Goal: Transaction & Acquisition: Purchase product/service

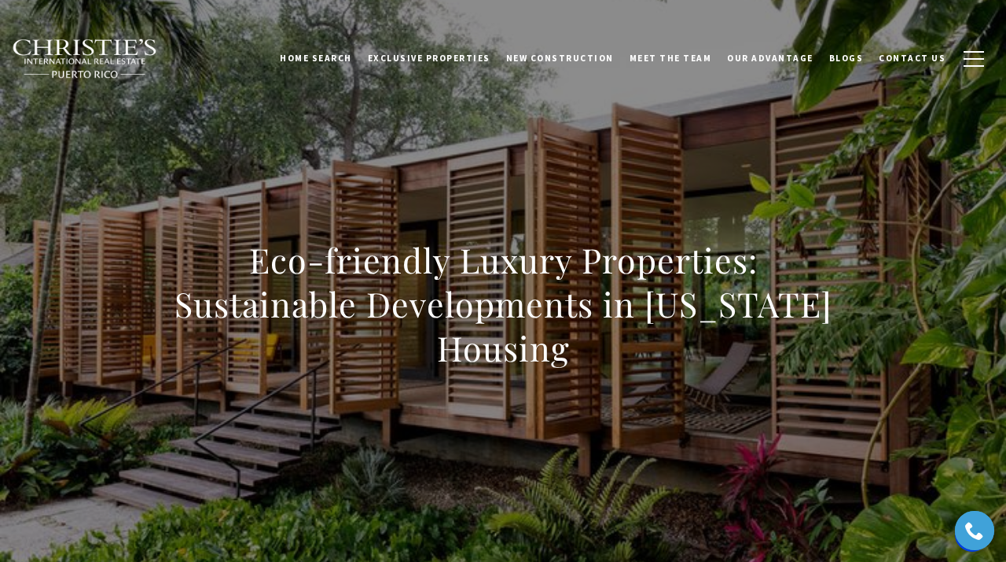
click at [321, 291] on h1 "Eco-friendly Luxury Properties: Sustainable Developments in Puerto Rico Housing" at bounding box center [502, 304] width 693 height 132
click at [820, 321] on h1 "Eco-friendly Luxury Properties: Sustainable Developments in Puerto Rico Housing" at bounding box center [502, 304] width 693 height 132
click at [496, 307] on h1 "Eco-friendly Luxury Properties: Sustainable Developments in Puerto Rico Housing" at bounding box center [502, 304] width 693 height 132
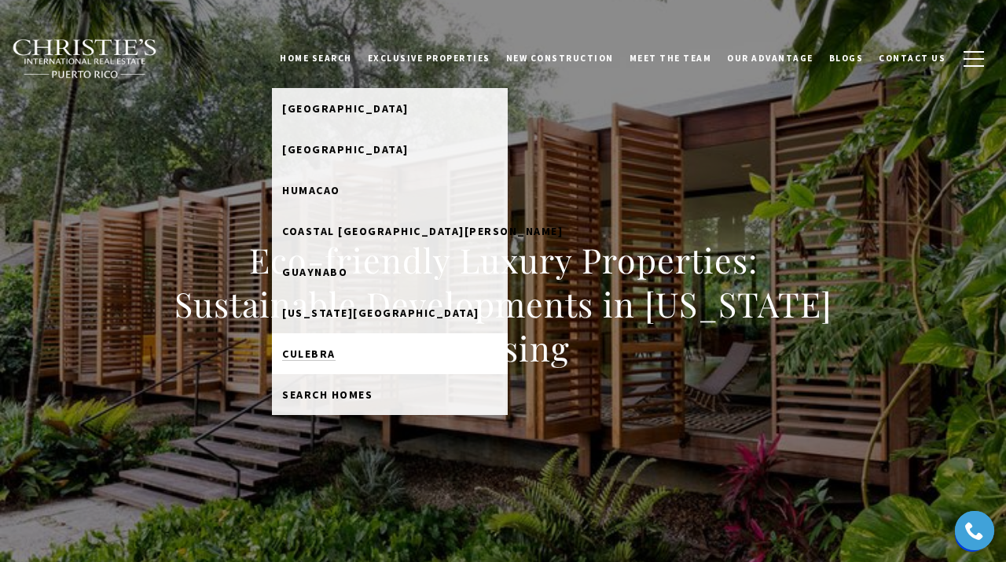
click at [336, 355] on span "Culebra" at bounding box center [308, 354] width 53 height 14
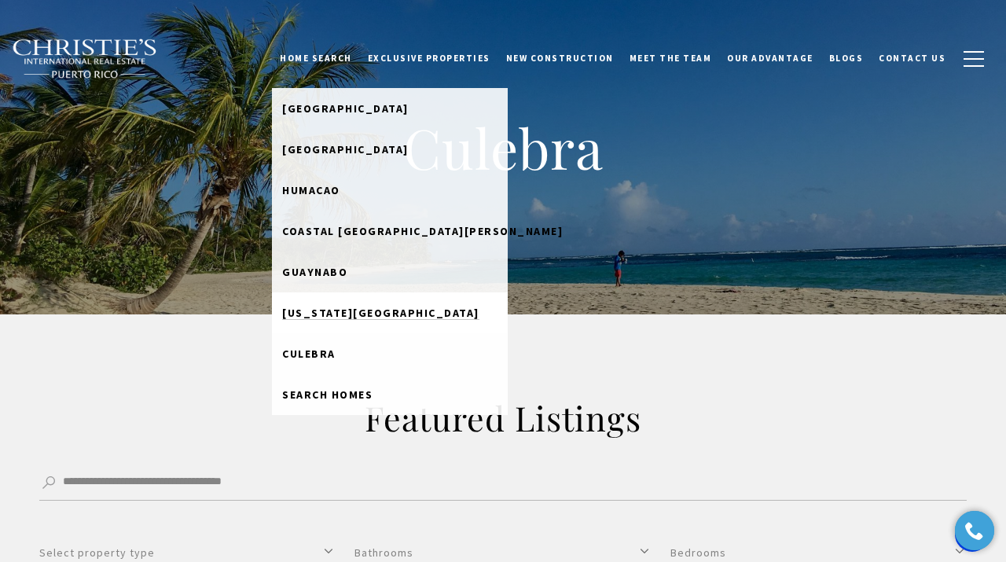
click at [335, 317] on span "[US_STATE][GEOGRAPHIC_DATA]" at bounding box center [380, 313] width 197 height 14
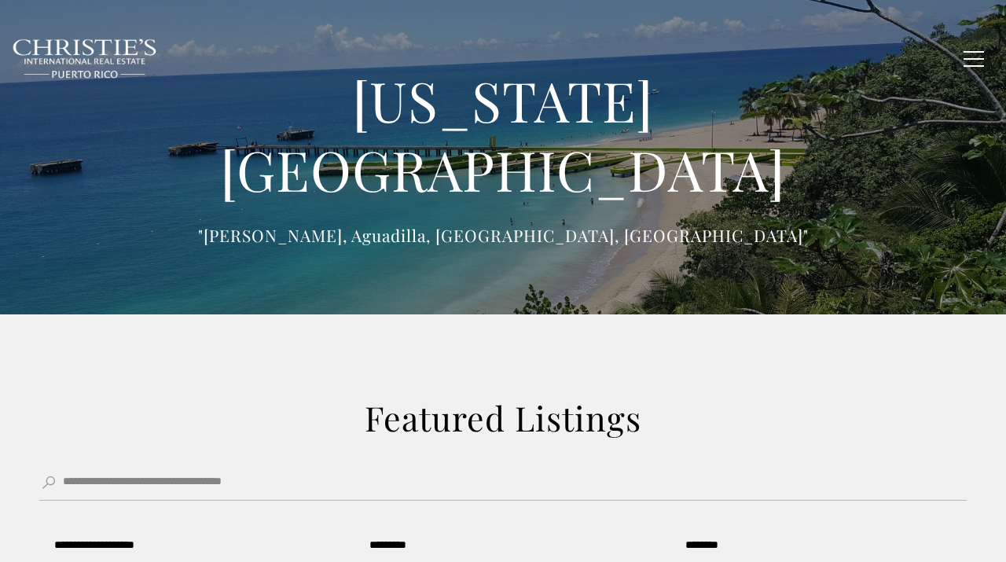
scroll to position [35, 0]
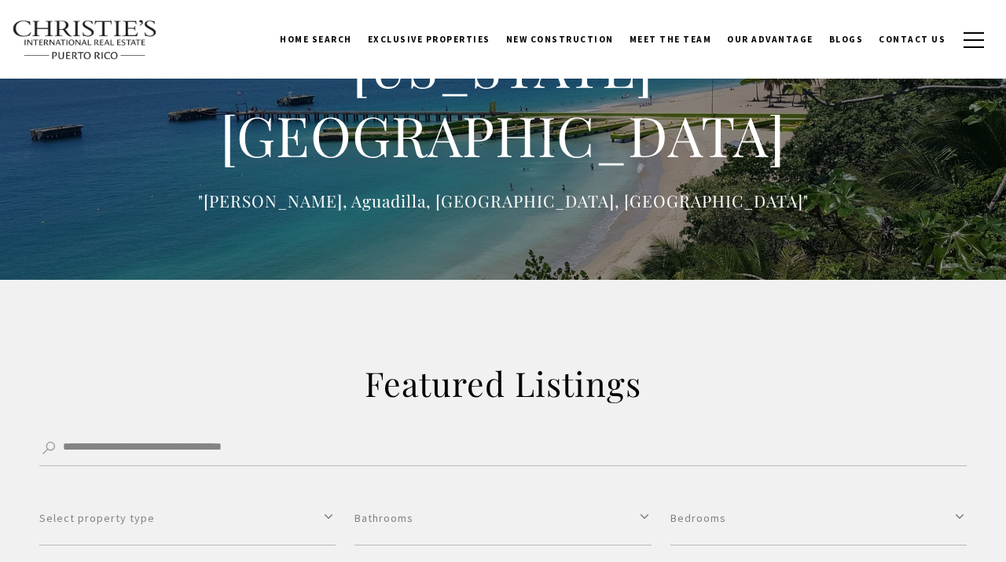
type input "**********"
type input "*********"
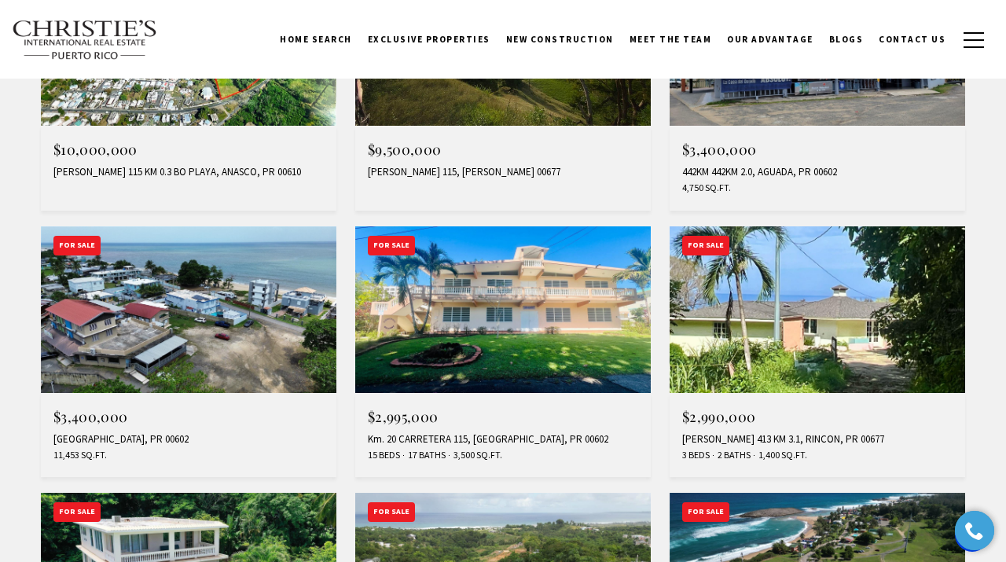
scroll to position [435, 0]
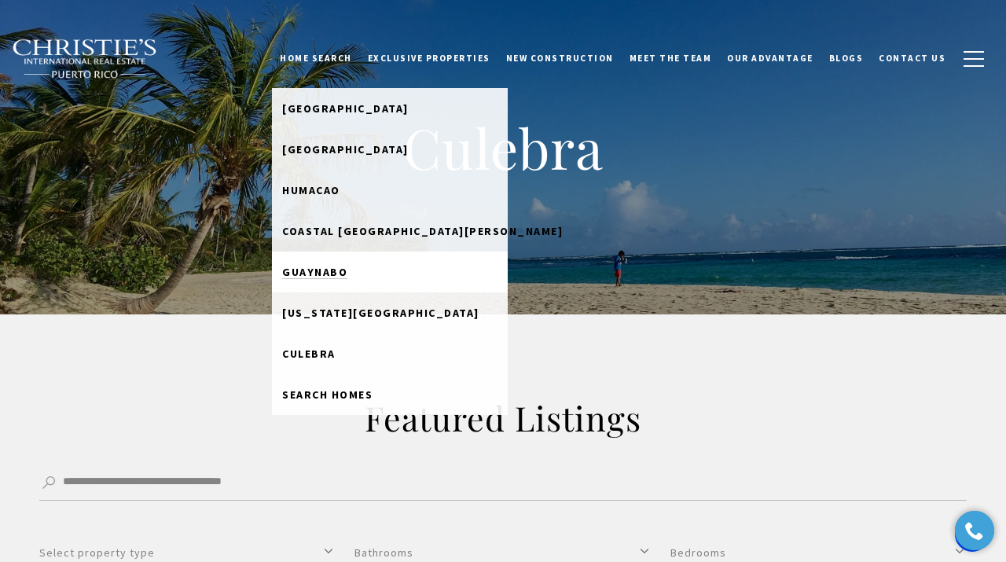
click at [336, 277] on span "Guaynabo" at bounding box center [314, 272] width 65 height 14
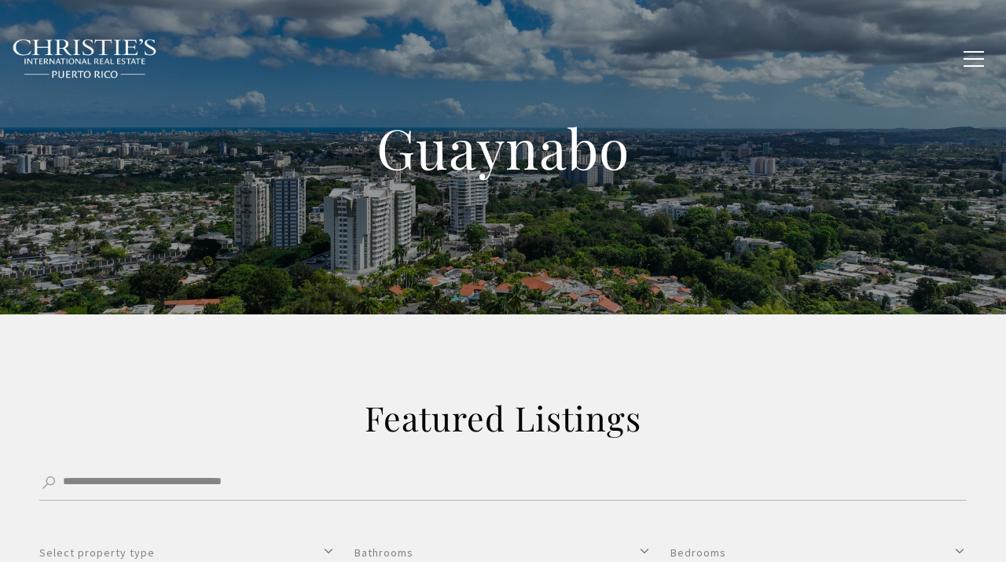
type input "**********"
type input "*********"
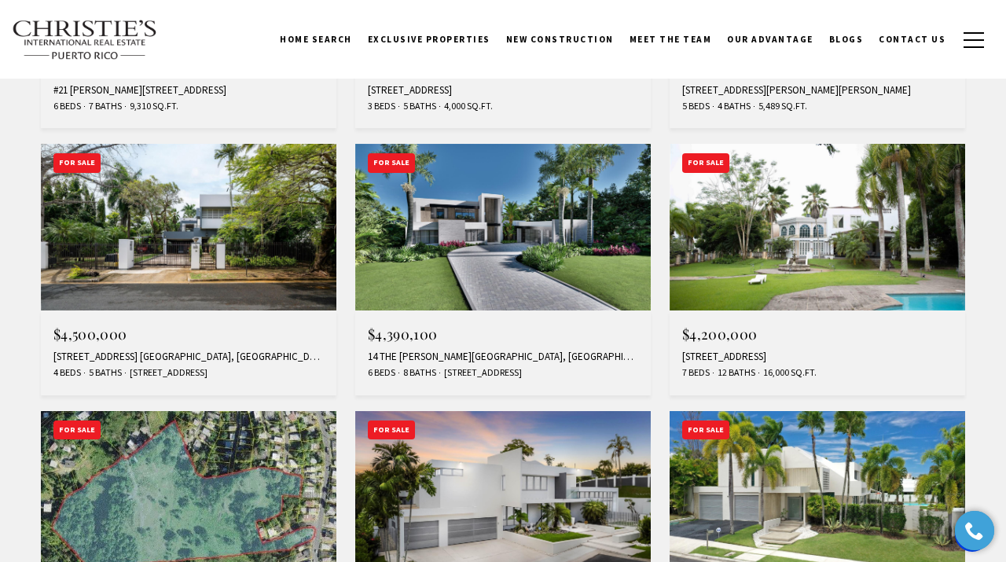
scroll to position [1034, 0]
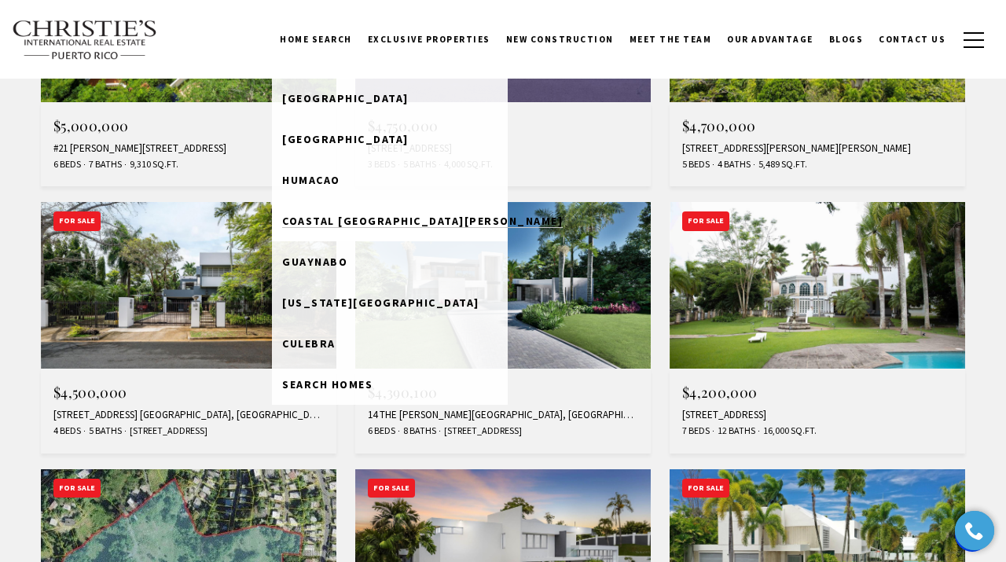
click at [320, 215] on span "Coastal San Juan" at bounding box center [422, 221] width 281 height 14
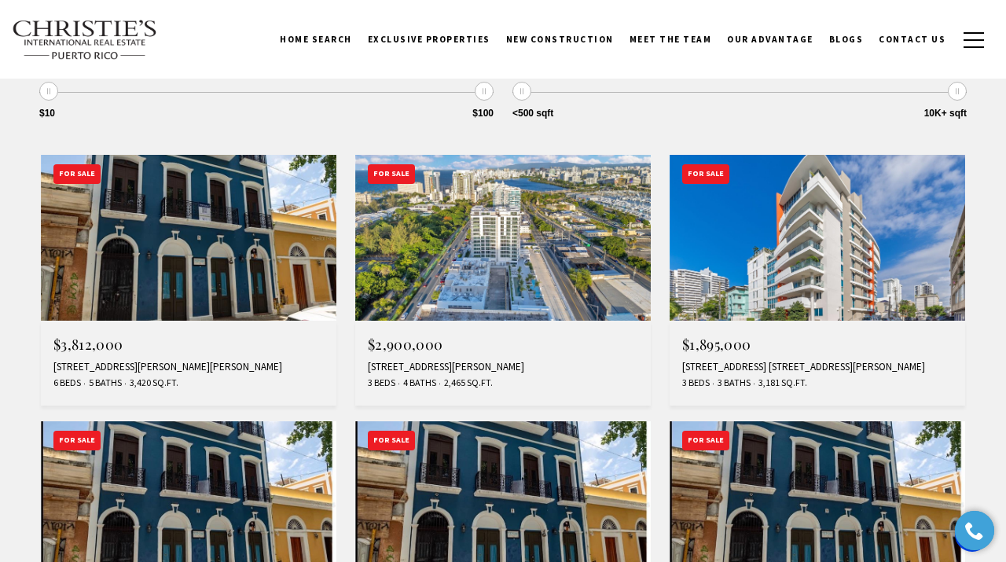
scroll to position [549, 0]
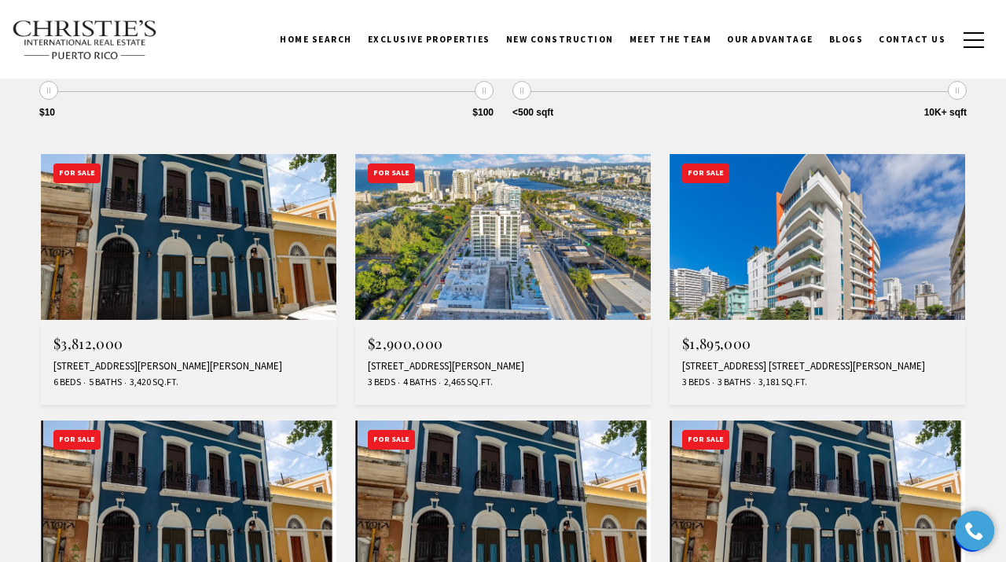
click at [201, 287] on img at bounding box center [188, 237] width 295 height 166
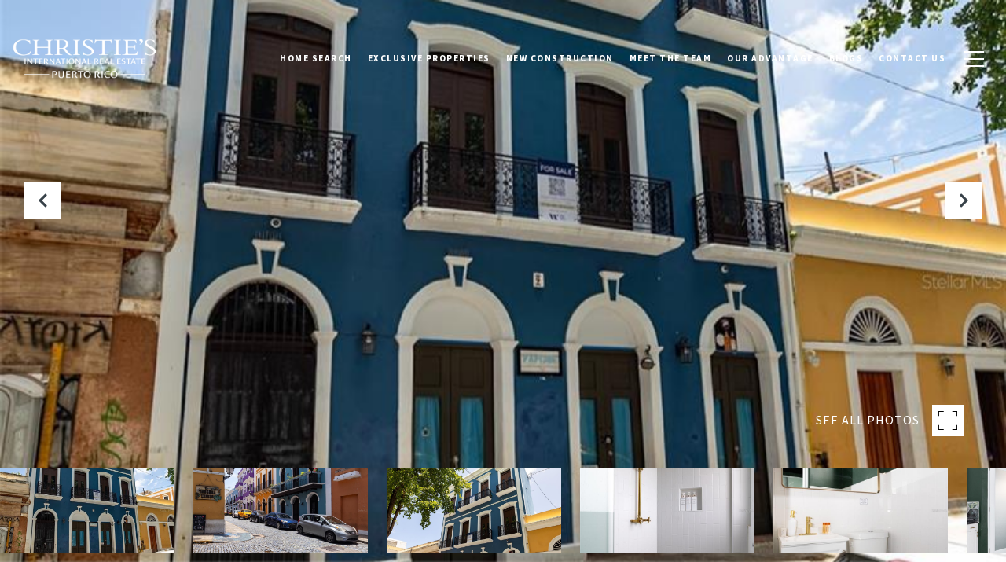
click at [317, 505] on img at bounding box center [280, 511] width 174 height 86
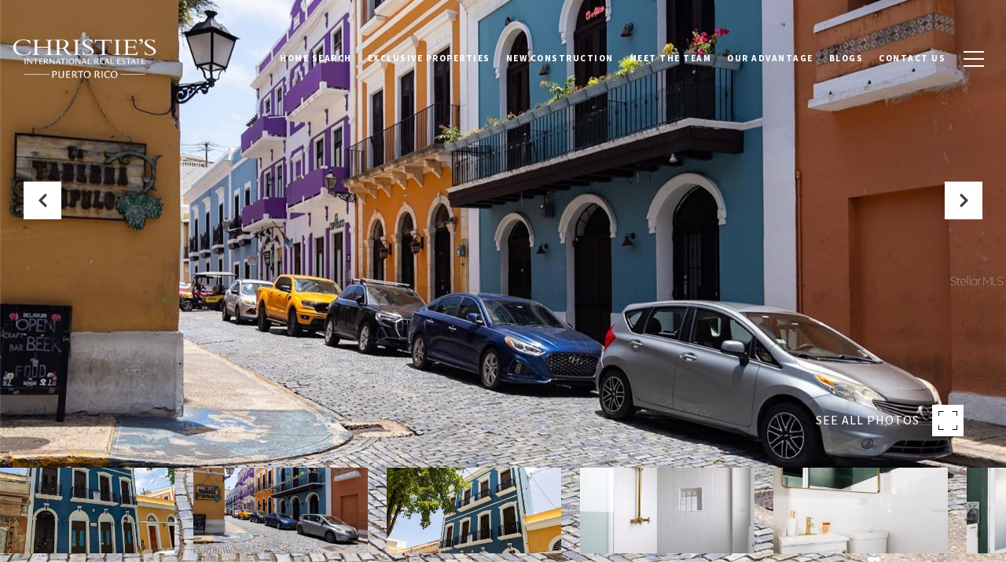
click at [486, 508] on img at bounding box center [474, 511] width 174 height 86
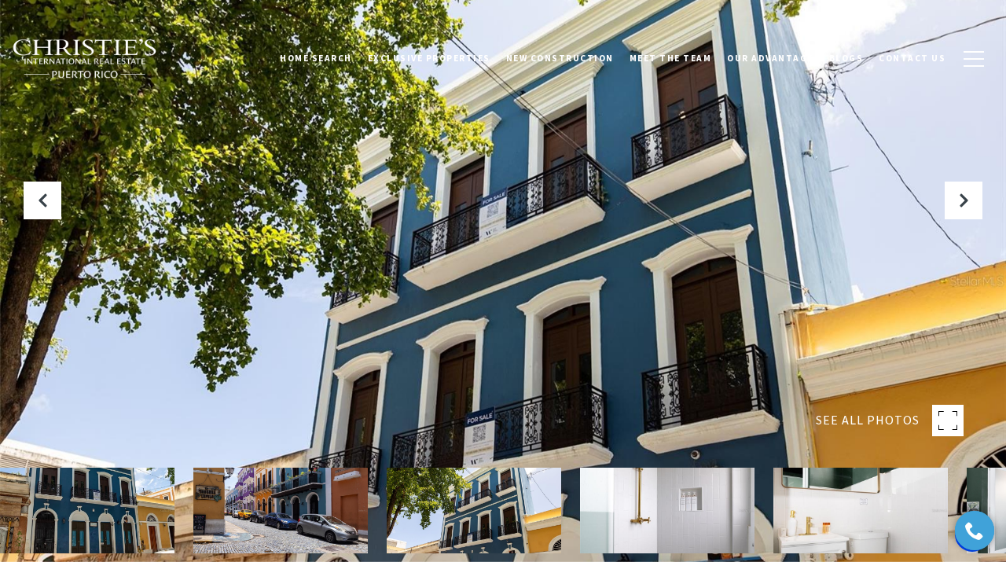
click at [669, 527] on img at bounding box center [667, 511] width 174 height 86
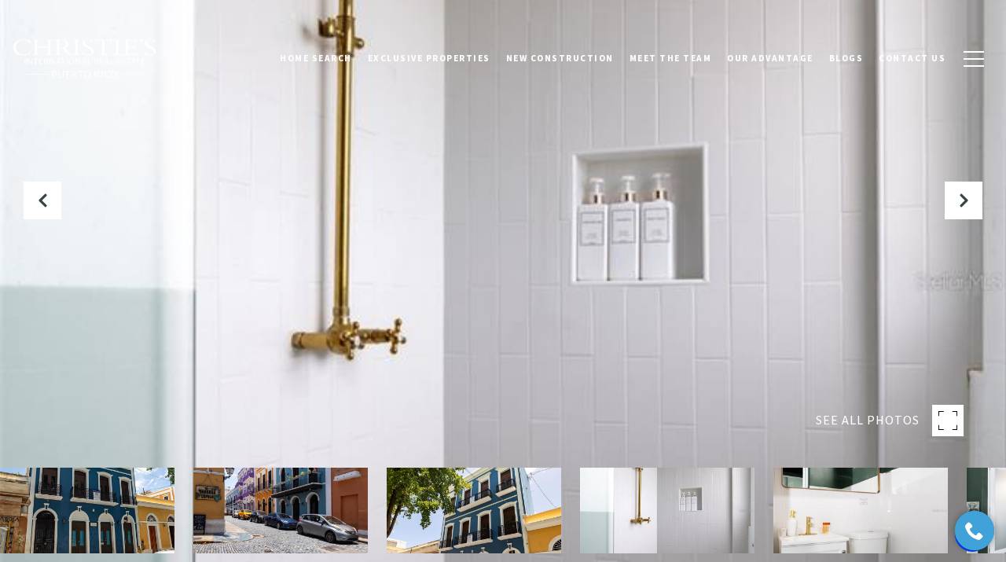
click at [877, 506] on img at bounding box center [860, 511] width 174 height 86
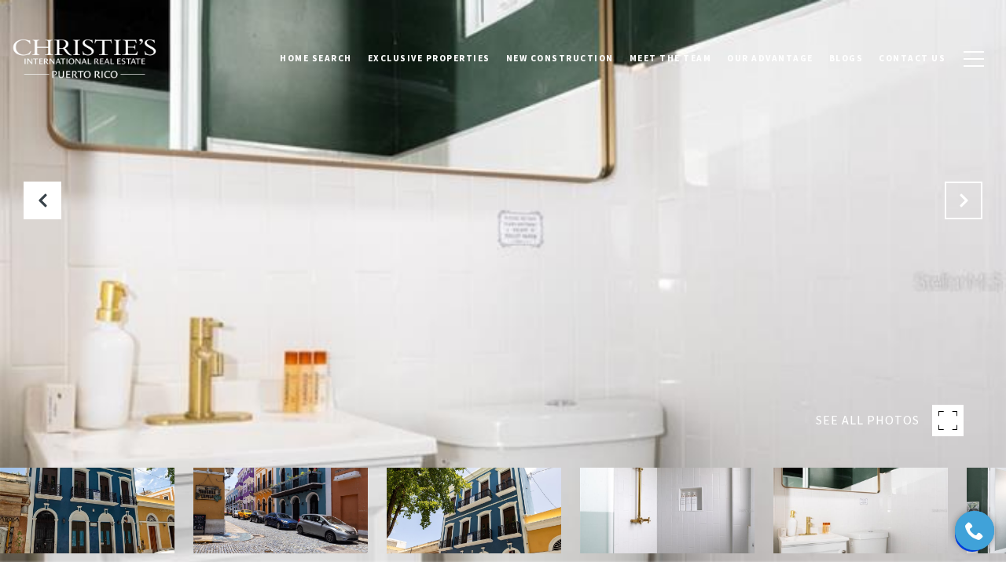
click at [953, 210] on button "Next Slide" at bounding box center [963, 201] width 38 height 38
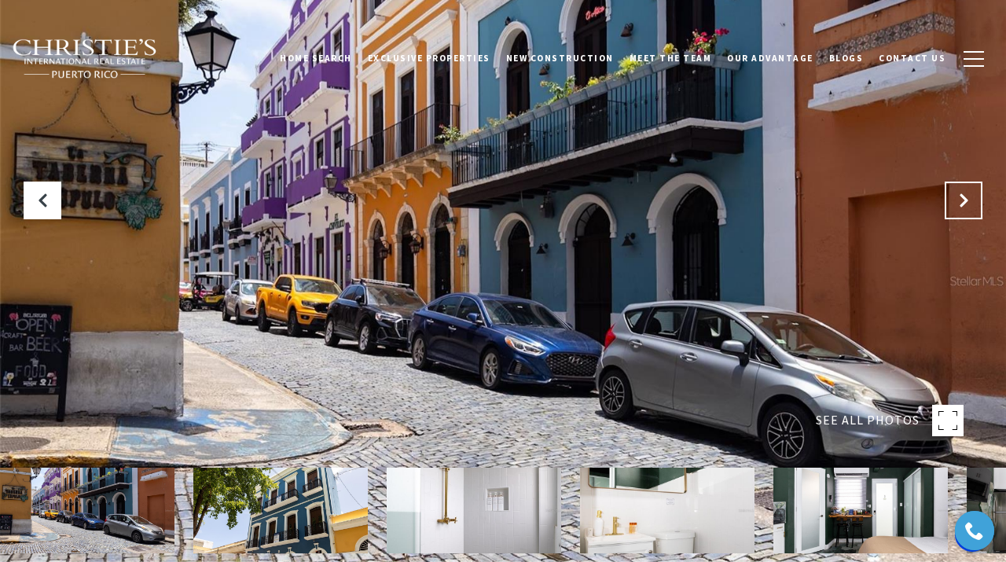
click at [953, 210] on button "Next Slide" at bounding box center [963, 201] width 38 height 38
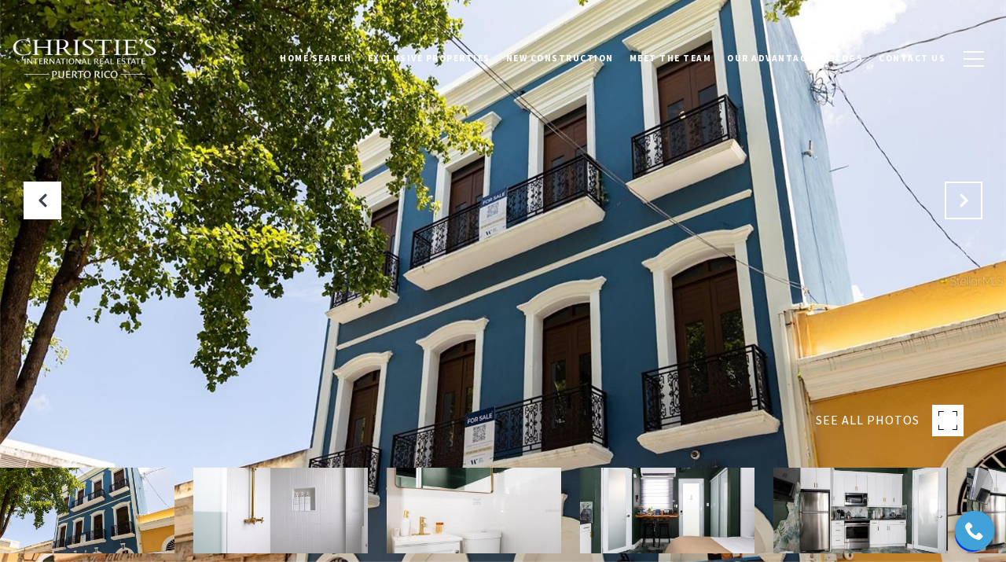
click at [953, 210] on button "Next Slide" at bounding box center [963, 201] width 38 height 38
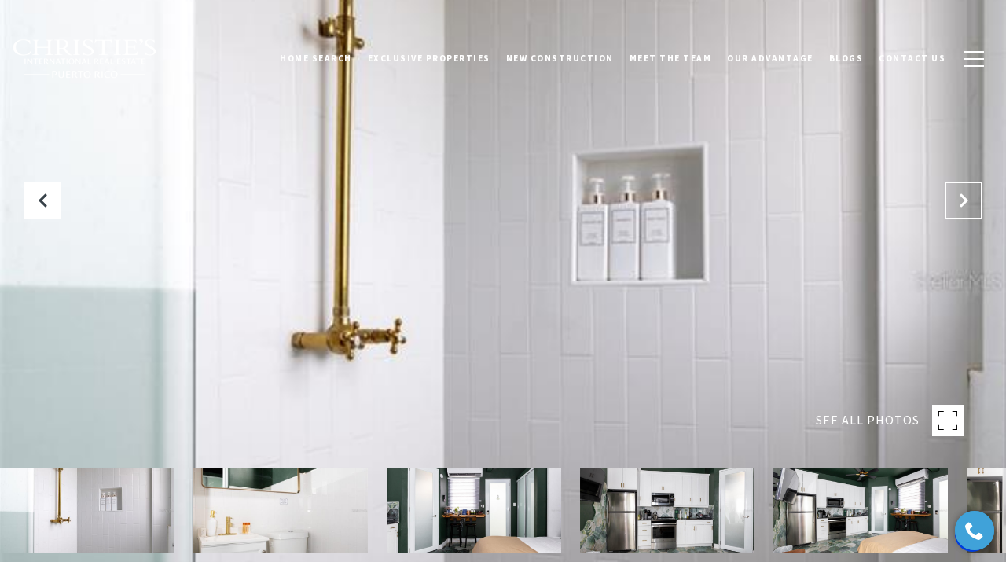
click at [953, 210] on button "Next Slide" at bounding box center [963, 201] width 38 height 38
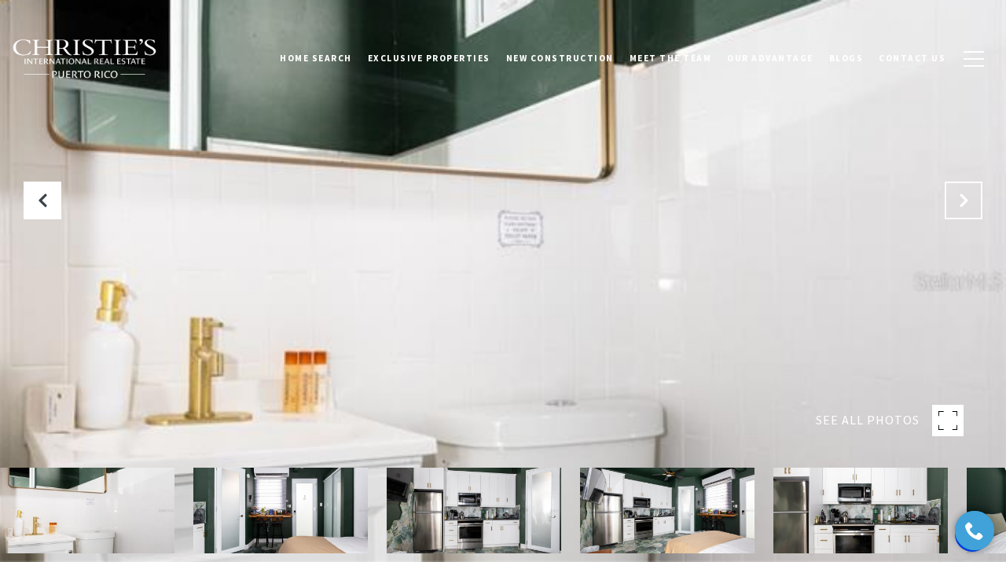
click at [953, 210] on button "Next Slide" at bounding box center [963, 201] width 38 height 38
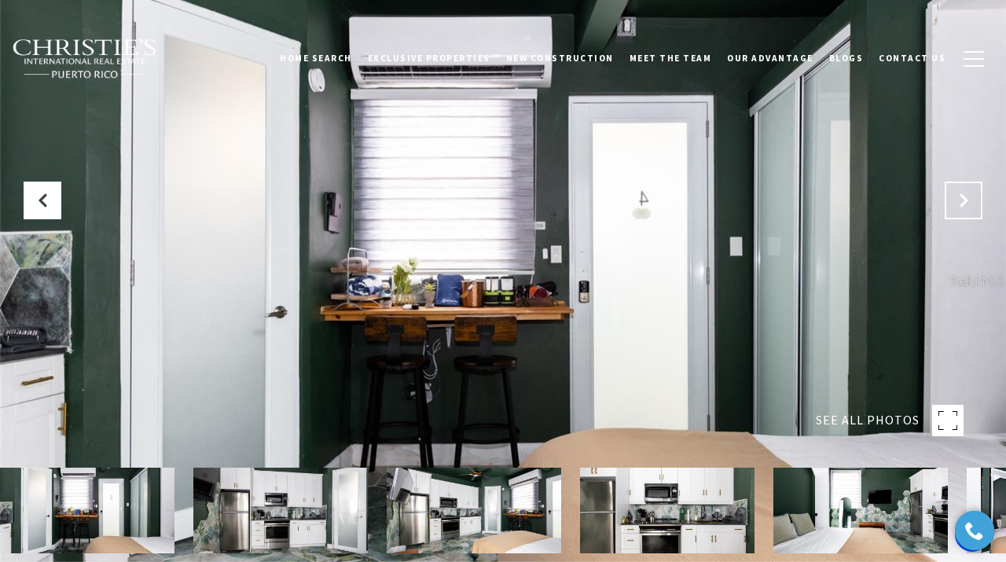
click at [953, 210] on button "Next Slide" at bounding box center [963, 201] width 38 height 38
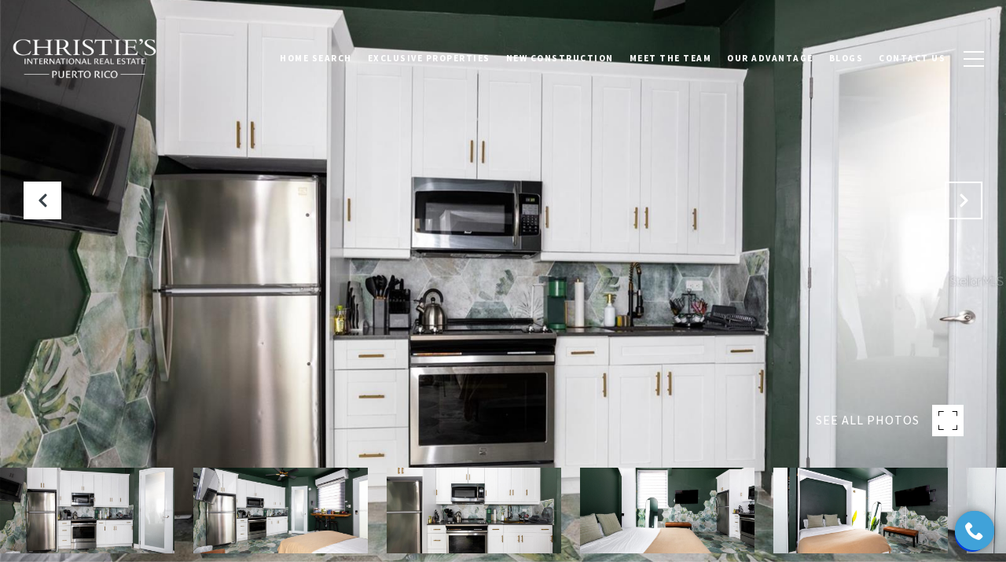
click at [953, 210] on button "Next Slide" at bounding box center [963, 201] width 38 height 38
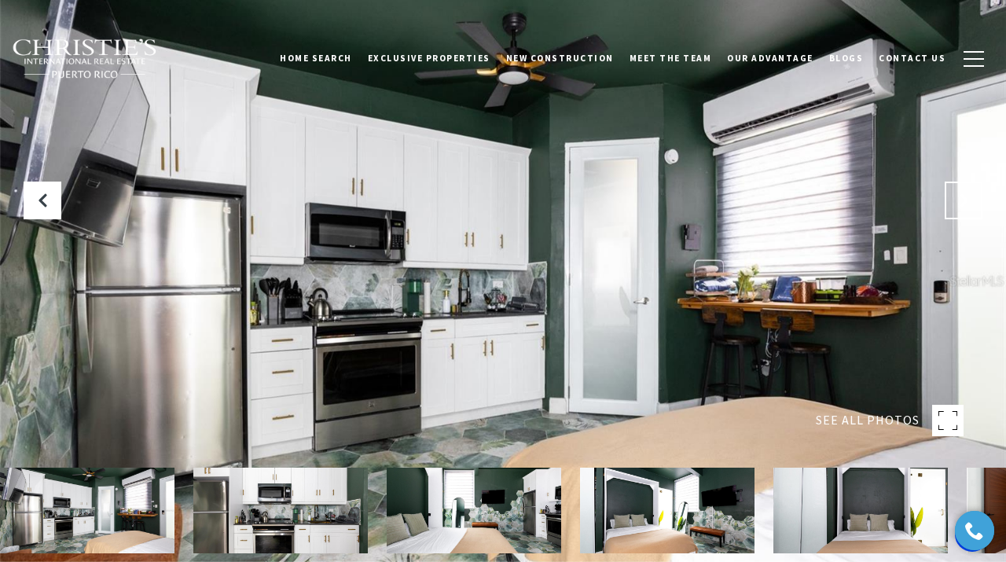
click at [953, 210] on button "Next Slide" at bounding box center [963, 201] width 38 height 38
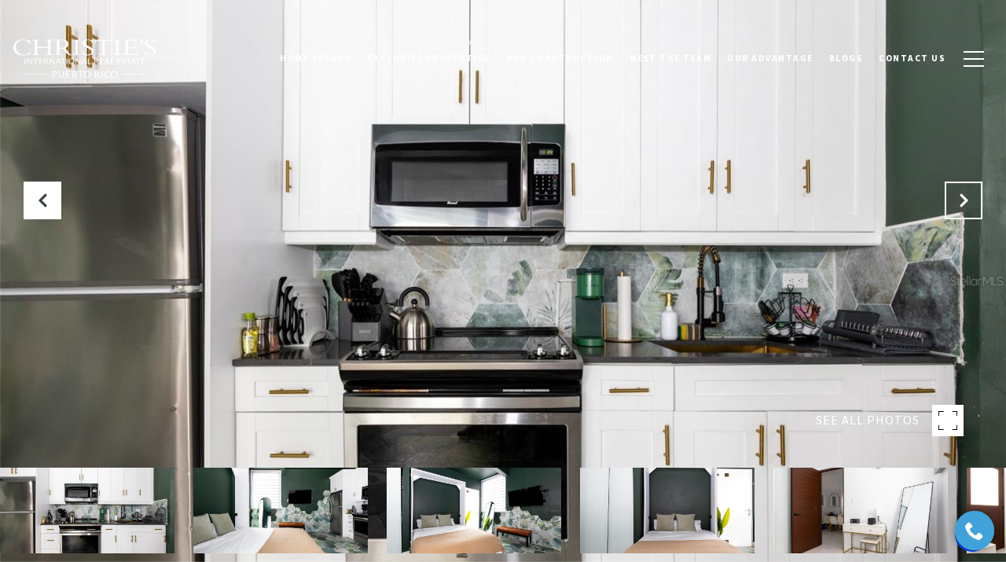
click at [953, 210] on button "Next Slide" at bounding box center [963, 201] width 38 height 38
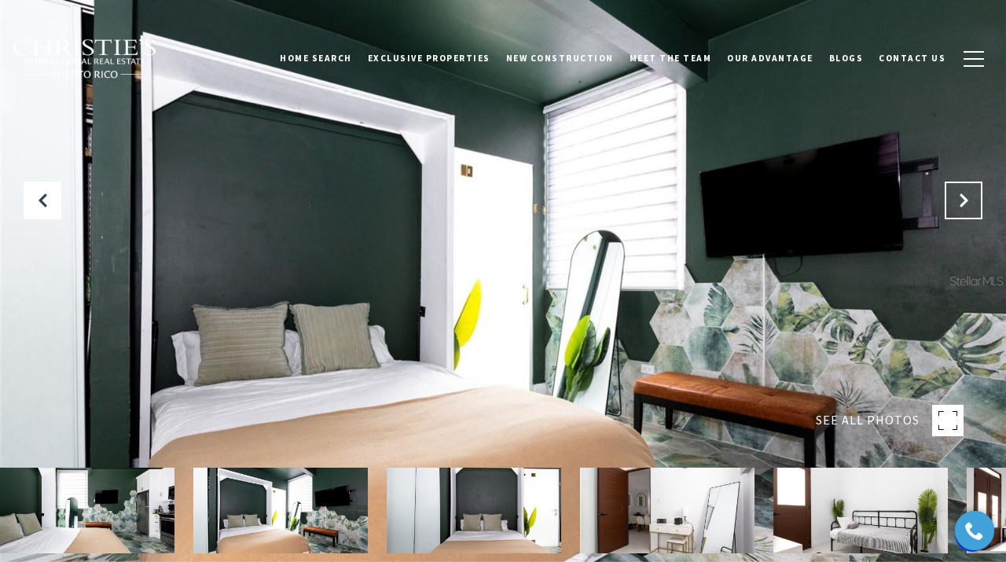
click at [953, 210] on button "Next Slide" at bounding box center [963, 201] width 38 height 38
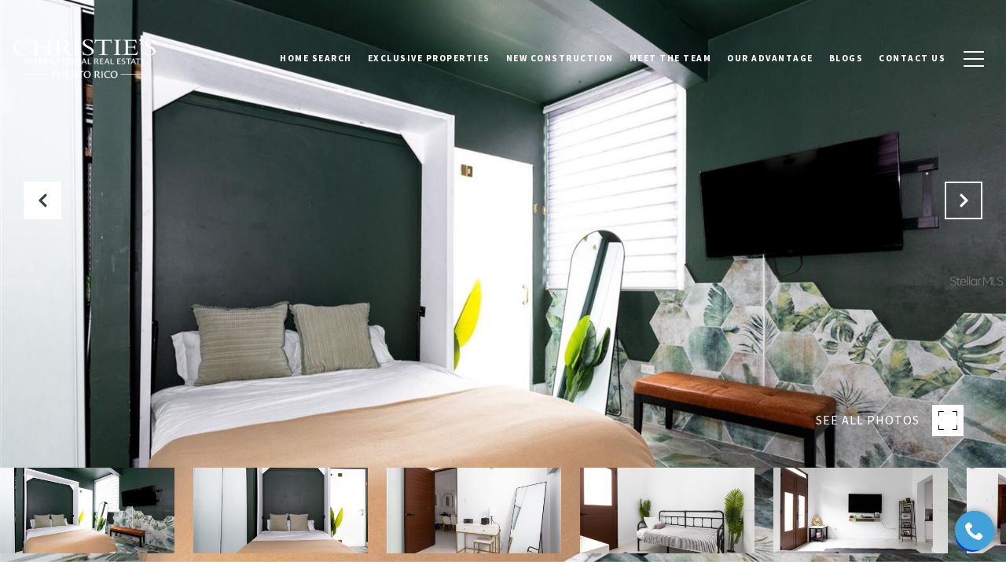
click at [953, 210] on button "Next Slide" at bounding box center [963, 201] width 38 height 38
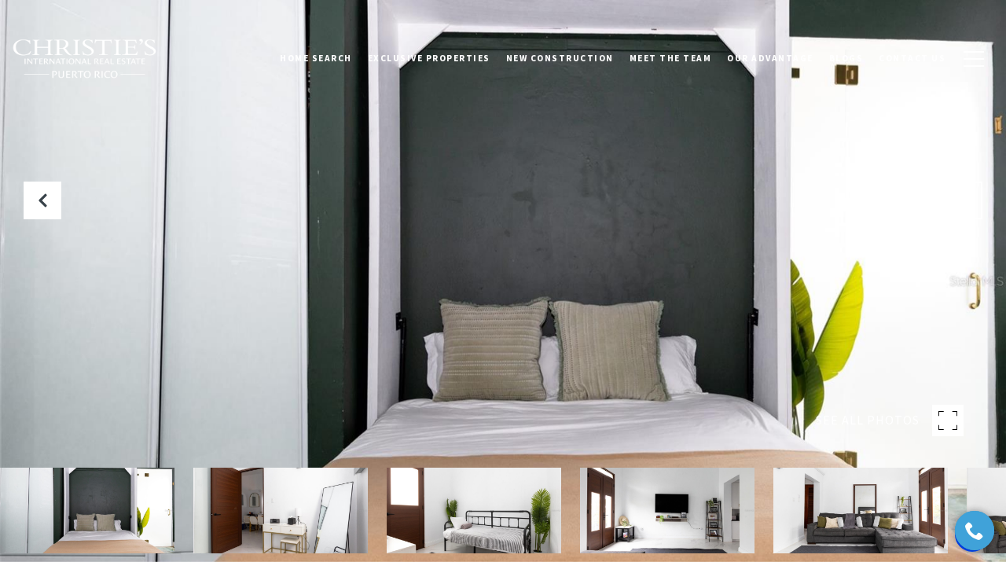
click at [953, 210] on button "Next Slide" at bounding box center [963, 201] width 38 height 38
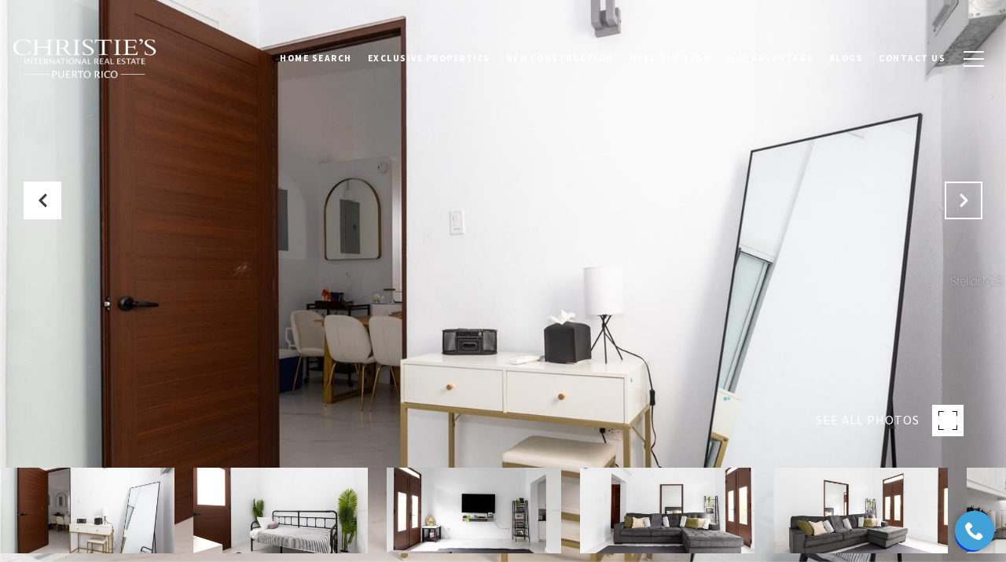
click at [953, 210] on button "Next Slide" at bounding box center [963, 201] width 38 height 38
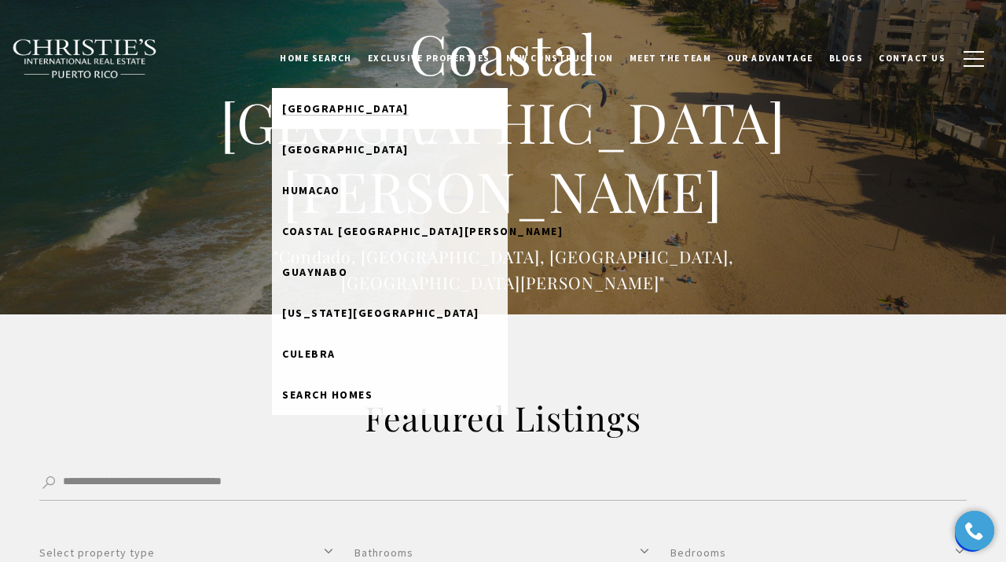
click at [322, 108] on span "[GEOGRAPHIC_DATA]" at bounding box center [345, 108] width 127 height 14
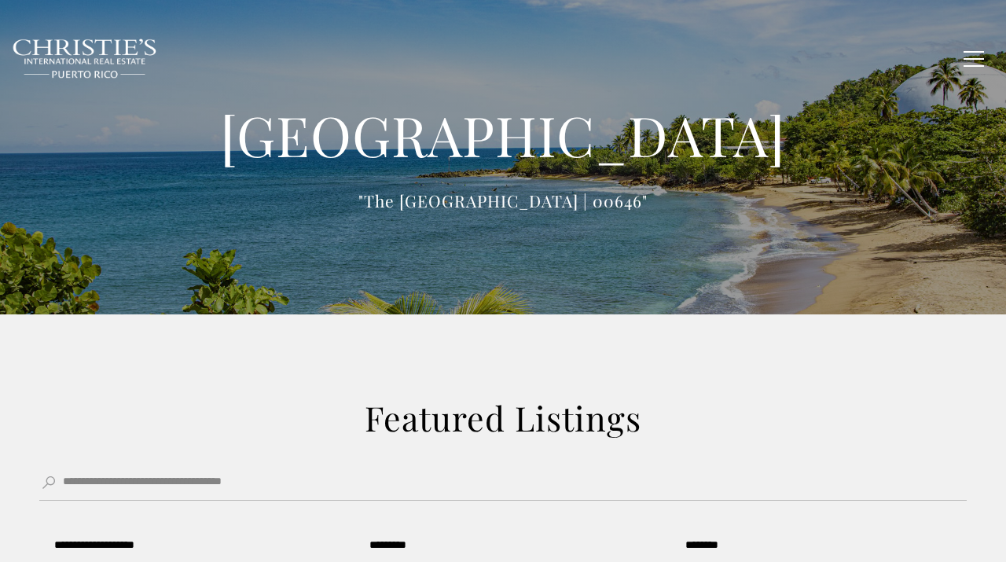
type input "**********"
type input "*********"
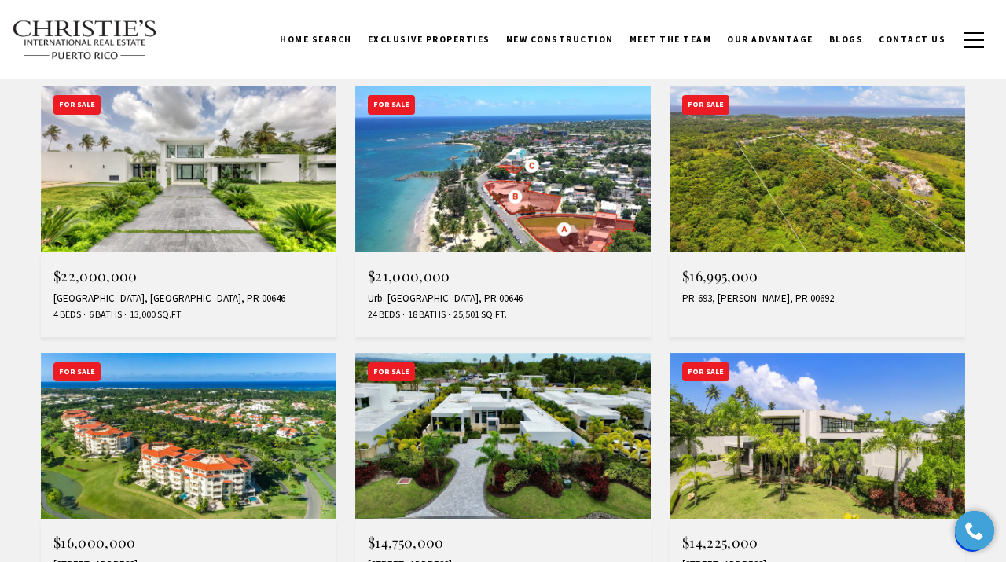
scroll to position [1150, 0]
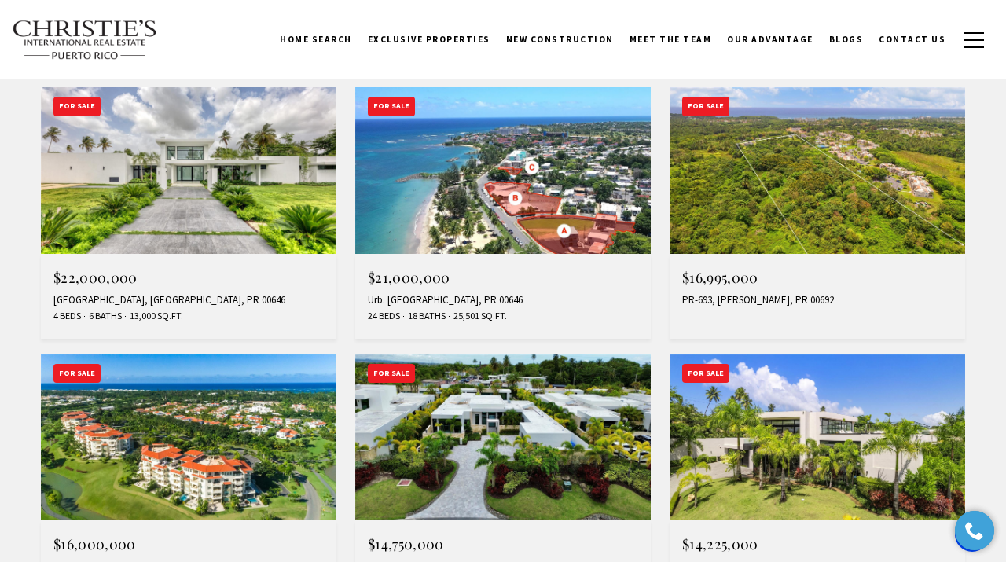
click at [218, 159] on img at bounding box center [188, 170] width 295 height 166
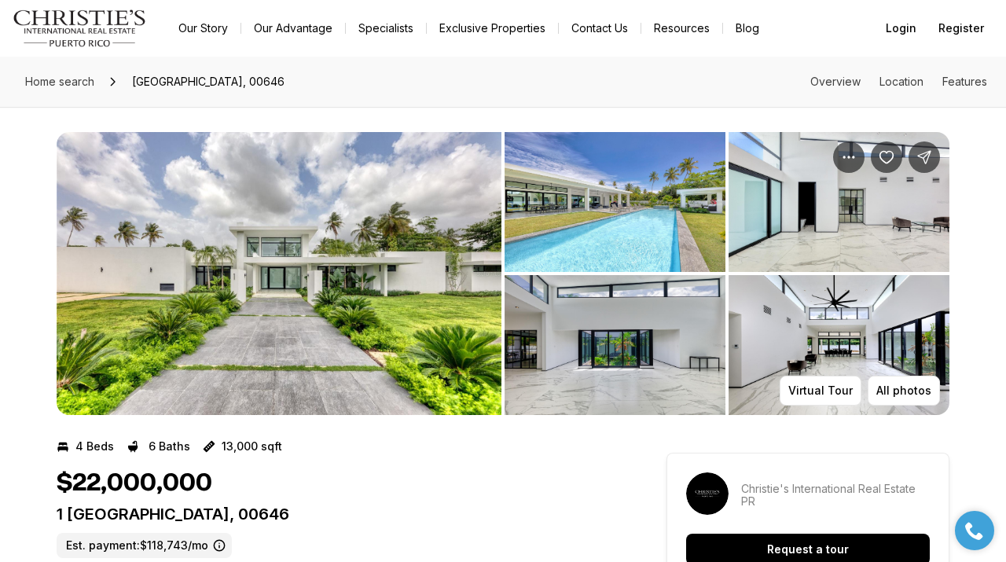
click at [381, 299] on img "View image gallery" at bounding box center [279, 273] width 445 height 283
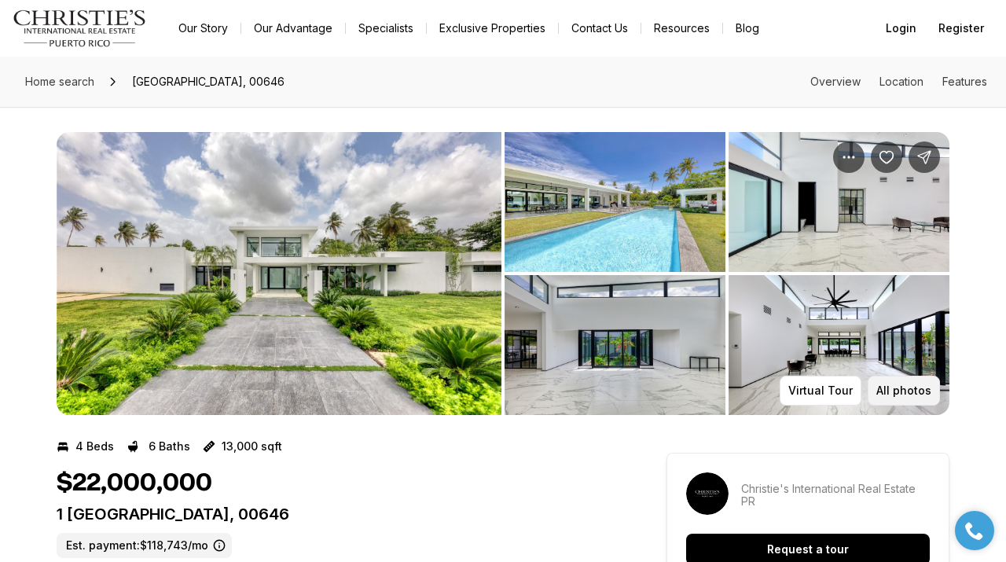
click at [899, 391] on p "All photos" at bounding box center [903, 390] width 55 height 13
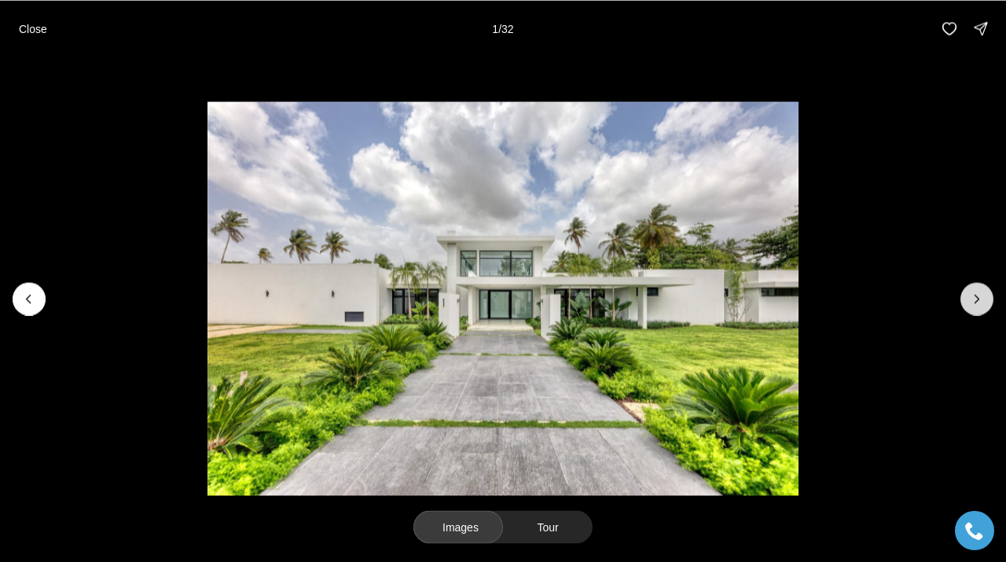
click at [968, 309] on button "Next slide" at bounding box center [976, 298] width 33 height 33
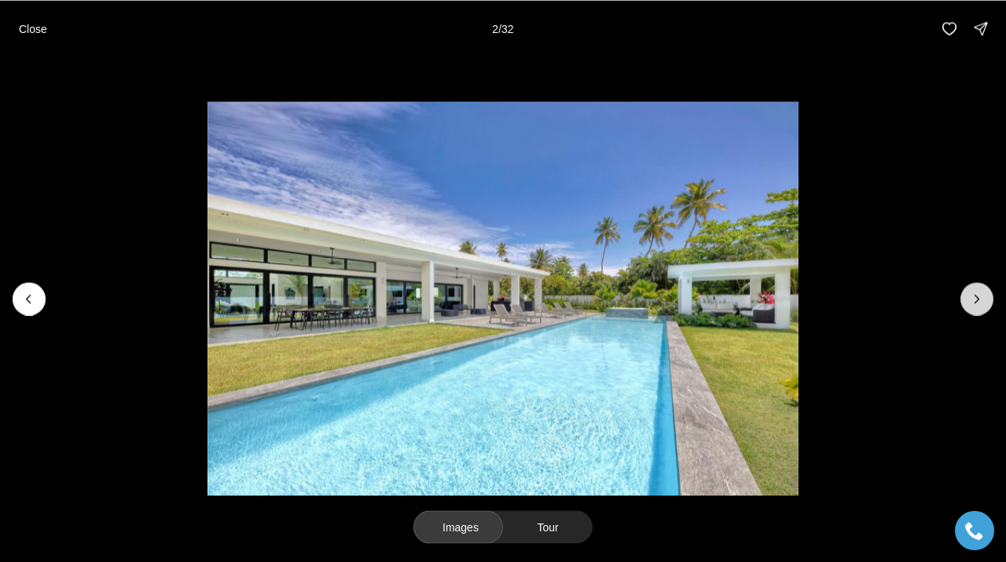
click at [968, 309] on button "Next slide" at bounding box center [976, 298] width 33 height 33
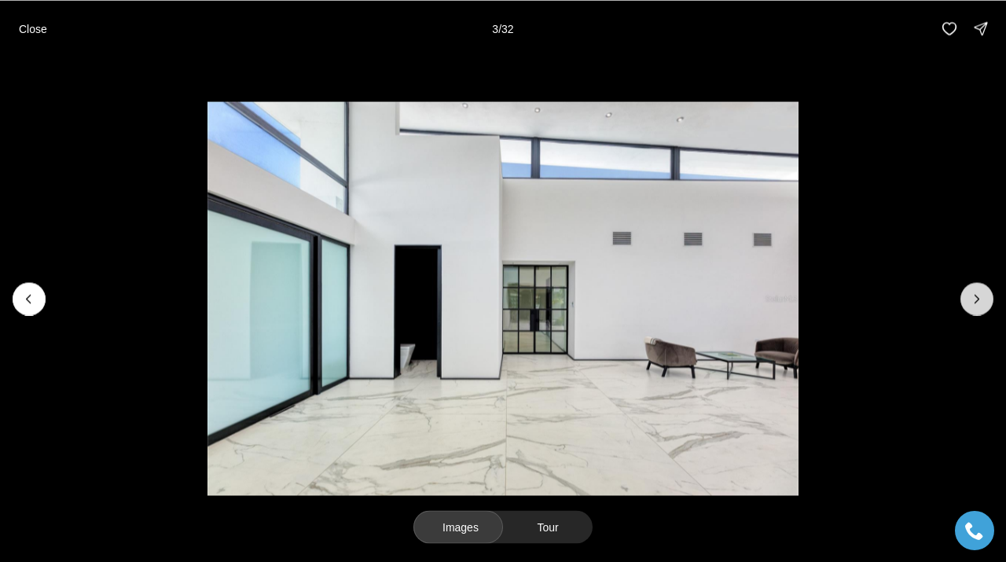
click at [968, 309] on button "Next slide" at bounding box center [976, 298] width 33 height 33
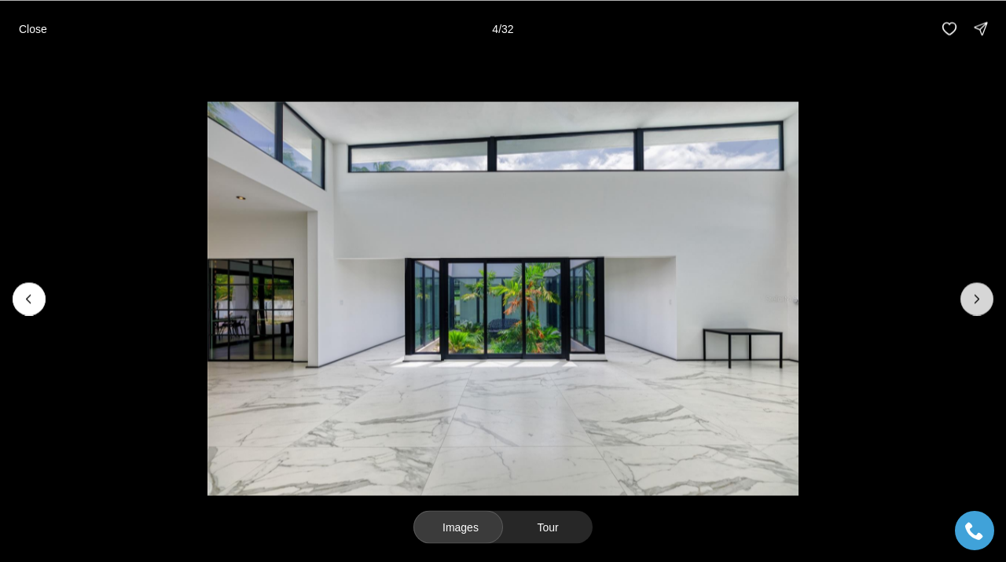
click at [968, 309] on button "Next slide" at bounding box center [976, 298] width 33 height 33
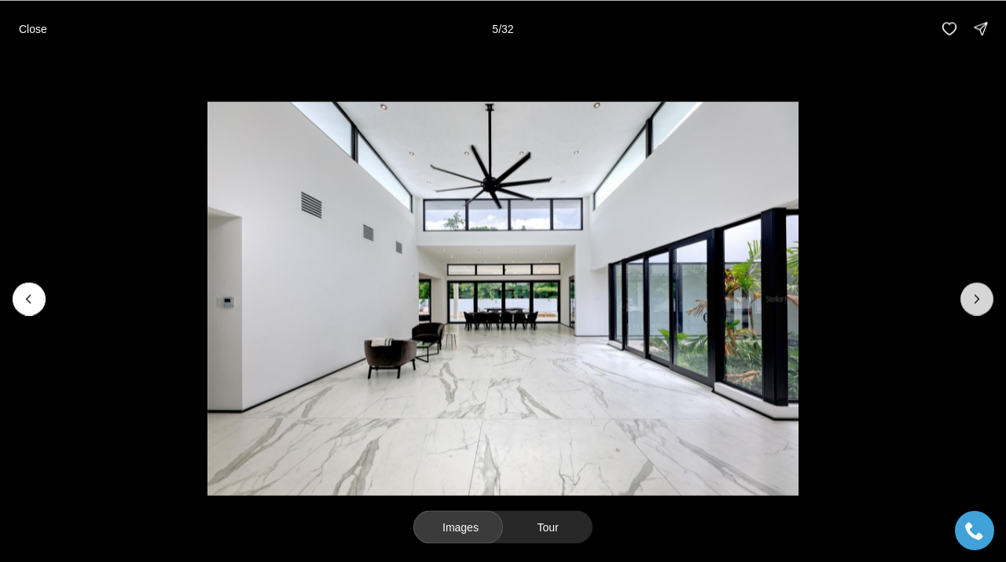
click at [968, 309] on button "Next slide" at bounding box center [976, 298] width 33 height 33
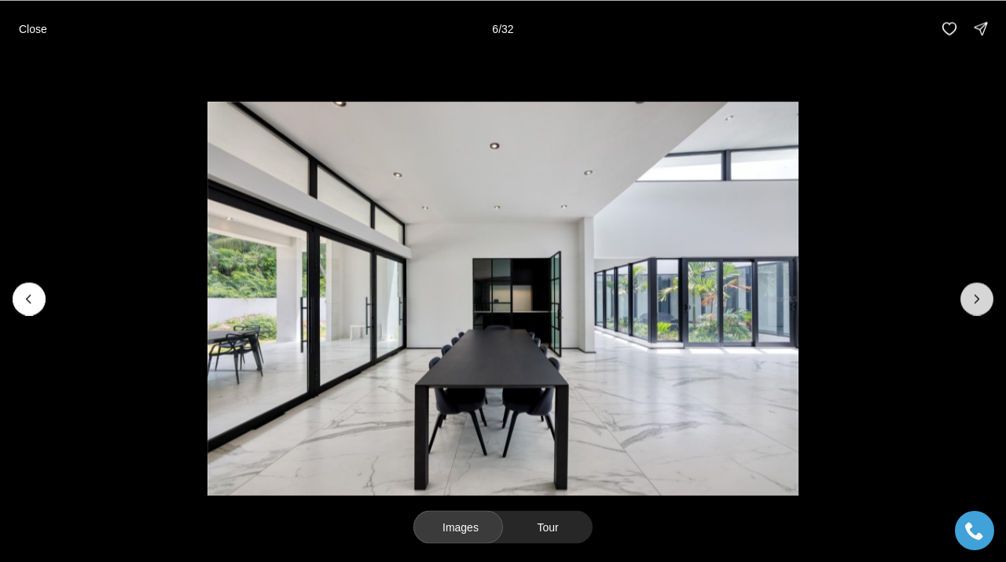
click at [968, 309] on button "Next slide" at bounding box center [976, 298] width 33 height 33
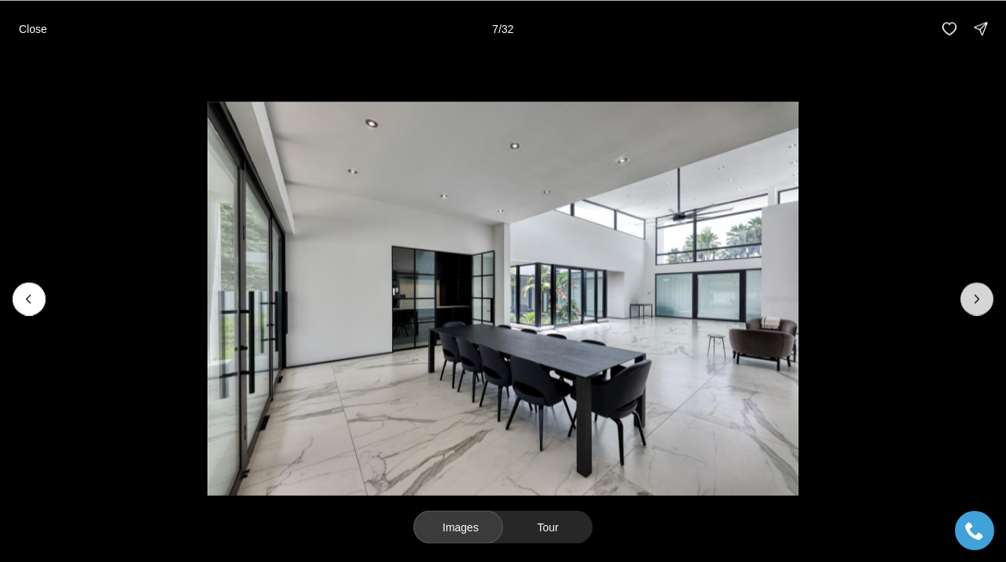
click at [968, 309] on button "Next slide" at bounding box center [976, 298] width 33 height 33
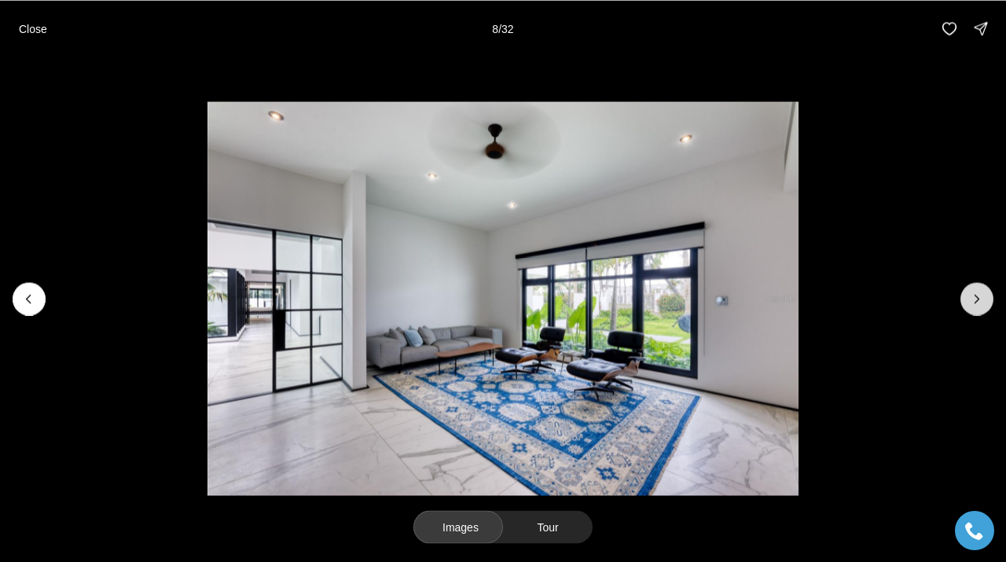
click at [968, 309] on button "Next slide" at bounding box center [976, 298] width 33 height 33
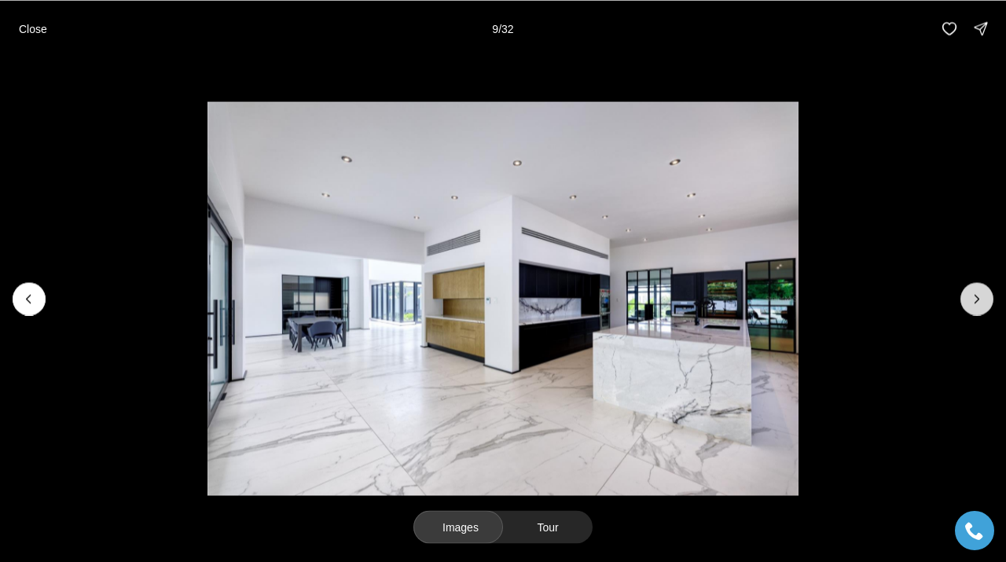
click at [968, 309] on button "Next slide" at bounding box center [976, 298] width 33 height 33
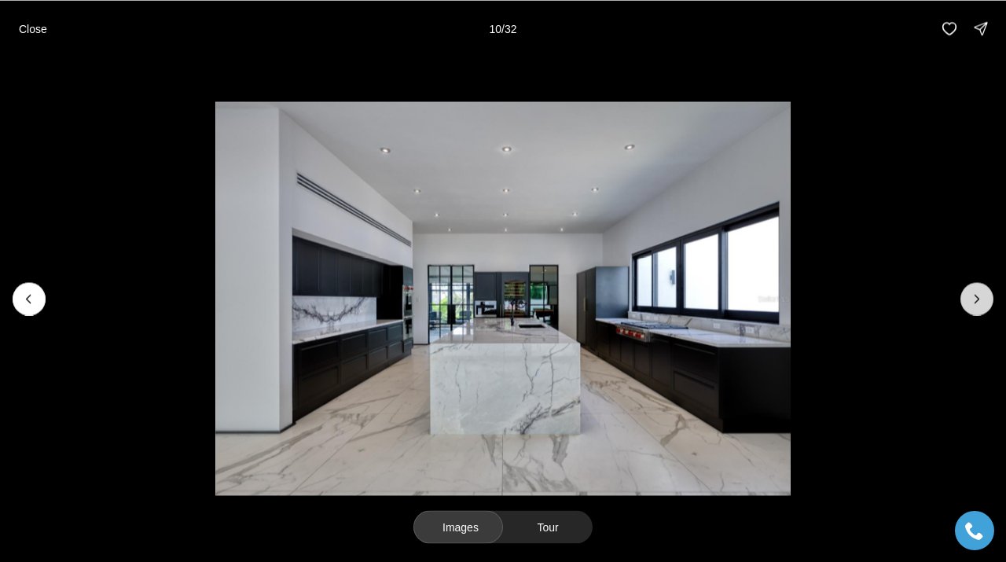
click at [968, 309] on button "Next slide" at bounding box center [976, 298] width 33 height 33
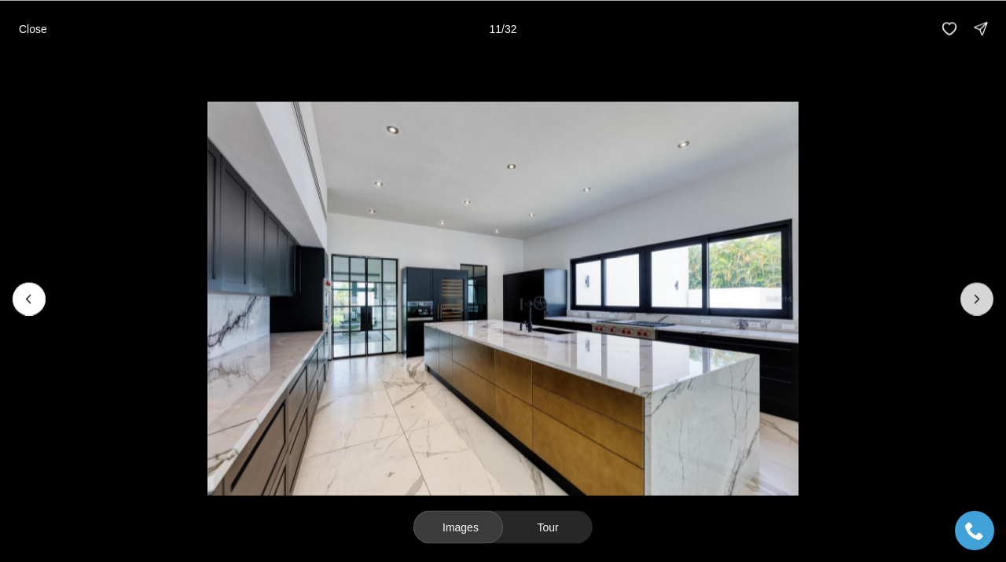
click at [968, 309] on button "Next slide" at bounding box center [976, 298] width 33 height 33
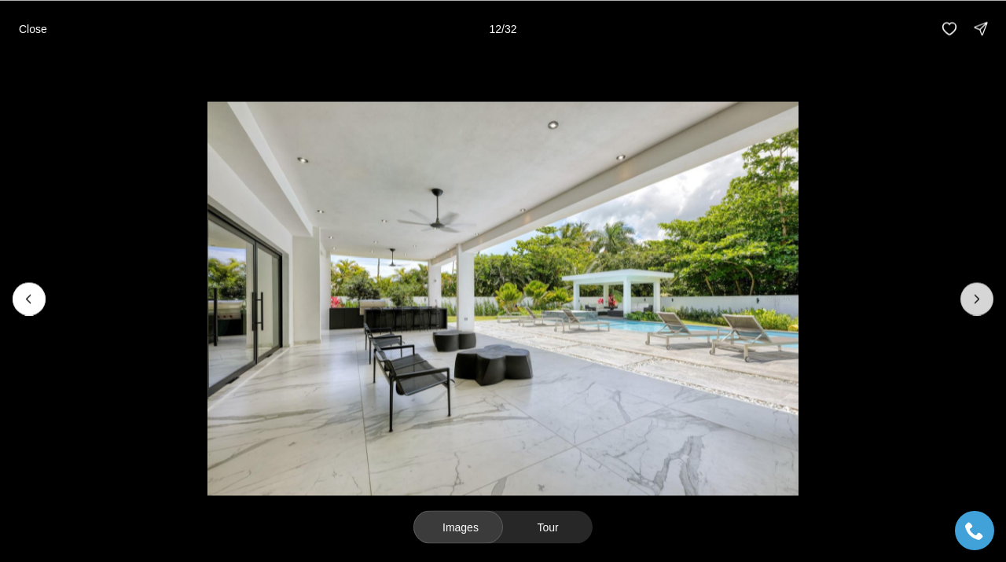
click at [968, 309] on button "Next slide" at bounding box center [976, 298] width 33 height 33
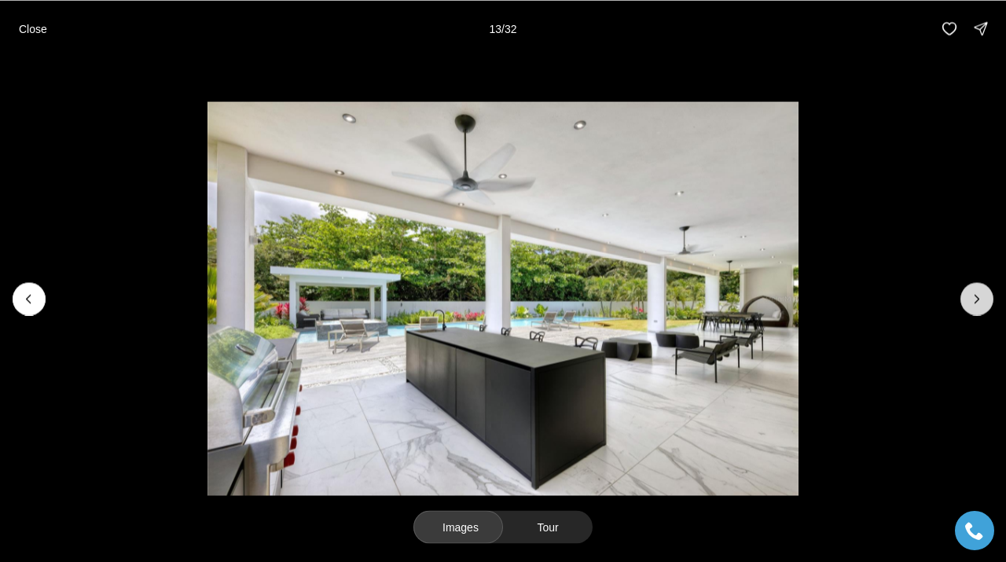
click at [968, 309] on button "Next slide" at bounding box center [976, 298] width 33 height 33
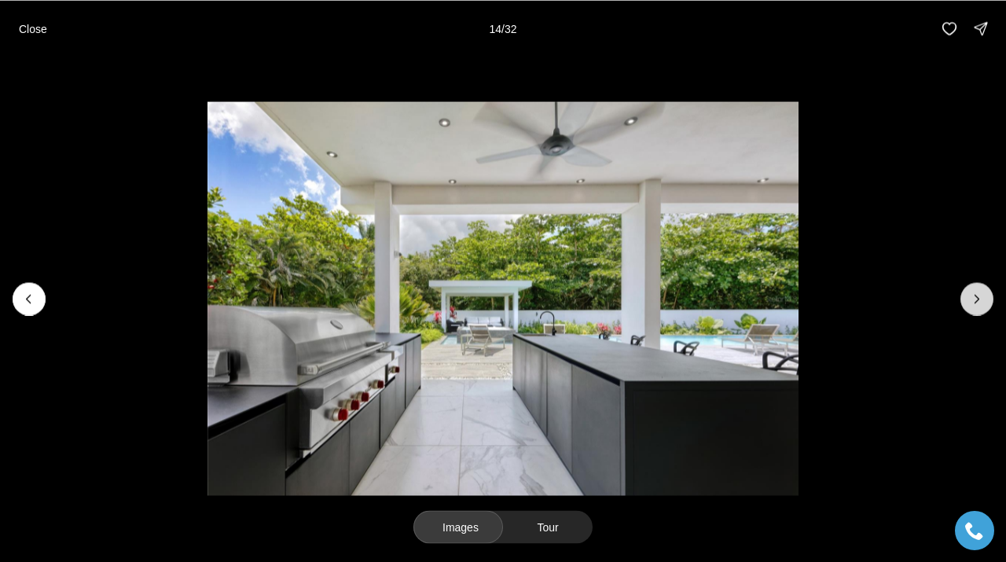
click at [968, 309] on button "Next slide" at bounding box center [976, 298] width 33 height 33
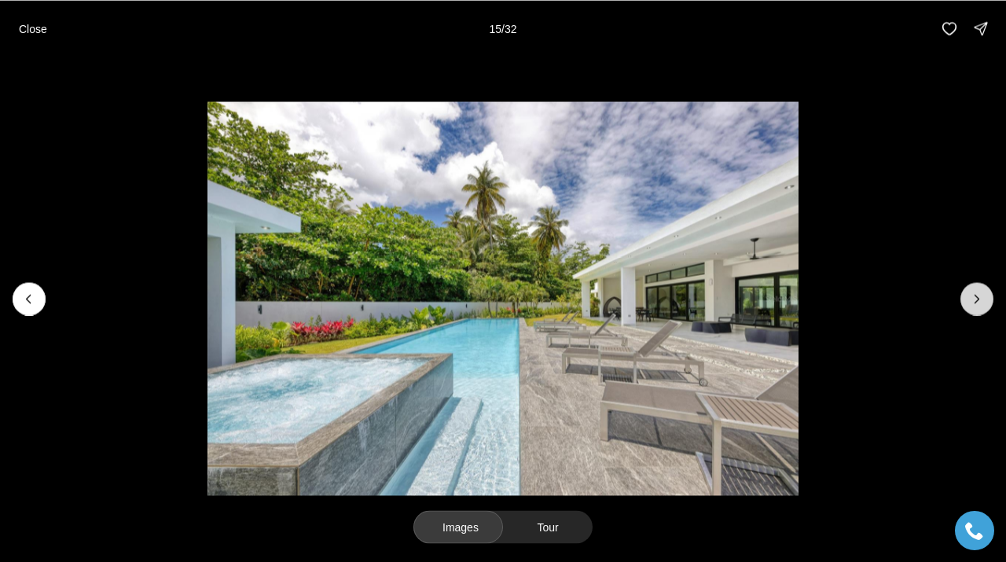
click at [968, 309] on button "Next slide" at bounding box center [976, 298] width 33 height 33
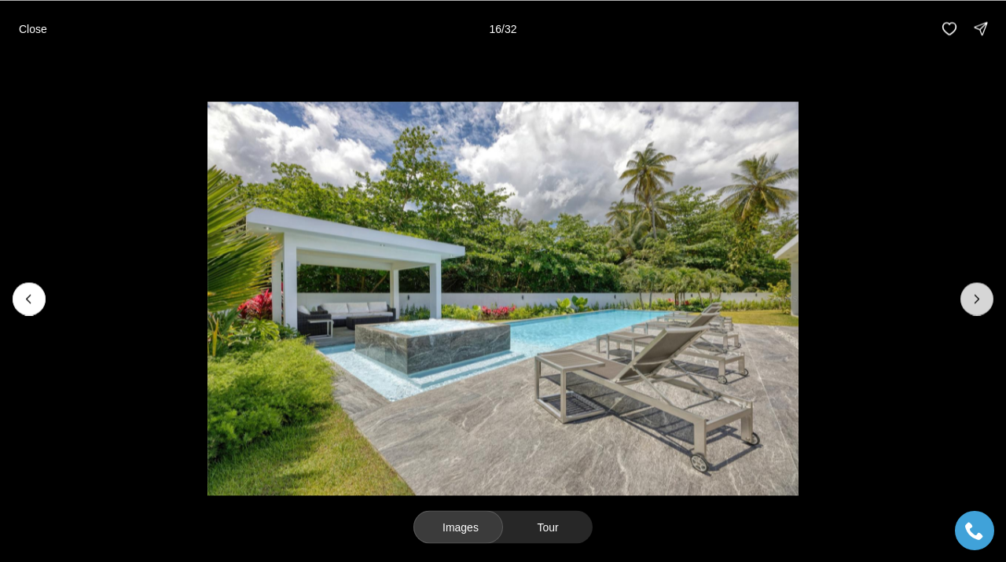
click at [968, 309] on button "Next slide" at bounding box center [976, 298] width 33 height 33
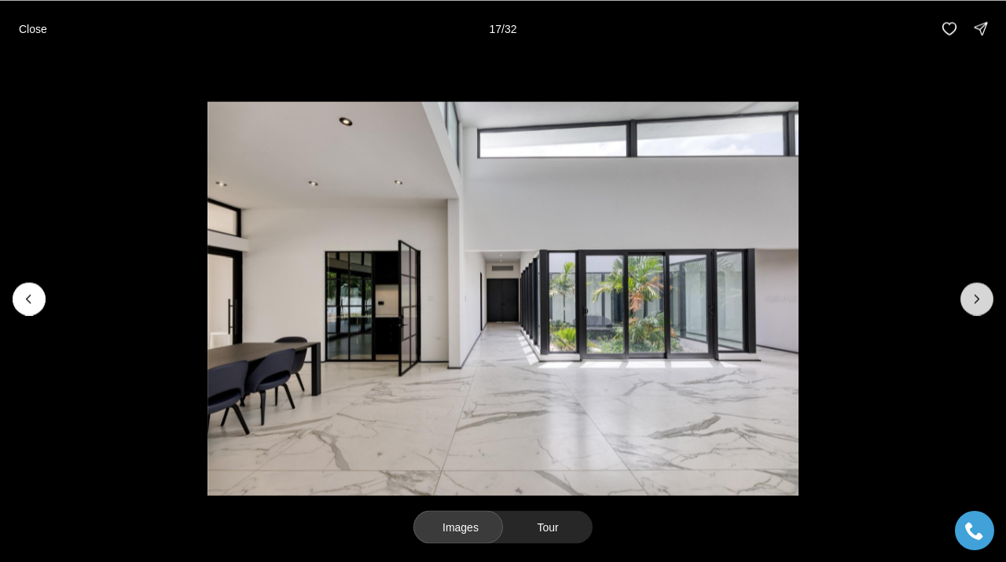
click at [968, 309] on button "Next slide" at bounding box center [976, 298] width 33 height 33
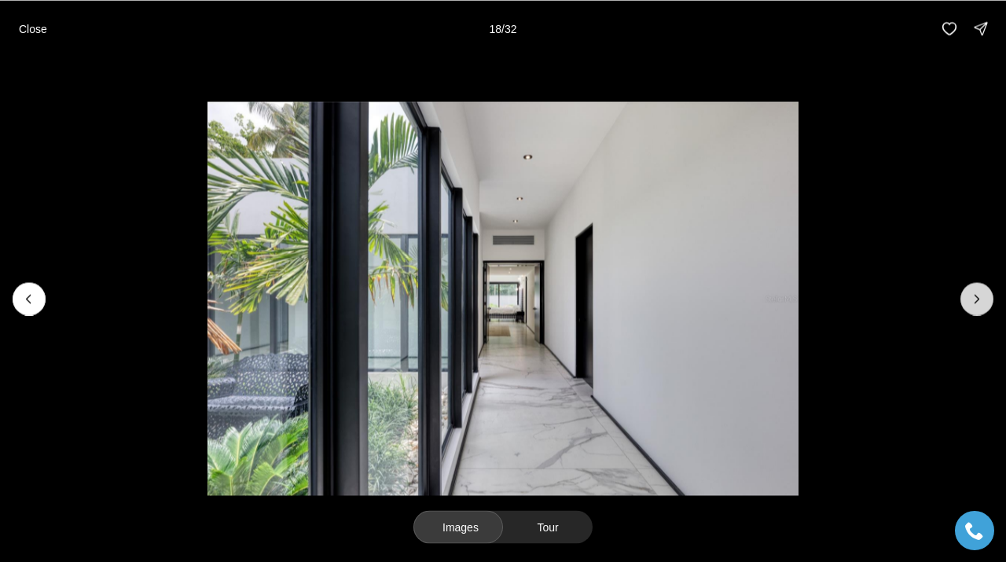
click at [968, 309] on button "Next slide" at bounding box center [976, 298] width 33 height 33
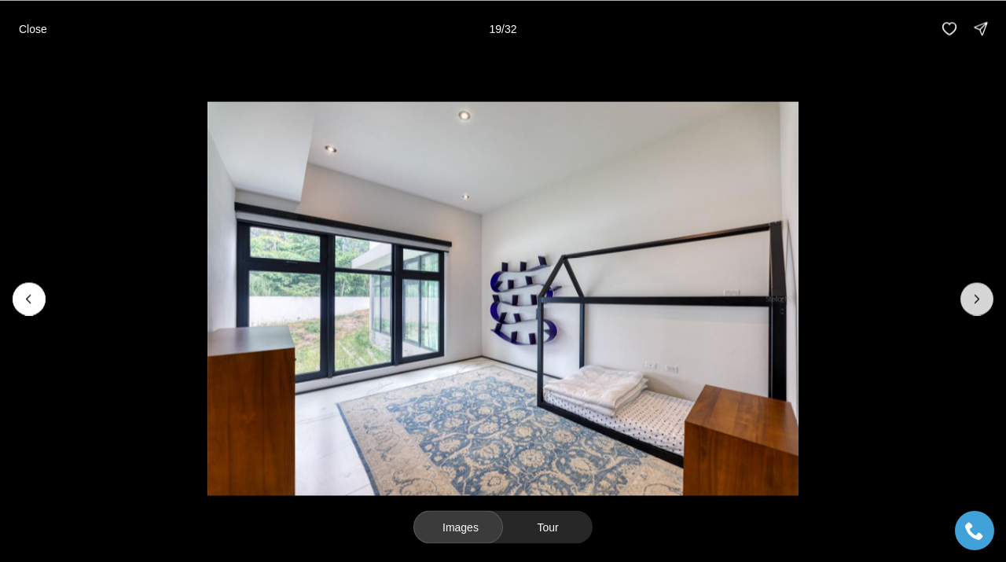
click at [968, 309] on button "Next slide" at bounding box center [976, 298] width 33 height 33
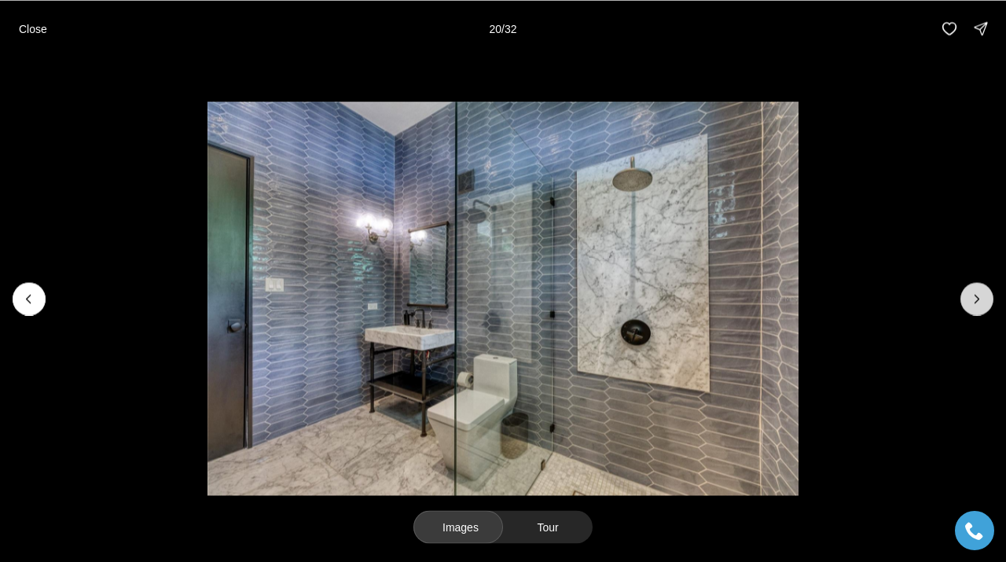
click at [968, 309] on button "Next slide" at bounding box center [976, 298] width 33 height 33
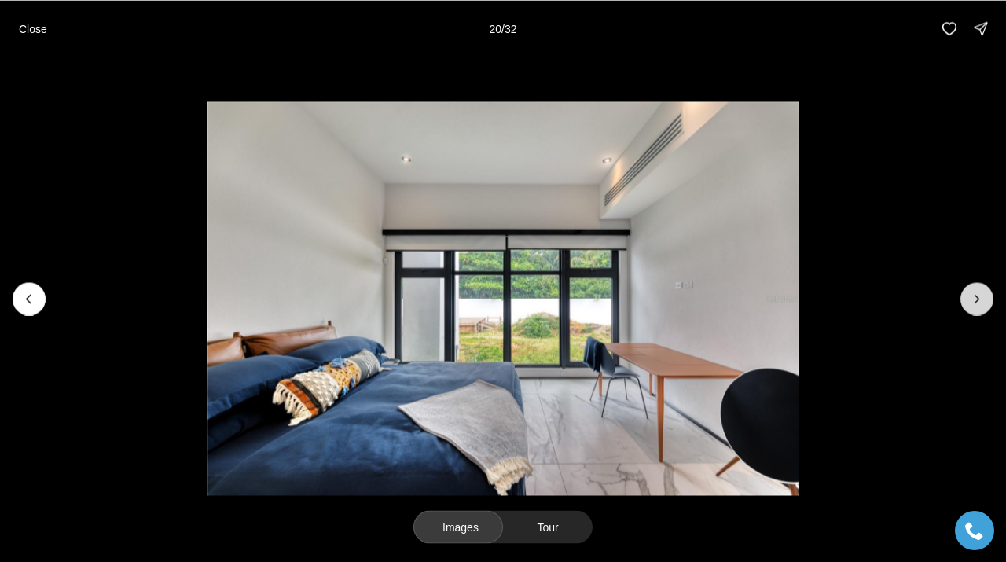
click at [968, 309] on button "Next slide" at bounding box center [976, 298] width 33 height 33
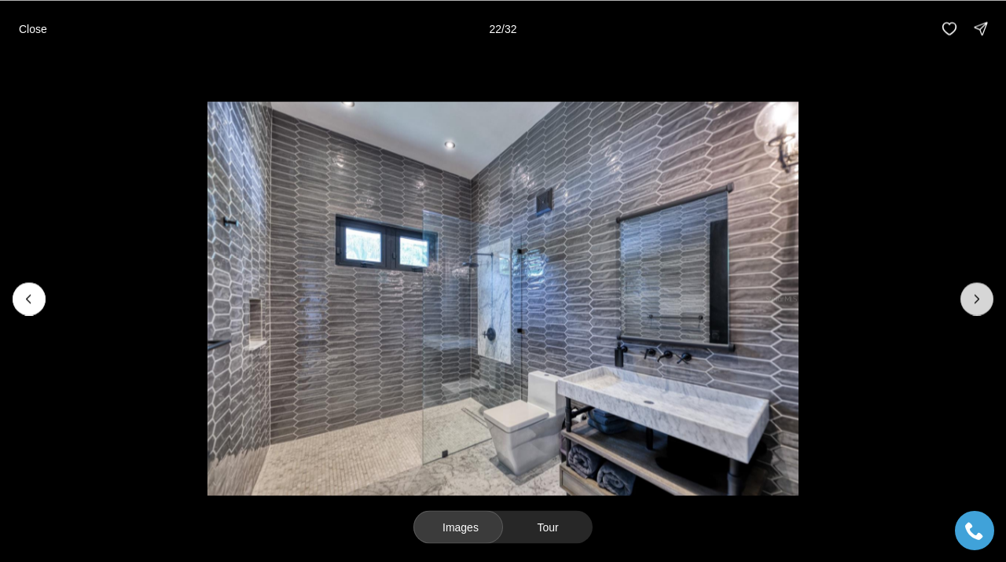
click at [968, 309] on button "Next slide" at bounding box center [976, 298] width 33 height 33
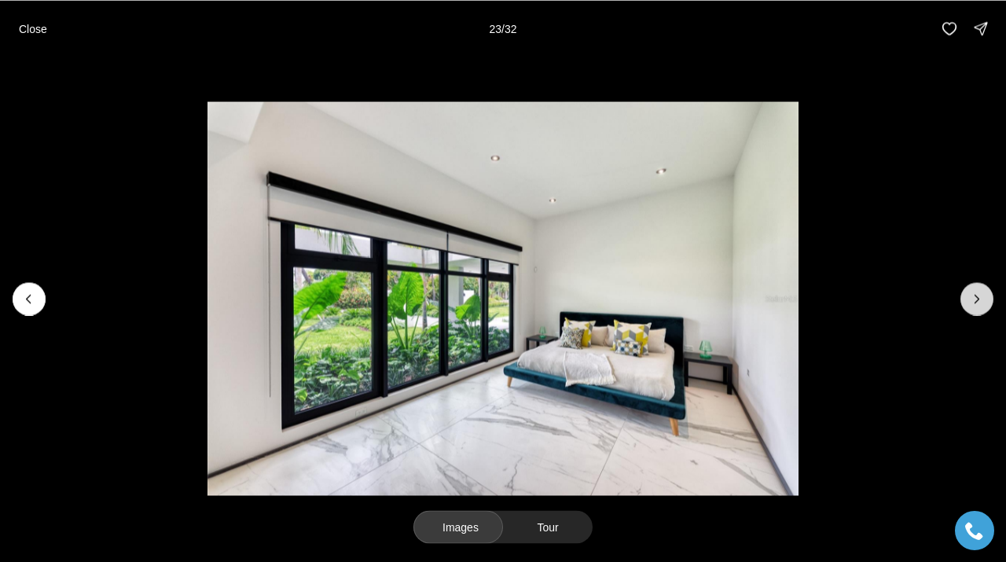
click at [968, 309] on button "Next slide" at bounding box center [976, 298] width 33 height 33
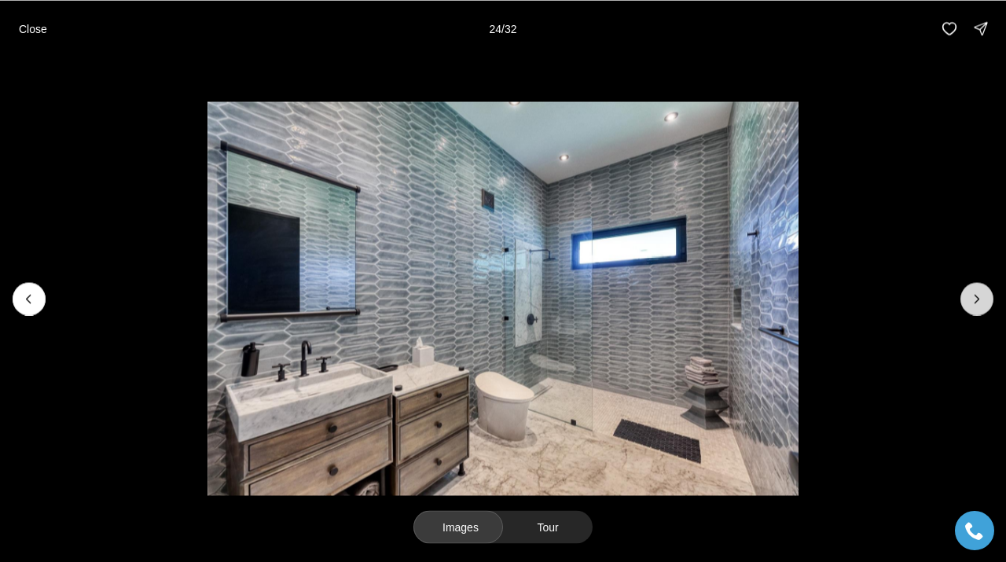
click at [968, 309] on button "Next slide" at bounding box center [976, 298] width 33 height 33
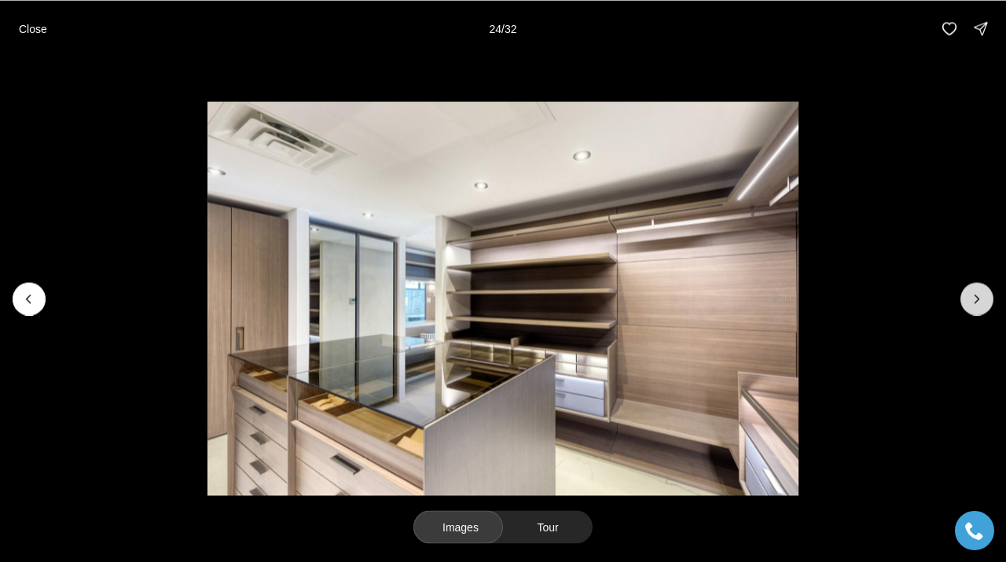
click at [968, 309] on button "Next slide" at bounding box center [976, 298] width 33 height 33
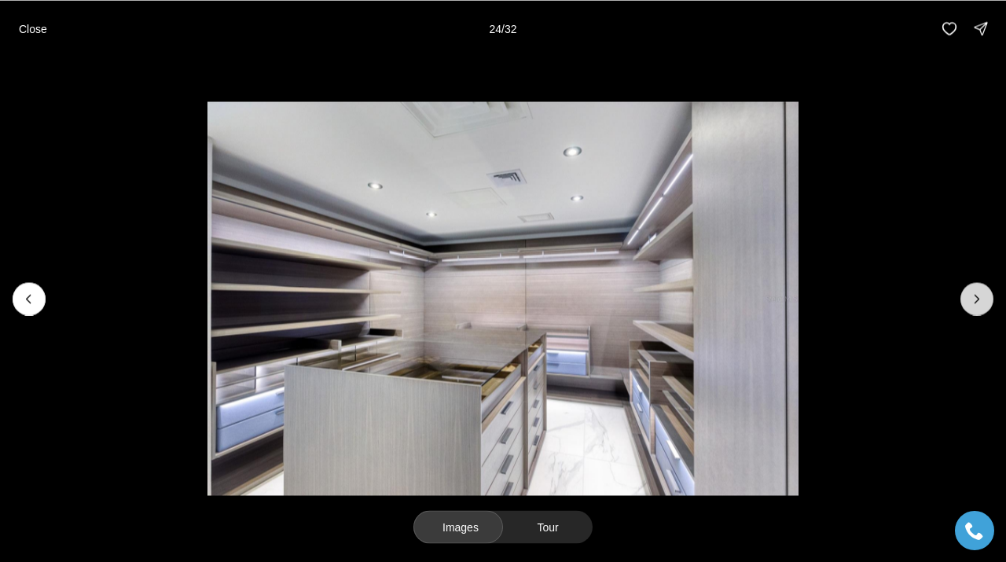
click at [968, 309] on button "Next slide" at bounding box center [976, 298] width 33 height 33
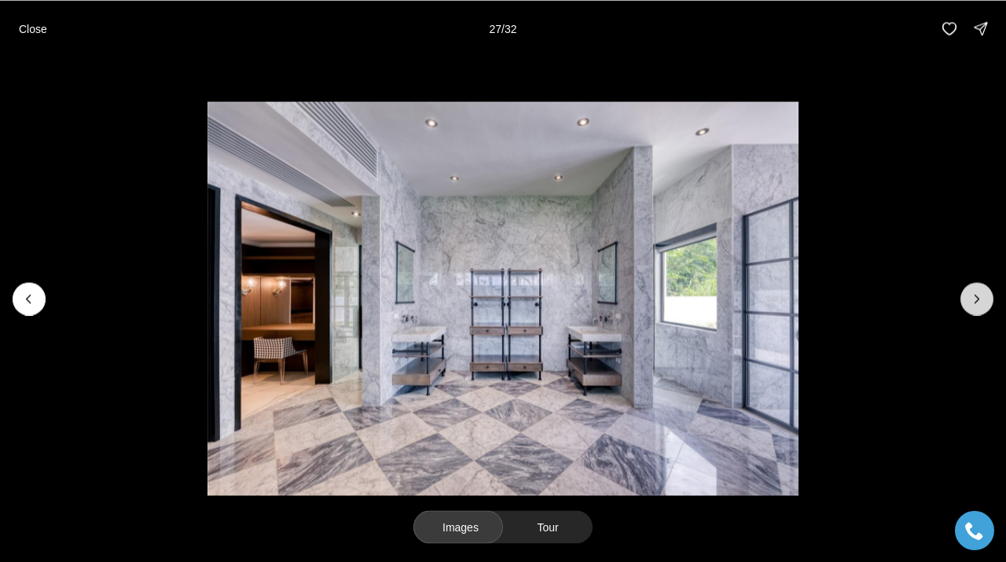
click at [968, 309] on button "Next slide" at bounding box center [976, 298] width 33 height 33
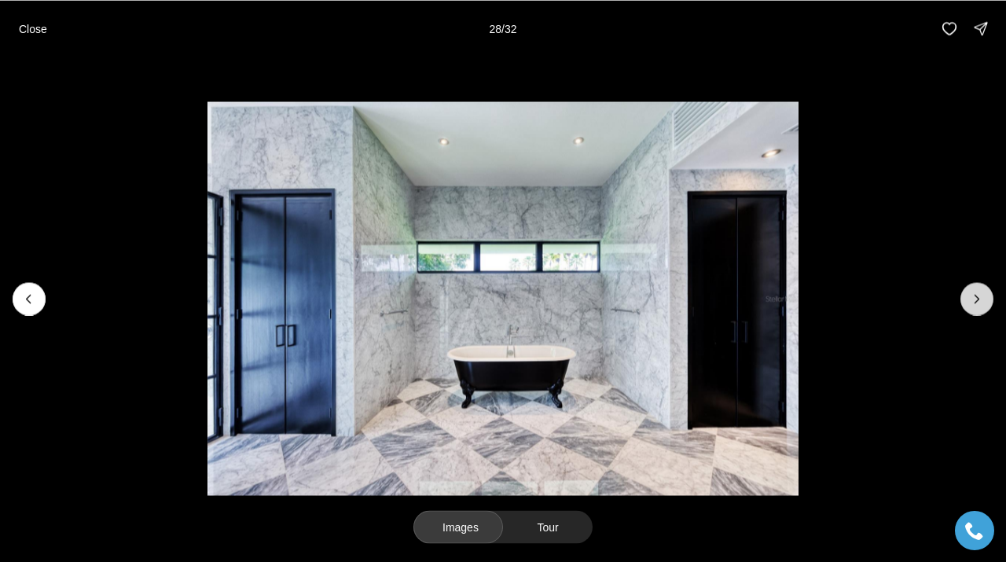
click at [968, 309] on button "Next slide" at bounding box center [976, 298] width 33 height 33
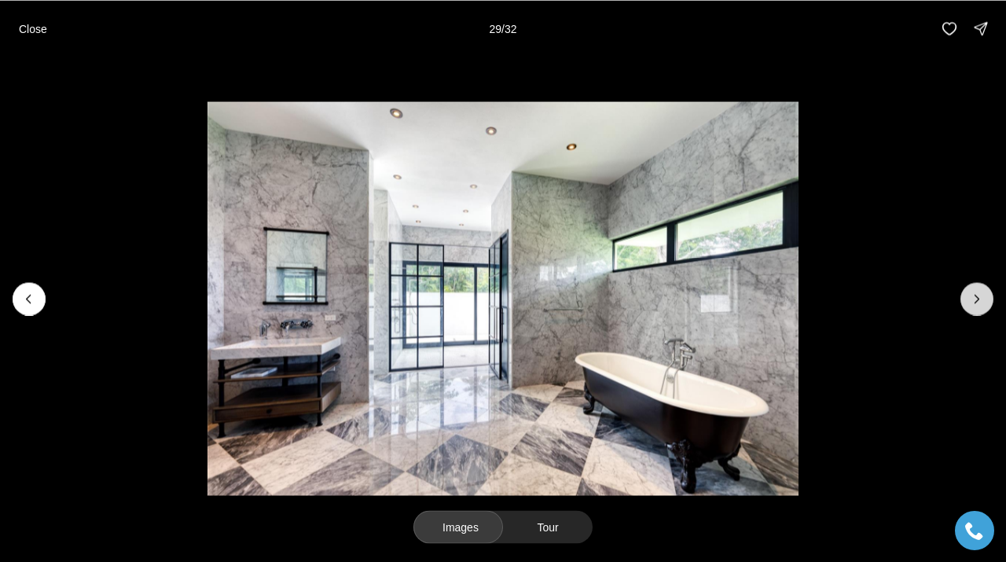
click at [968, 309] on button "Next slide" at bounding box center [976, 298] width 33 height 33
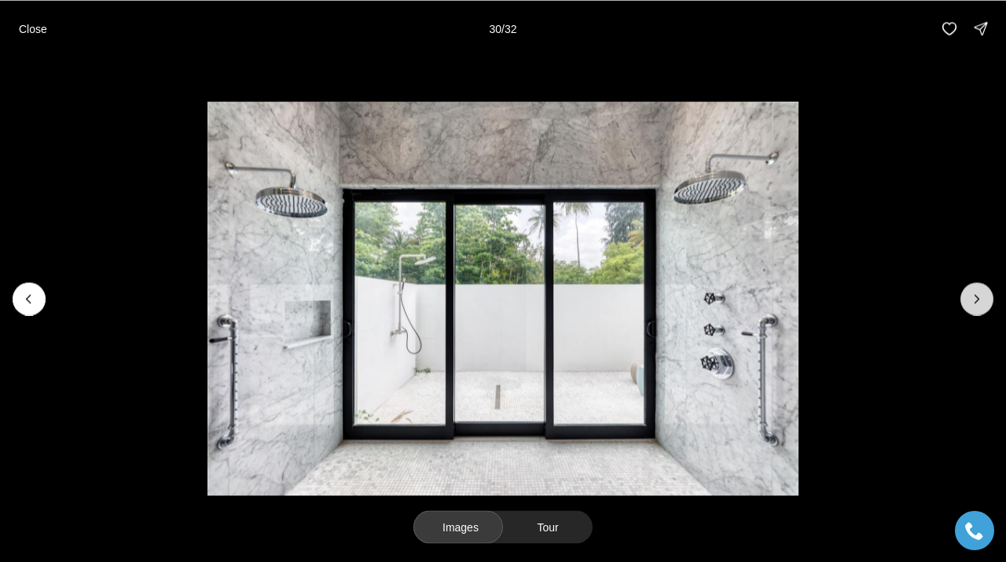
click at [968, 309] on button "Next slide" at bounding box center [976, 298] width 33 height 33
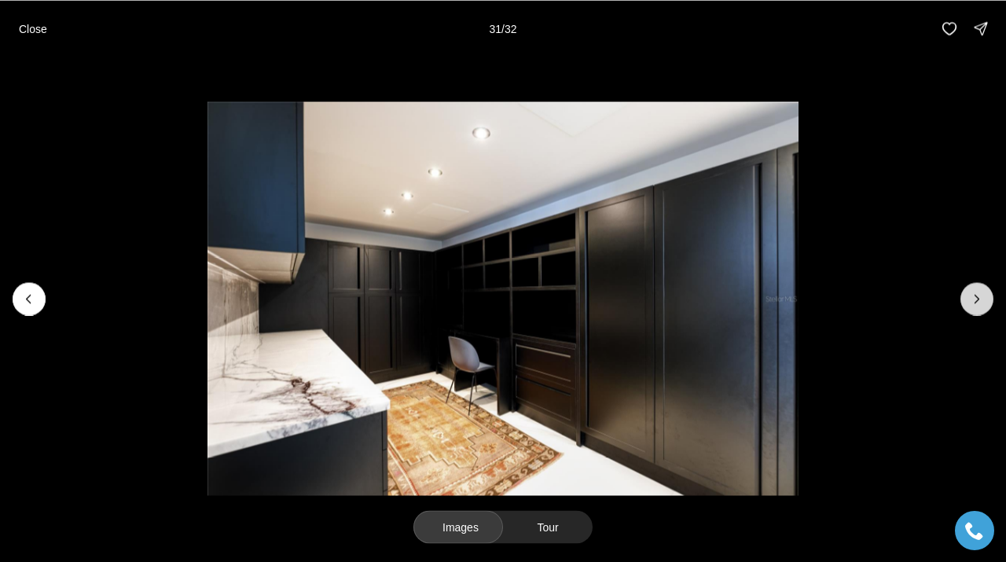
click at [968, 309] on button "Next slide" at bounding box center [976, 298] width 33 height 33
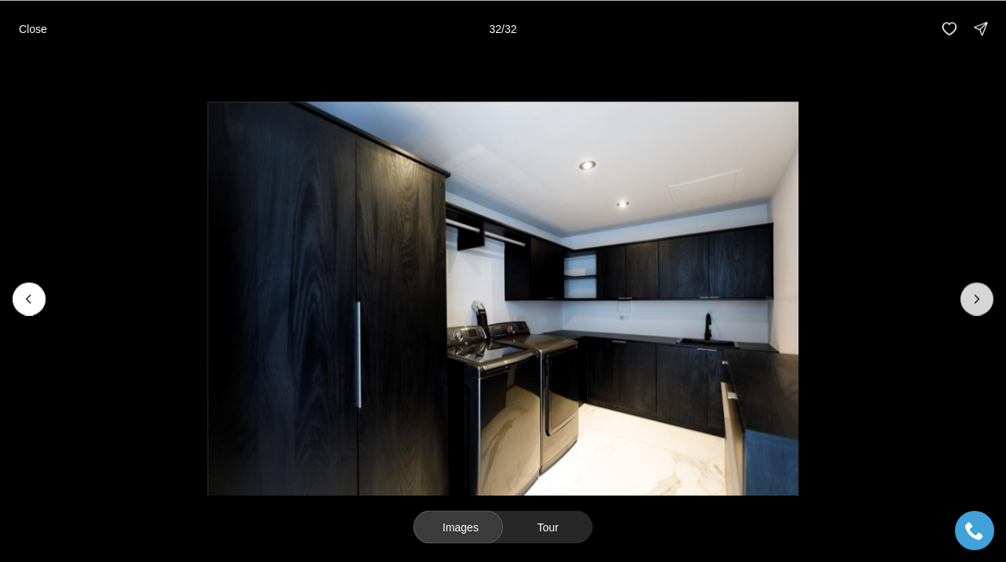
click at [968, 309] on div at bounding box center [976, 298] width 33 height 33
click at [973, 296] on div at bounding box center [976, 298] width 33 height 33
click at [32, 32] on p "Close" at bounding box center [33, 28] width 28 height 13
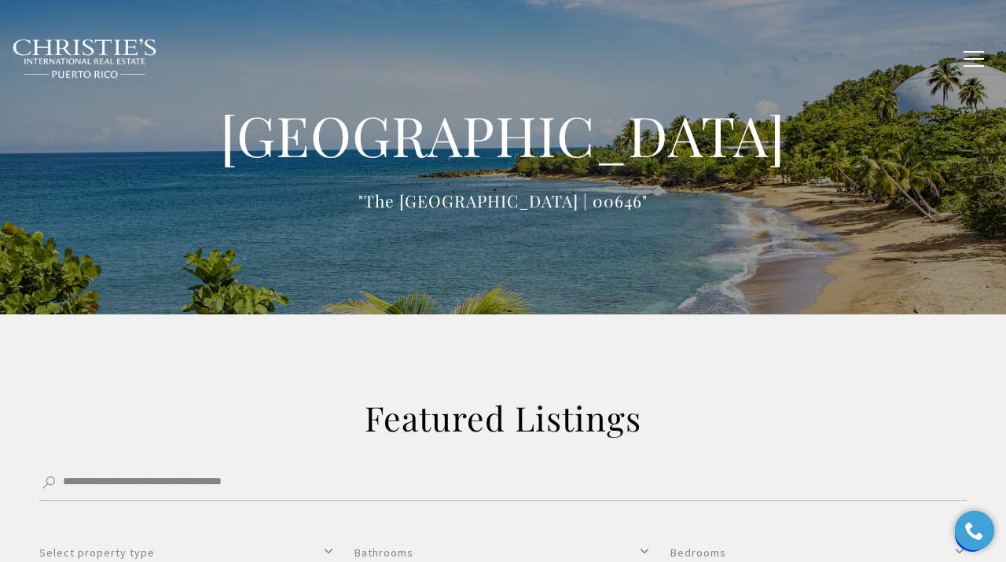
click at [445, 56] on span "Exclusive Properties" at bounding box center [429, 58] width 123 height 11
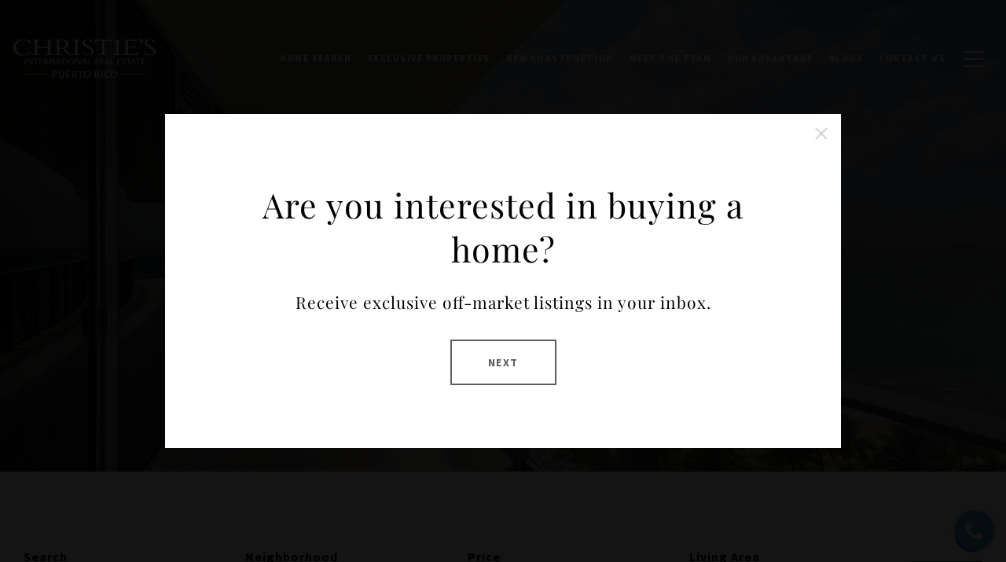
click at [505, 372] on button "Next" at bounding box center [503, 362] width 106 height 46
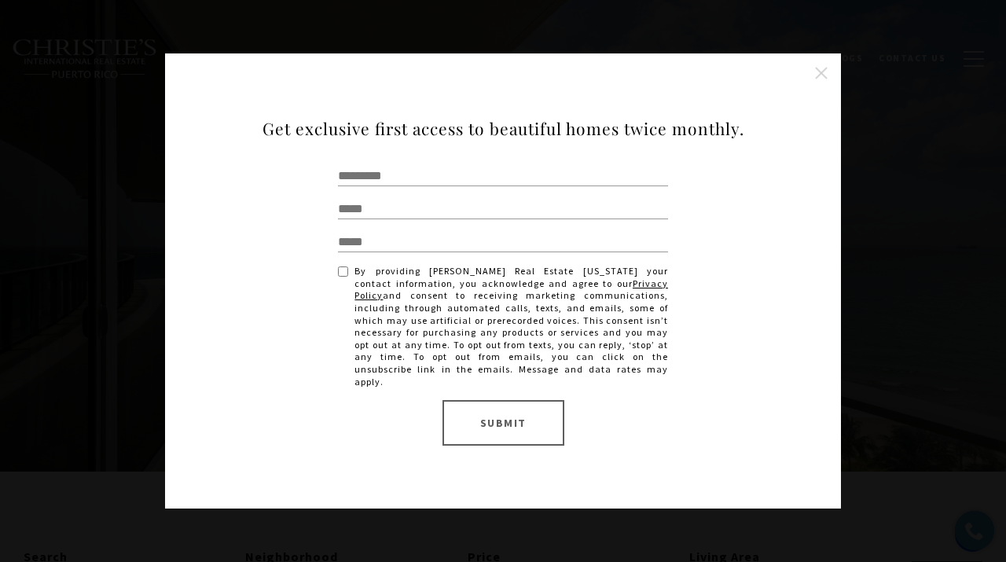
click at [823, 82] on button "Close this option" at bounding box center [820, 72] width 31 height 31
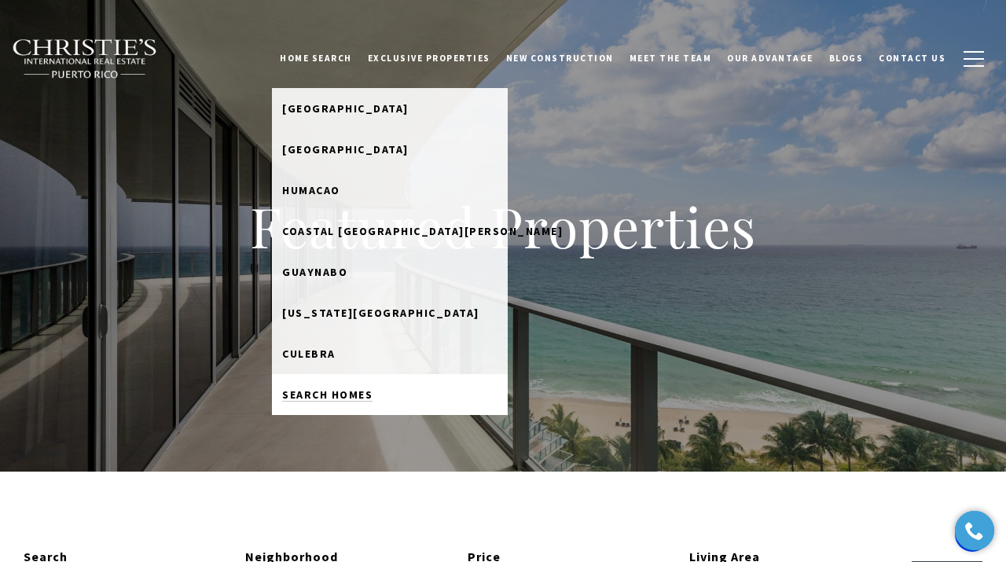
click at [329, 380] on link "Search Homes" at bounding box center [390, 394] width 236 height 41
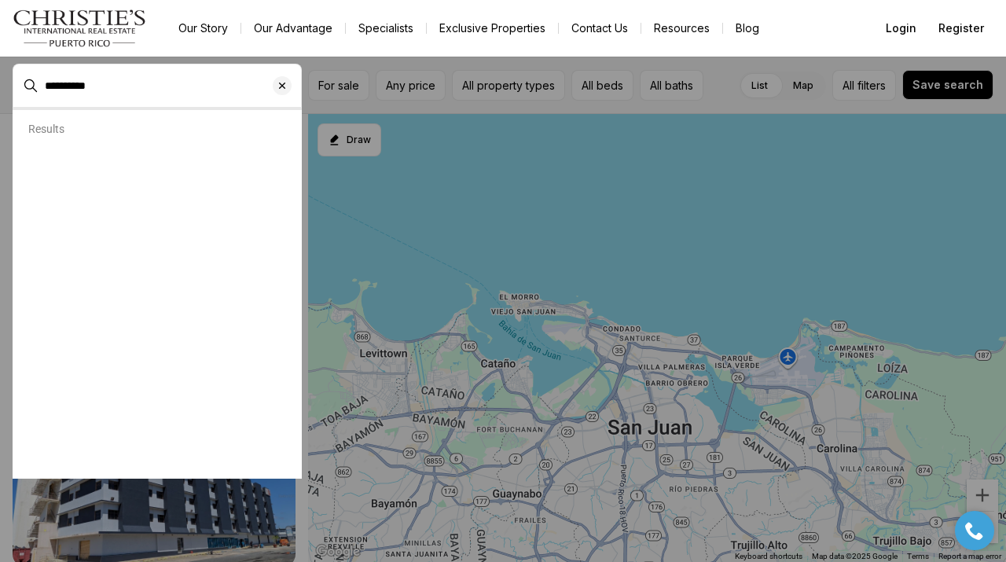
type input "**********"
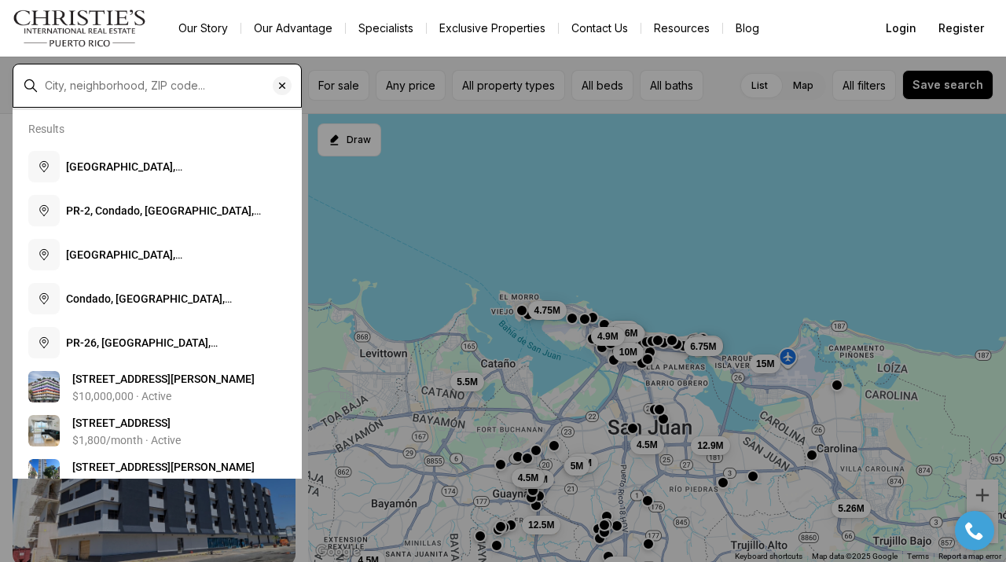
click at [89, 90] on input "text" at bounding box center [170, 86] width 250 height 14
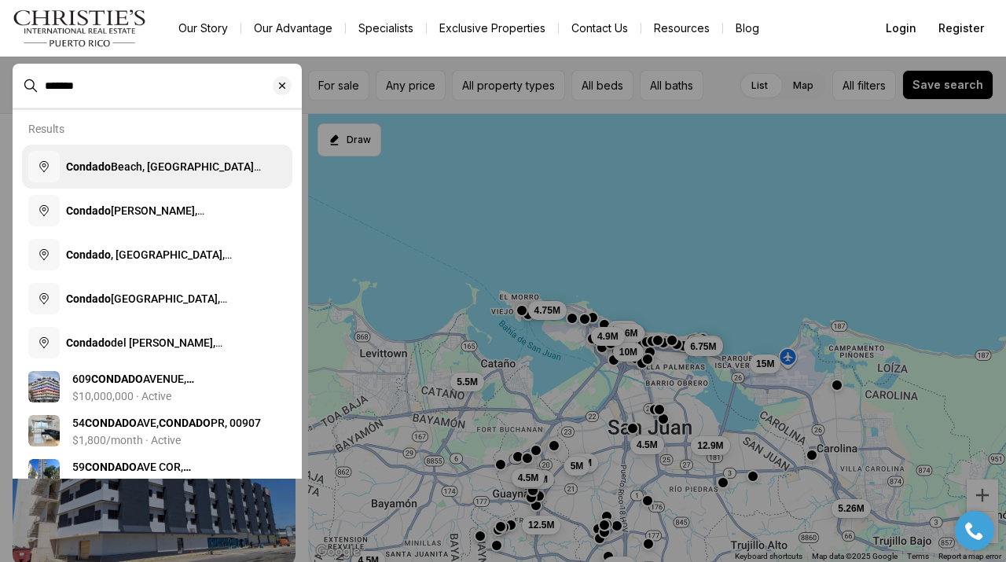
type input "*******"
click at [172, 167] on span "[GEOGRAPHIC_DATA], [GEOGRAPHIC_DATA][PERSON_NAME], [US_STATE]" at bounding box center [163, 174] width 195 height 28
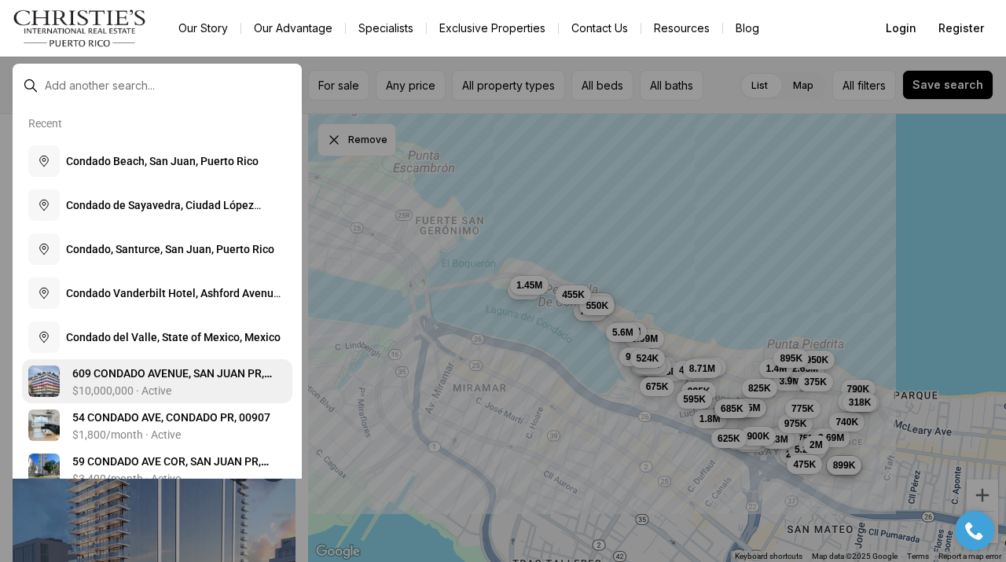
scroll to position [211, 0]
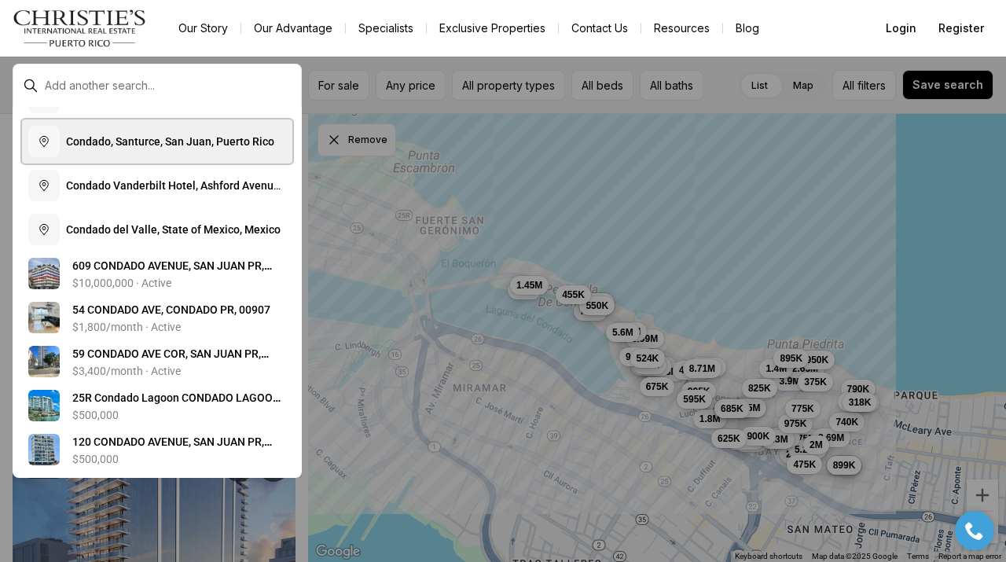
click at [182, 152] on button "C o n d a d o , S a n t u r c e , S a n J u a n , P u e r t o R i c o" at bounding box center [157, 142] width 270 height 44
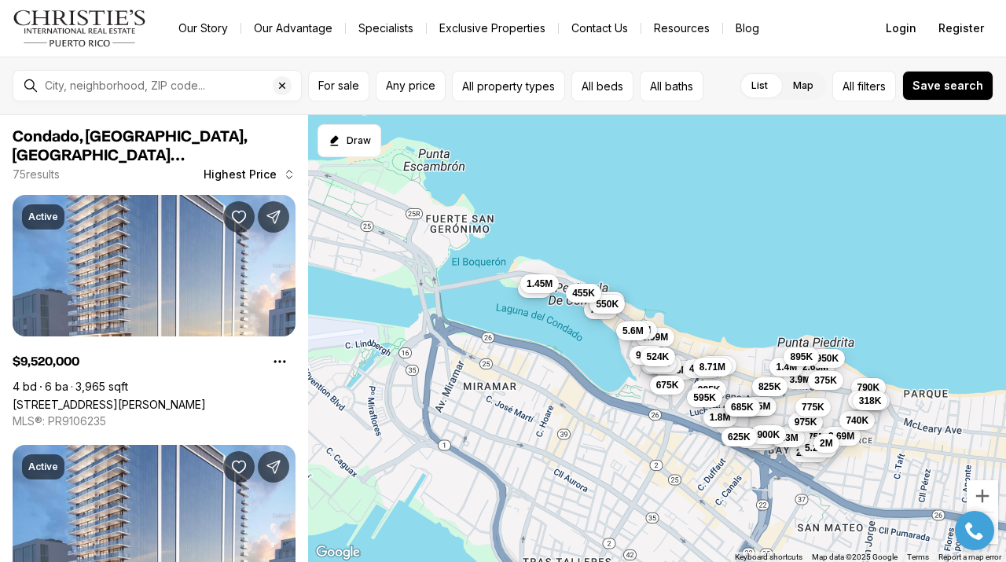
type input "**********"
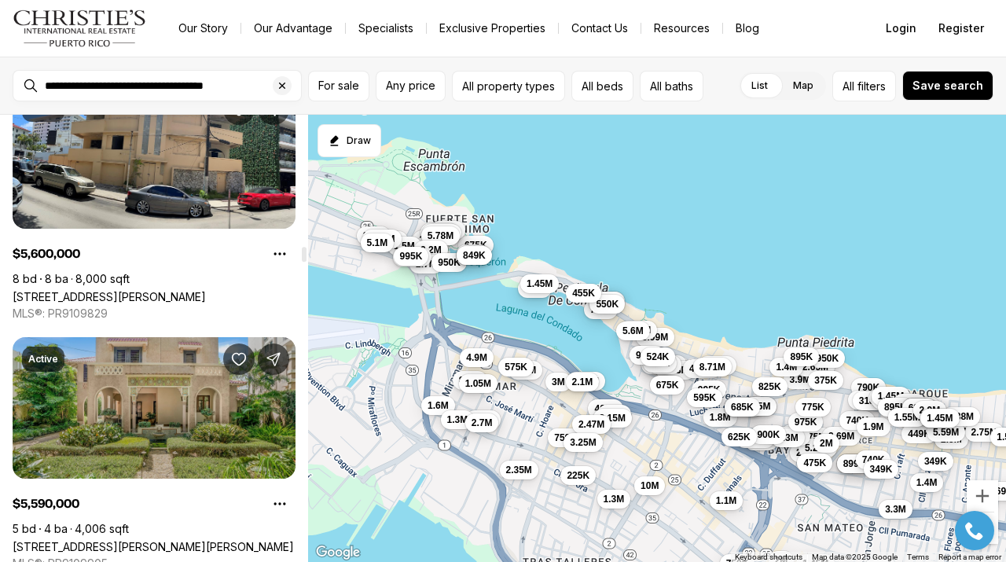
scroll to position [3891, 0]
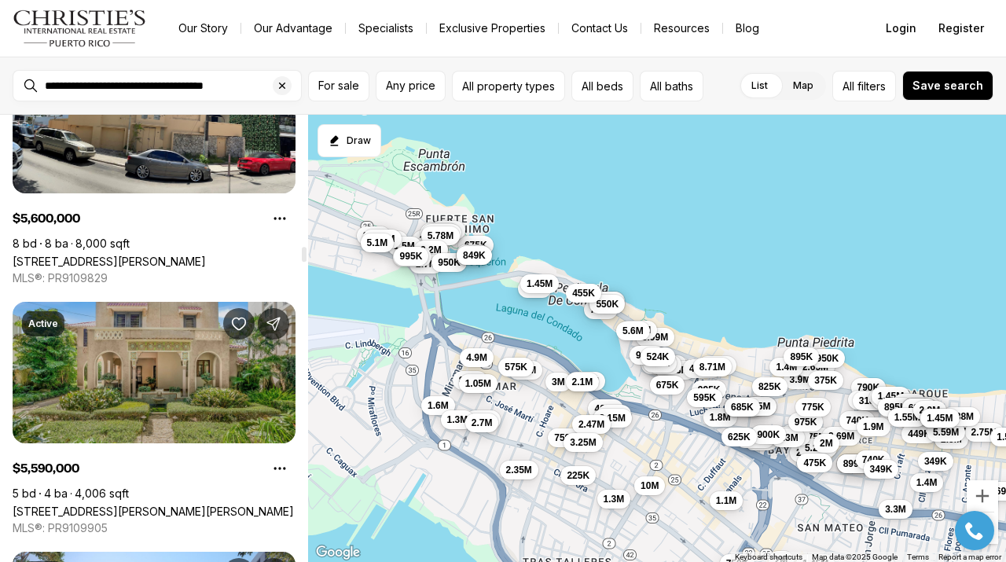
click at [139, 504] on link "[STREET_ADDRESS][PERSON_NAME][PERSON_NAME]" at bounding box center [153, 510] width 281 height 13
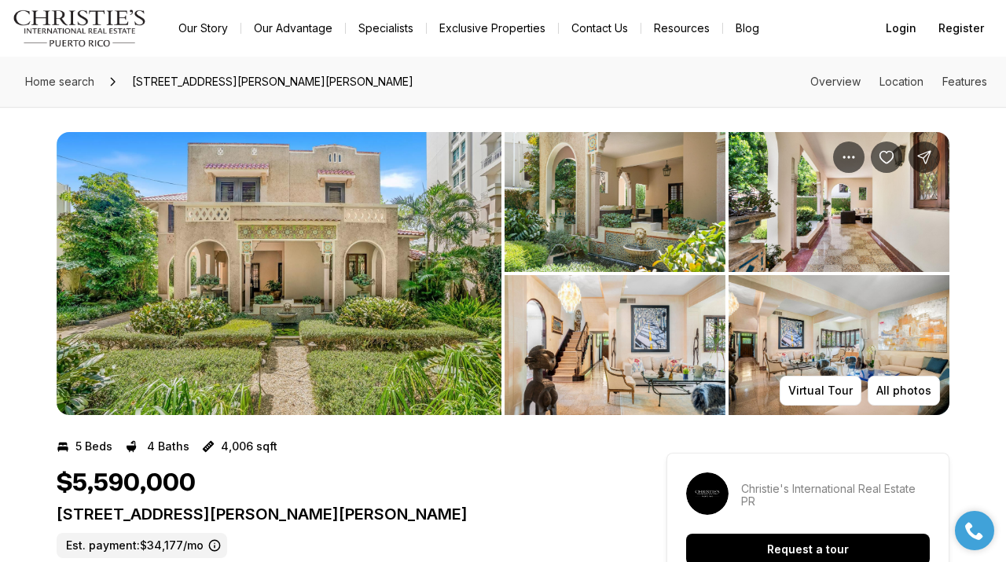
click at [593, 171] on img "View image gallery" at bounding box center [614, 202] width 221 height 140
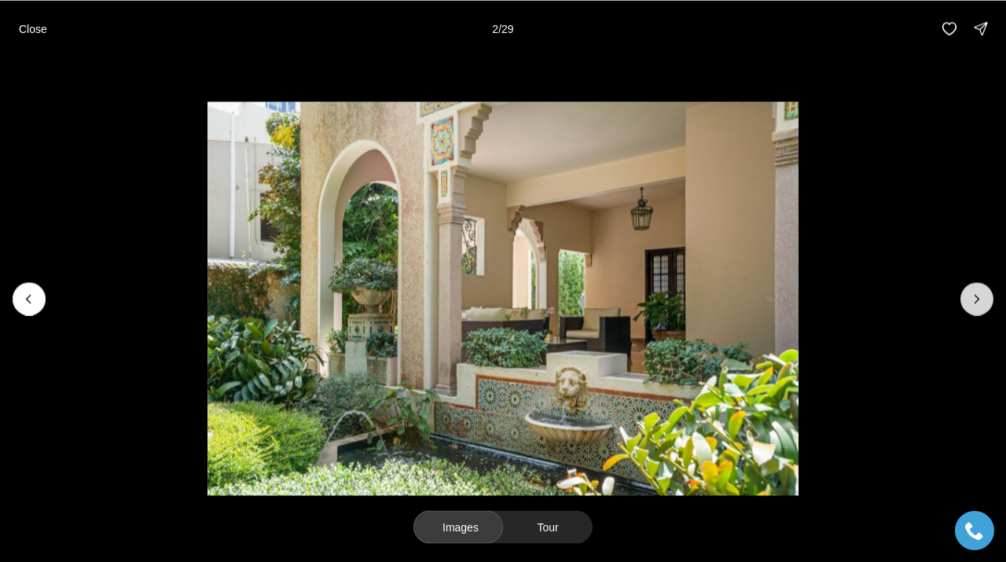
click at [975, 299] on icon "Next slide" at bounding box center [977, 299] width 16 height 16
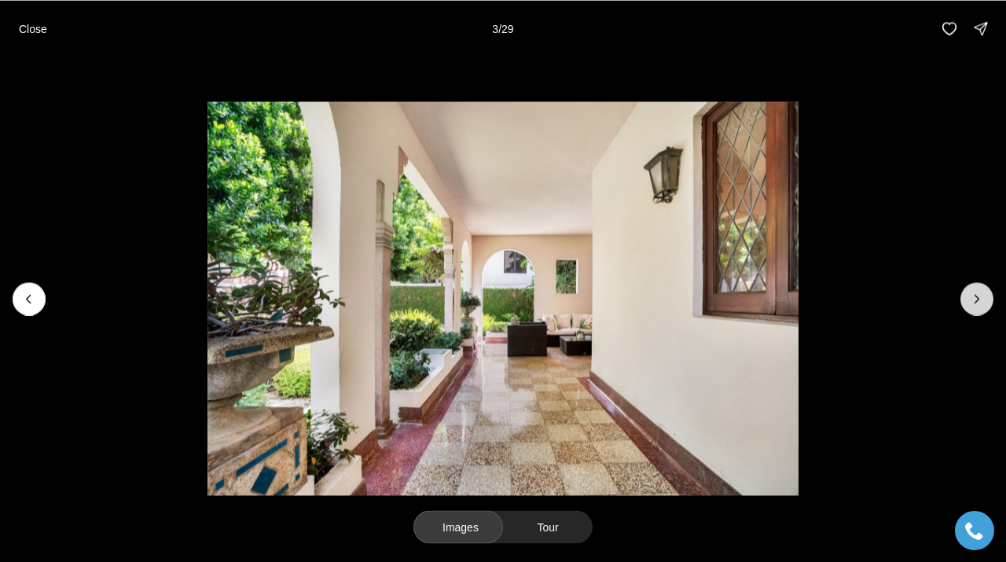
click at [975, 299] on icon "Next slide" at bounding box center [977, 299] width 16 height 16
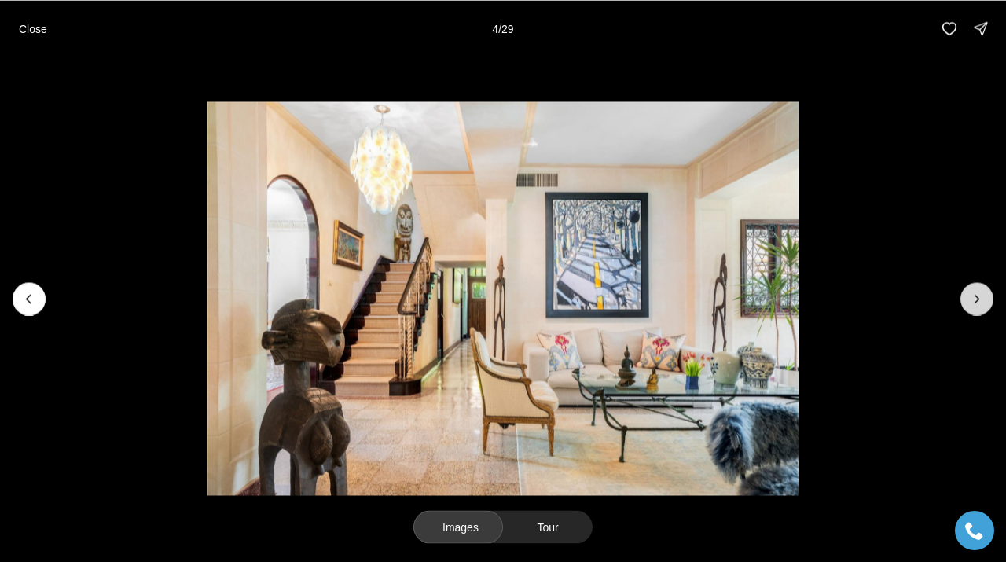
click at [975, 299] on icon "Next slide" at bounding box center [977, 299] width 16 height 16
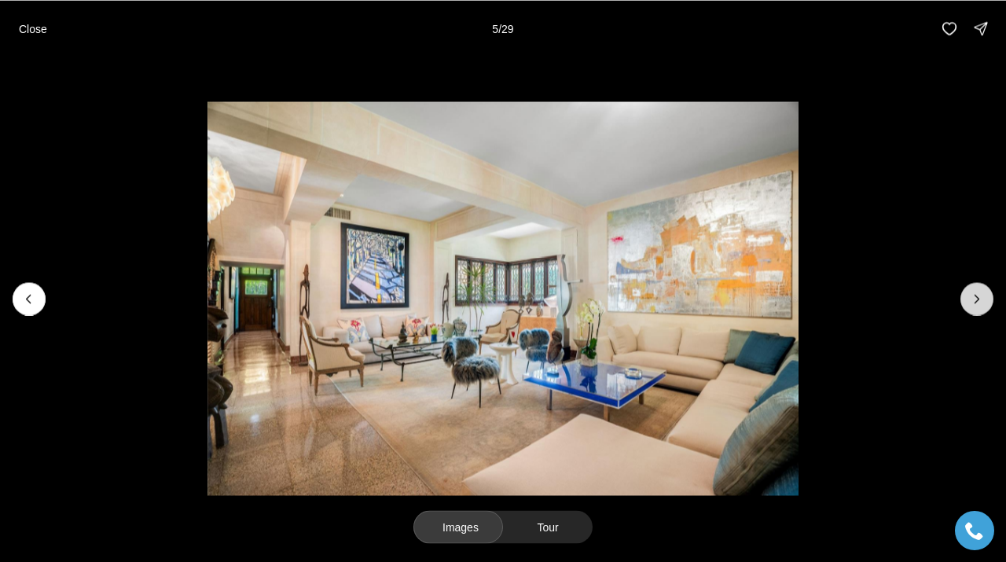
click at [975, 299] on icon "Next slide" at bounding box center [977, 299] width 16 height 16
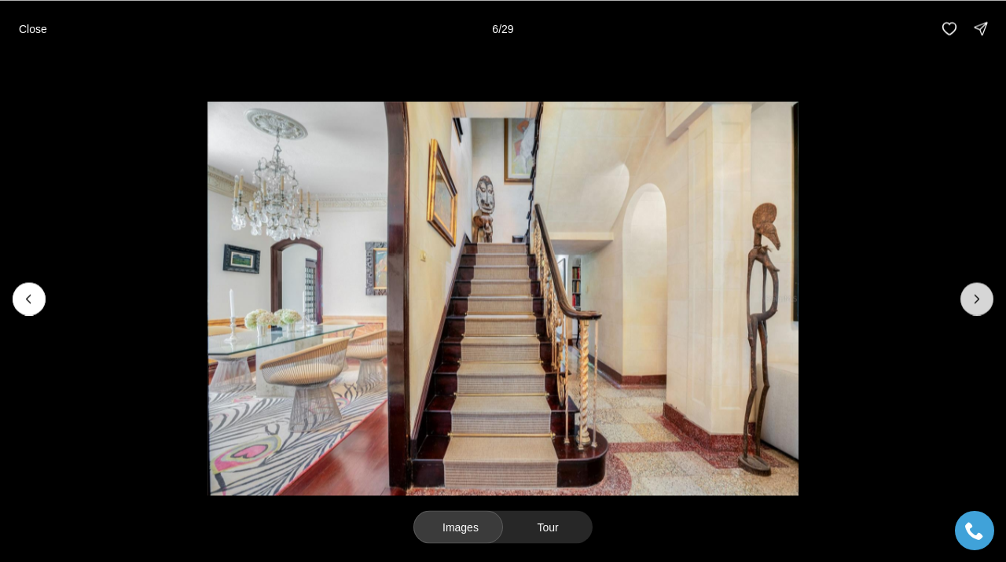
click at [974, 297] on icon "Next slide" at bounding box center [977, 299] width 16 height 16
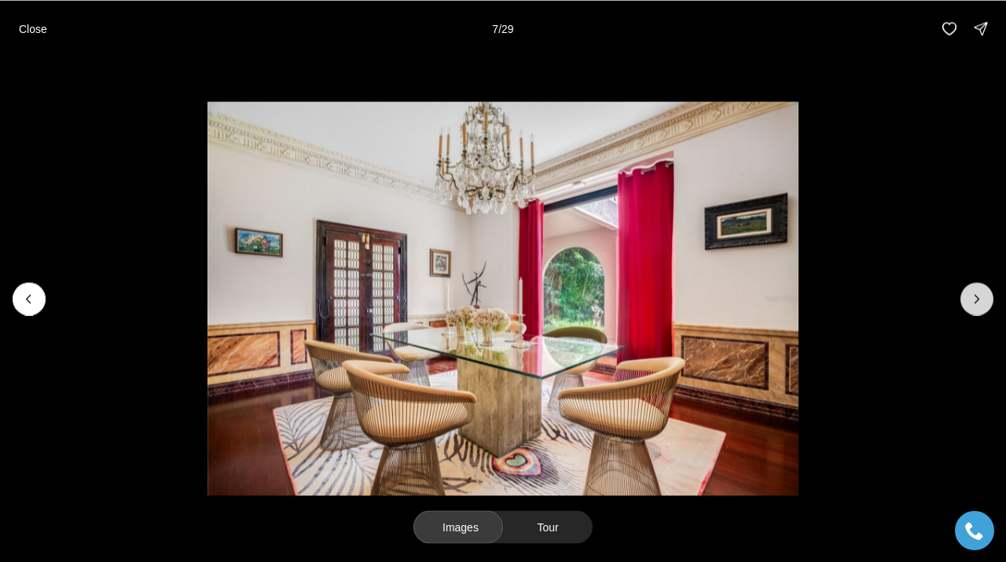
click at [974, 297] on icon "Next slide" at bounding box center [977, 299] width 16 height 16
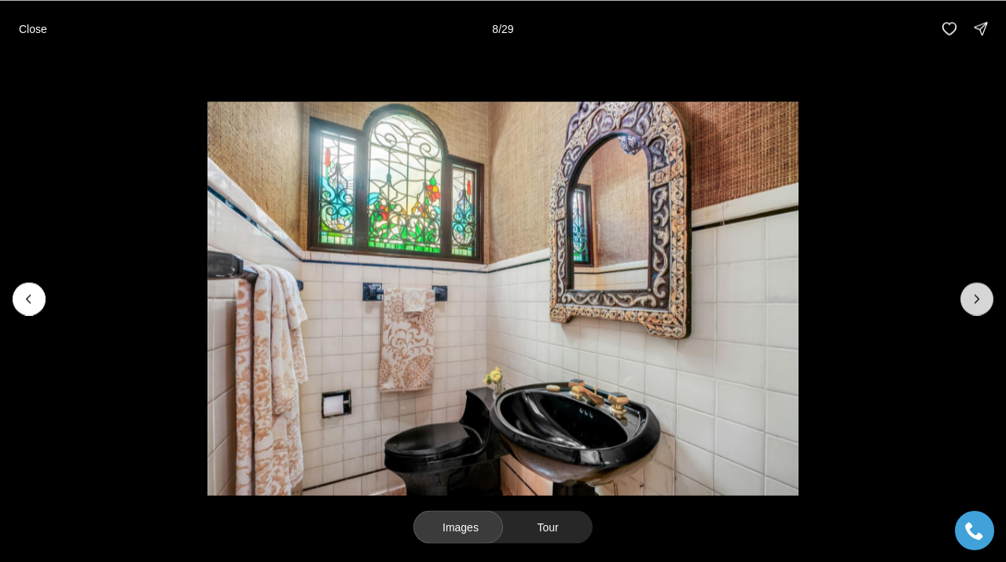
click at [974, 297] on icon "Next slide" at bounding box center [977, 299] width 16 height 16
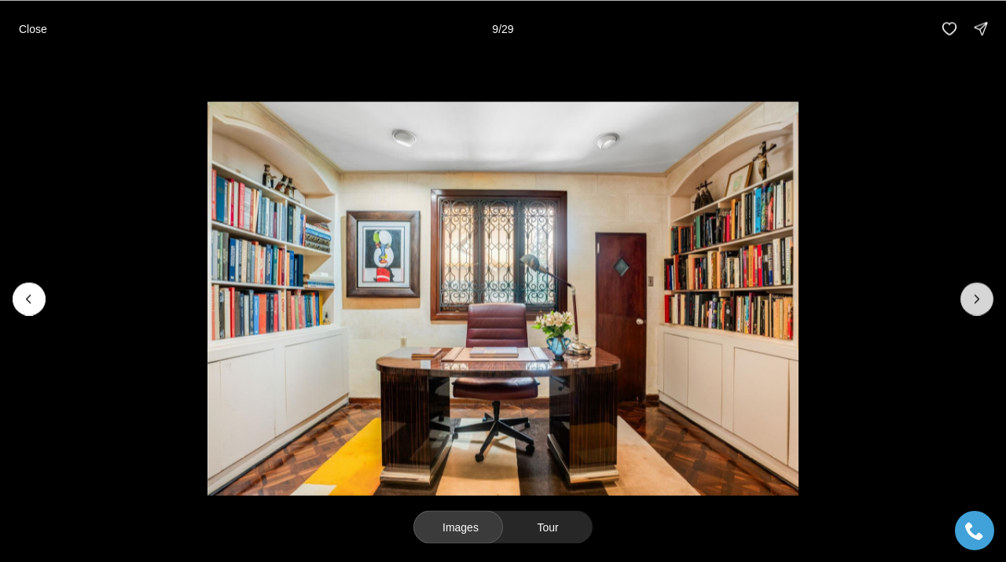
click at [974, 297] on icon "Next slide" at bounding box center [977, 299] width 16 height 16
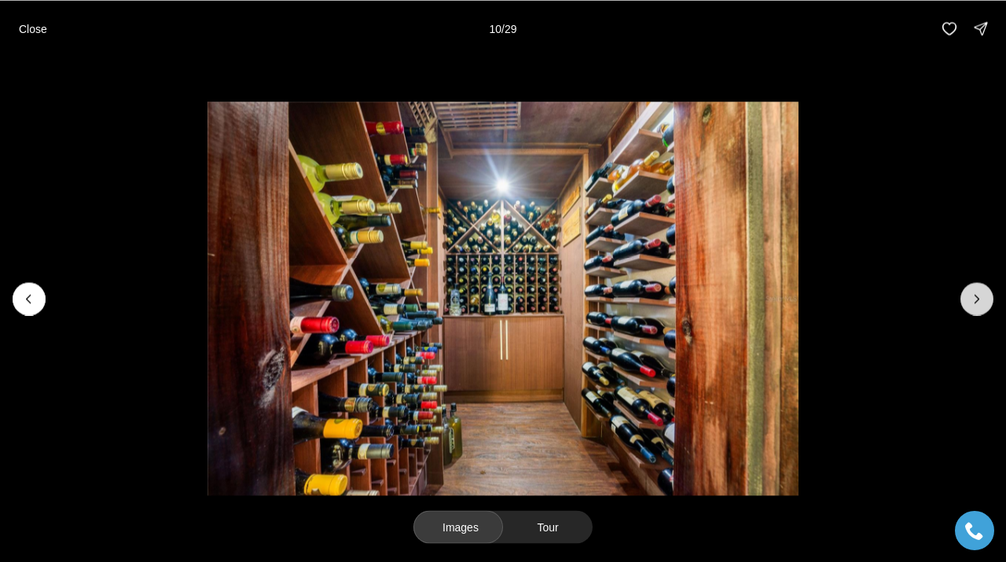
click at [974, 298] on icon "Next slide" at bounding box center [977, 299] width 16 height 16
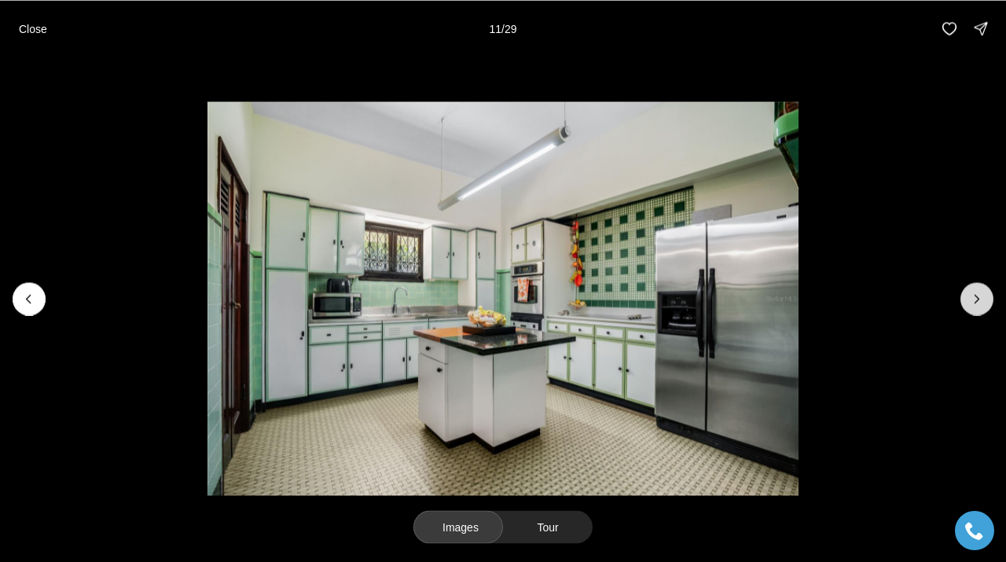
click at [977, 299] on icon "Next slide" at bounding box center [977, 299] width 4 height 8
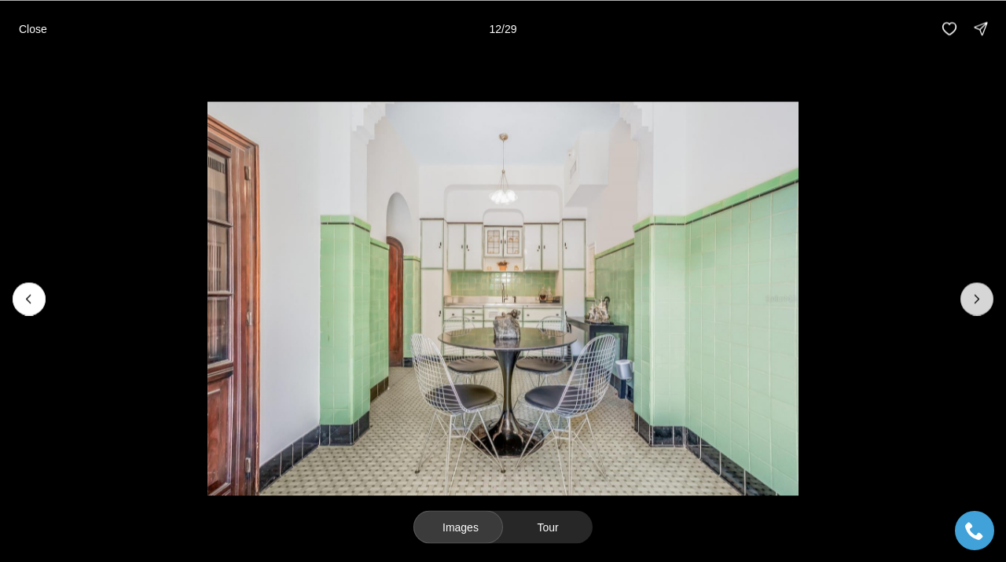
click at [977, 299] on icon "Next slide" at bounding box center [977, 299] width 4 height 8
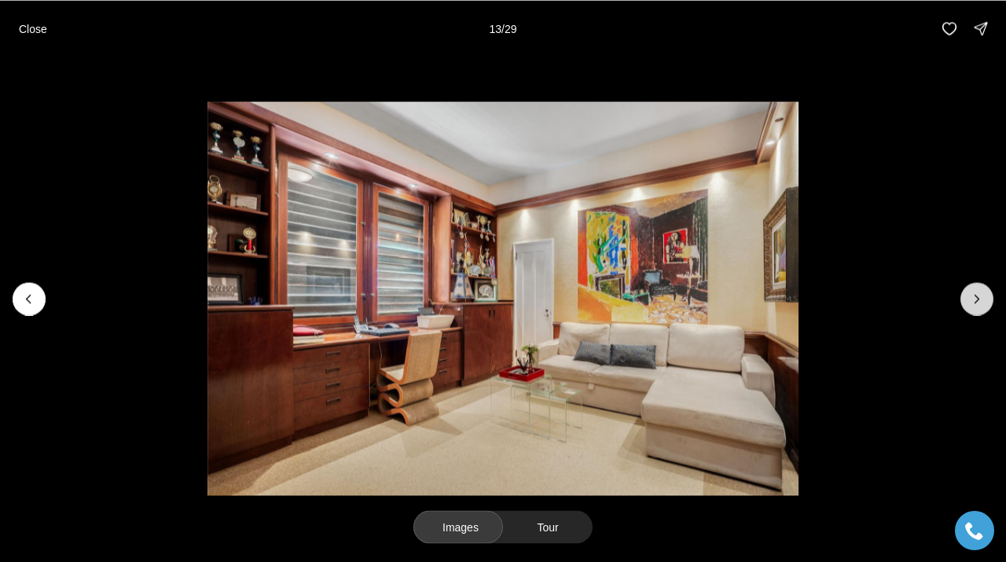
click at [977, 299] on icon "Next slide" at bounding box center [977, 299] width 4 height 8
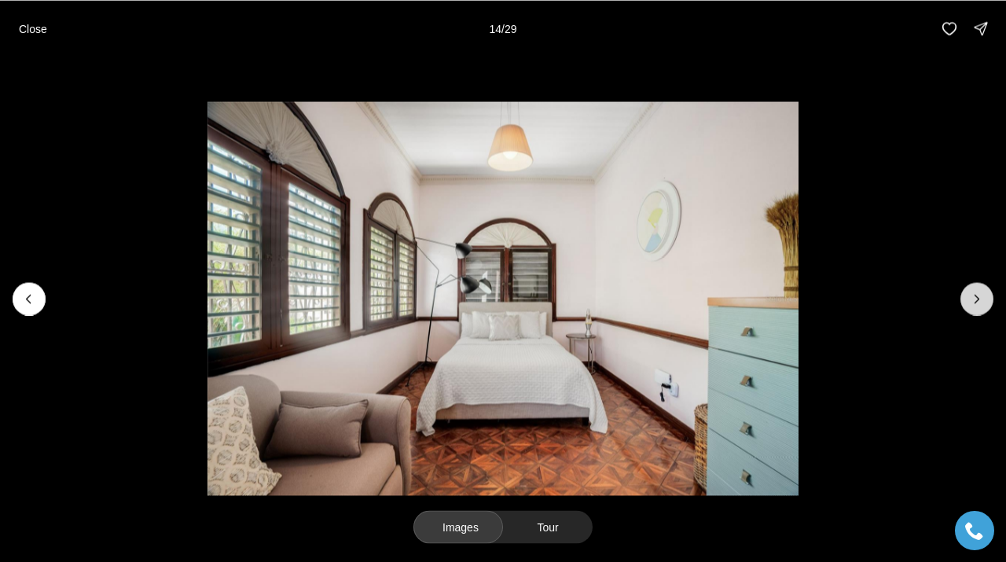
click at [977, 299] on icon "Next slide" at bounding box center [977, 299] width 4 height 8
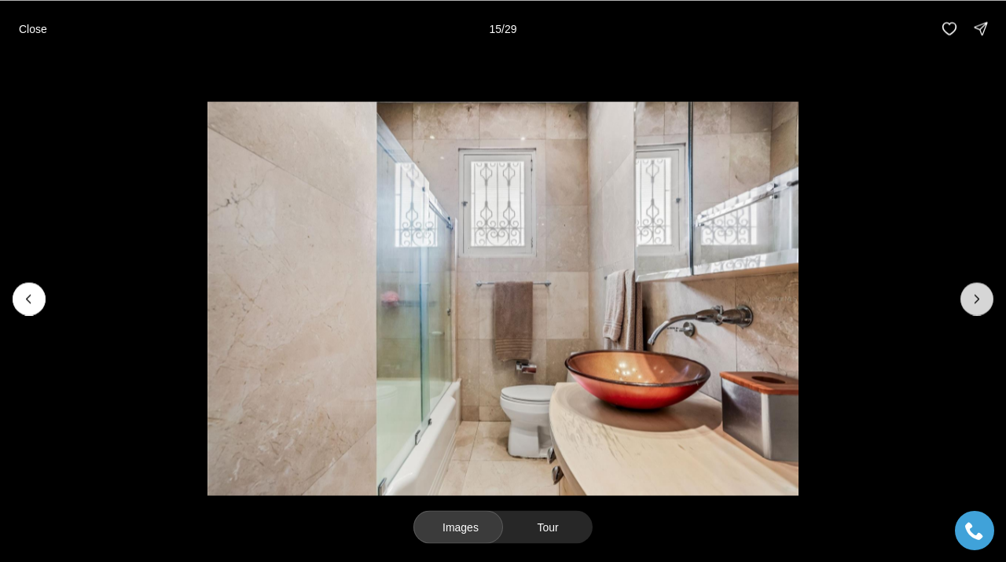
click at [977, 299] on icon "Next slide" at bounding box center [977, 299] width 4 height 8
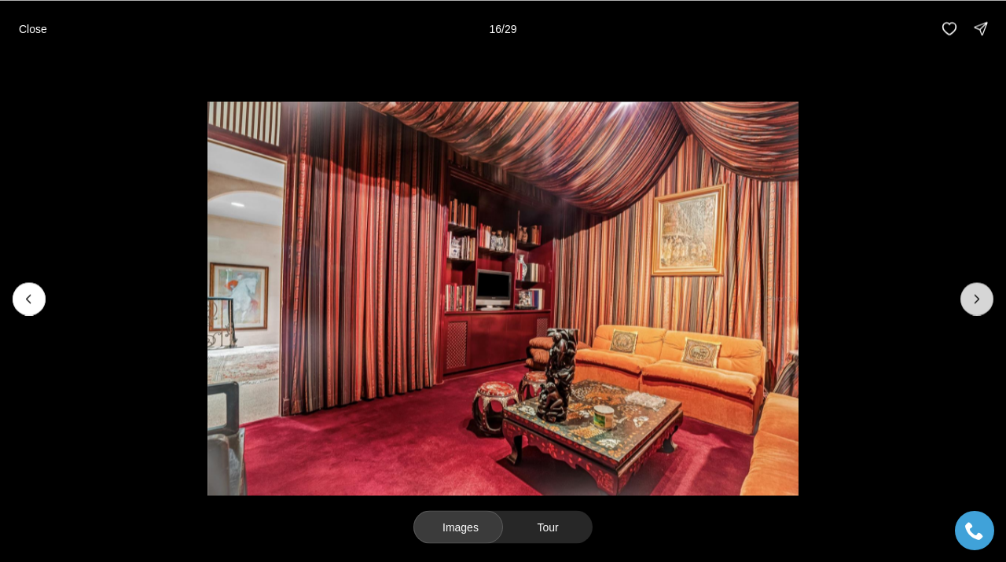
click at [977, 299] on icon "Next slide" at bounding box center [977, 299] width 4 height 8
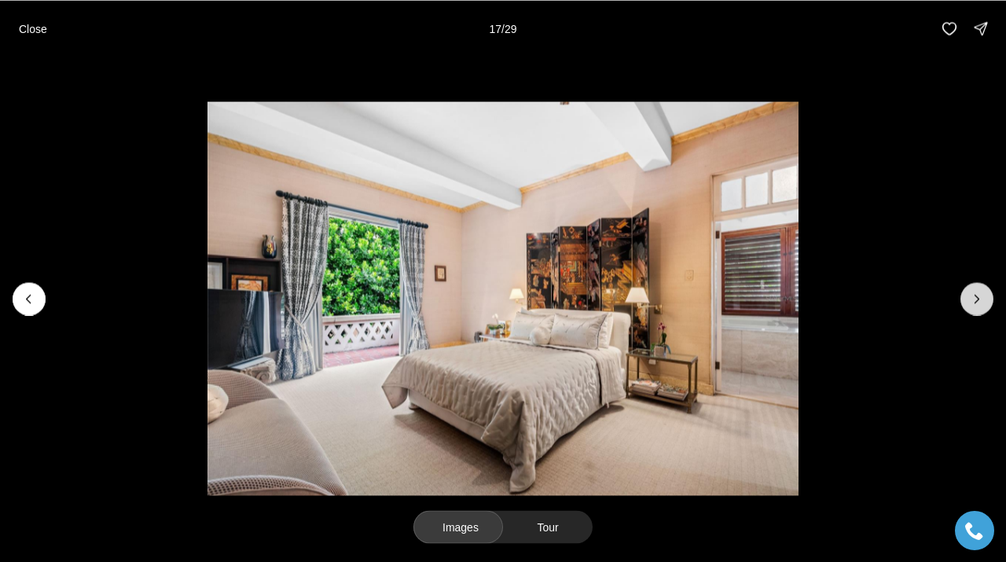
click at [977, 299] on icon "Next slide" at bounding box center [977, 299] width 4 height 8
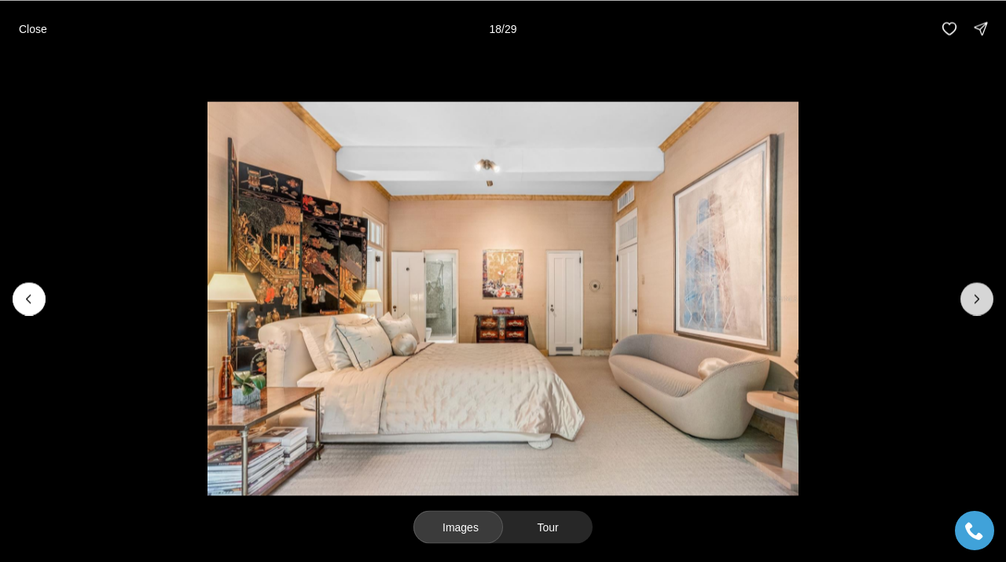
click at [977, 299] on icon "Next slide" at bounding box center [977, 299] width 4 height 8
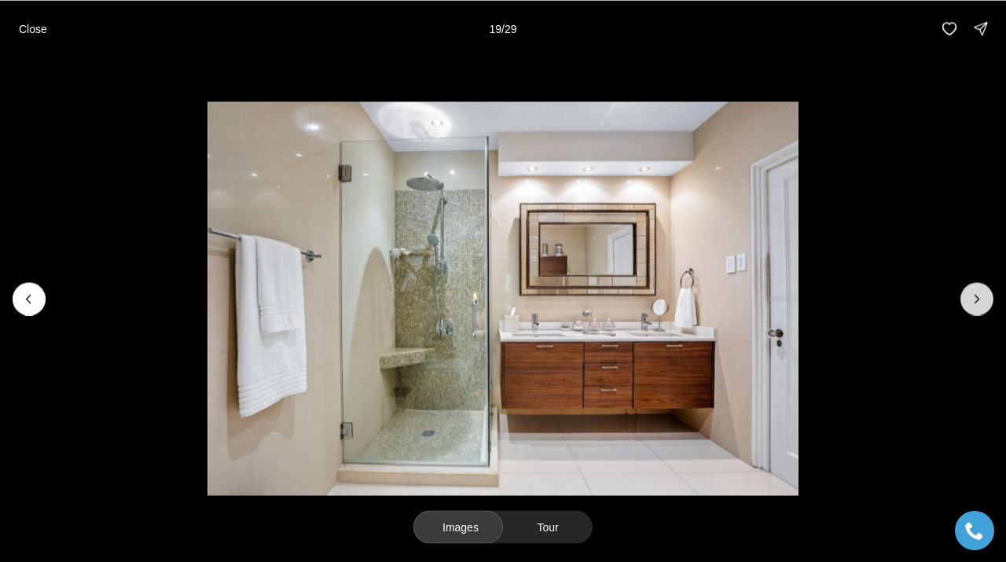
click at [977, 299] on icon "Next slide" at bounding box center [977, 299] width 4 height 8
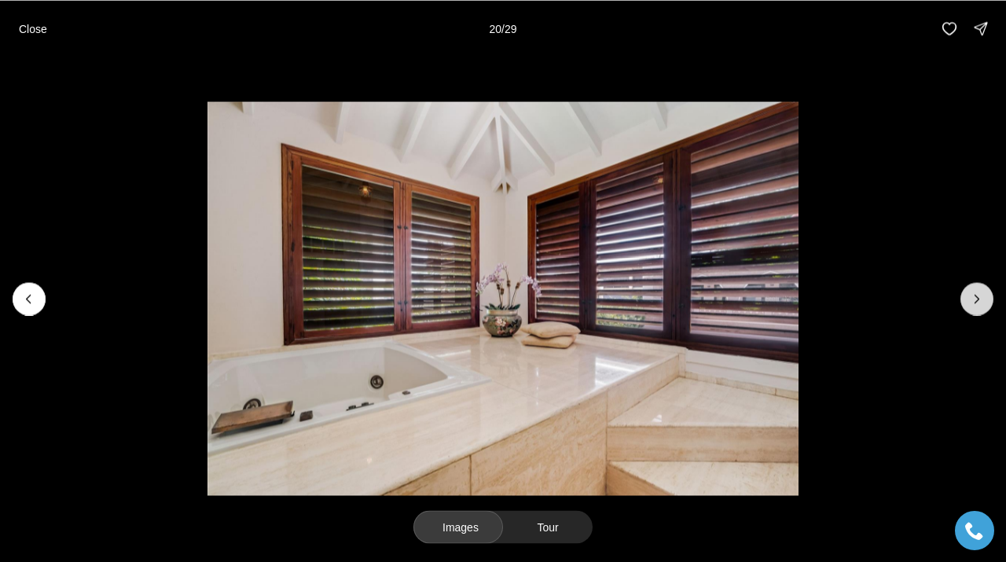
click at [977, 299] on icon "Next slide" at bounding box center [977, 299] width 4 height 8
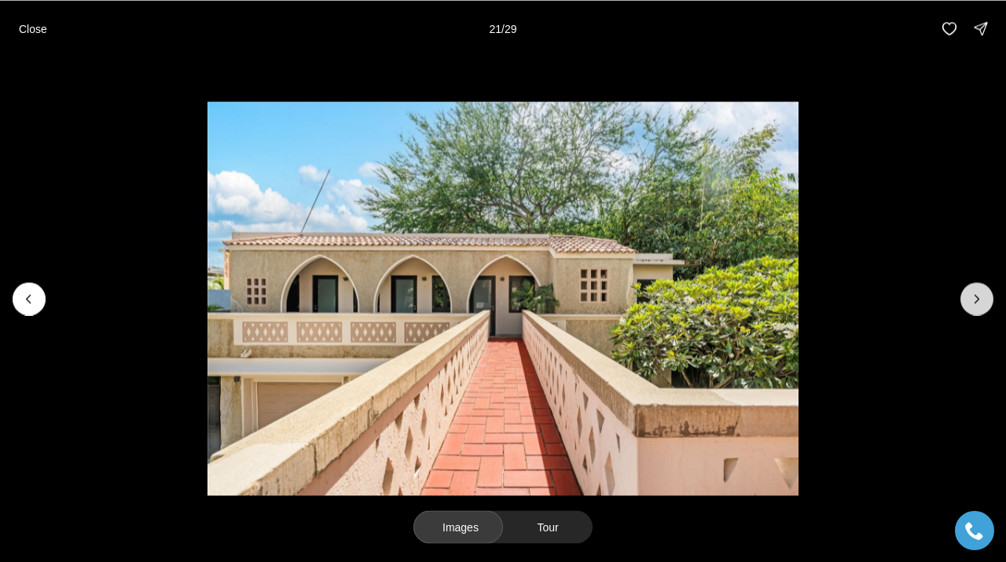
click at [977, 299] on icon "Next slide" at bounding box center [977, 299] width 16 height 16
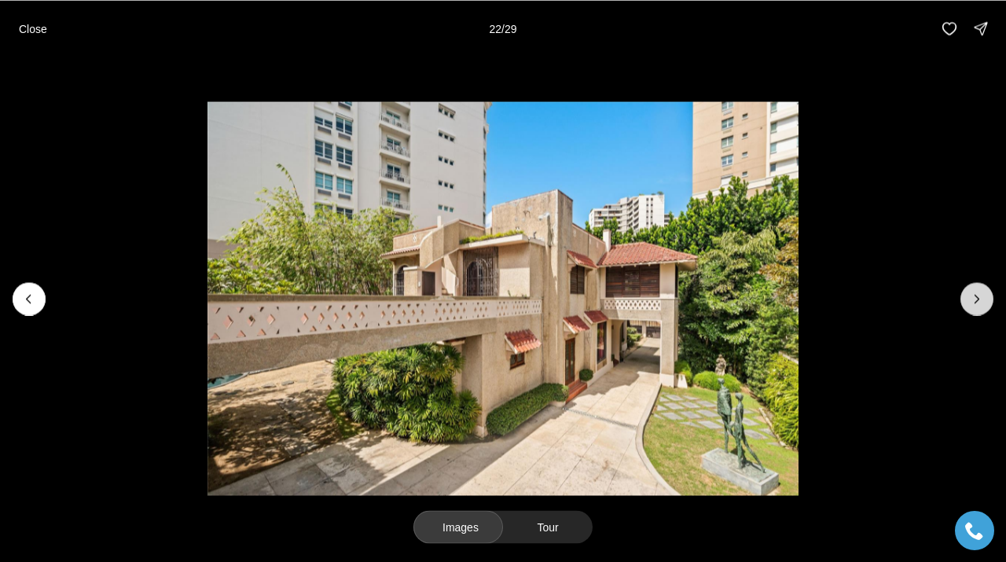
click at [977, 299] on icon "Next slide" at bounding box center [977, 299] width 16 height 16
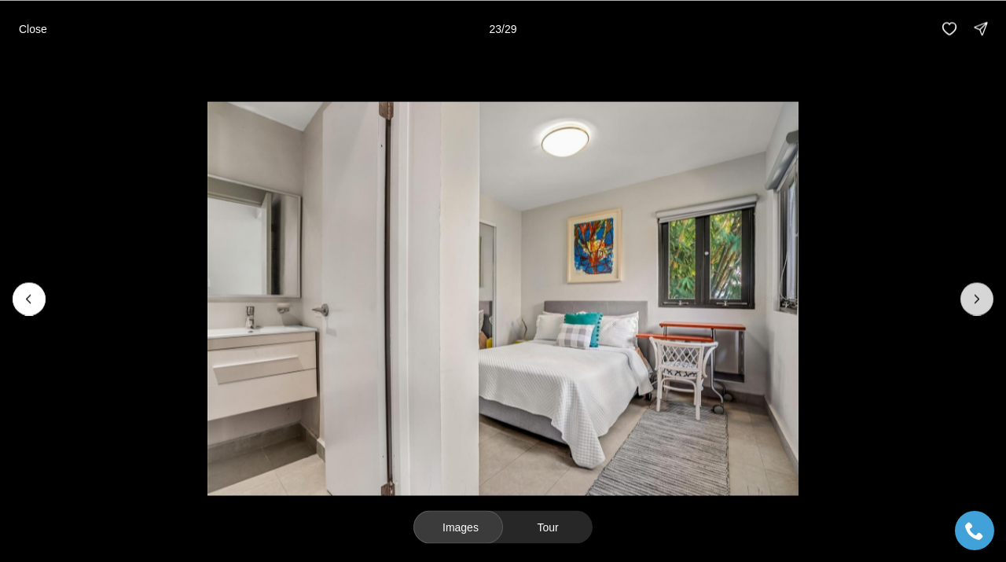
click at [977, 299] on icon "Next slide" at bounding box center [977, 299] width 16 height 16
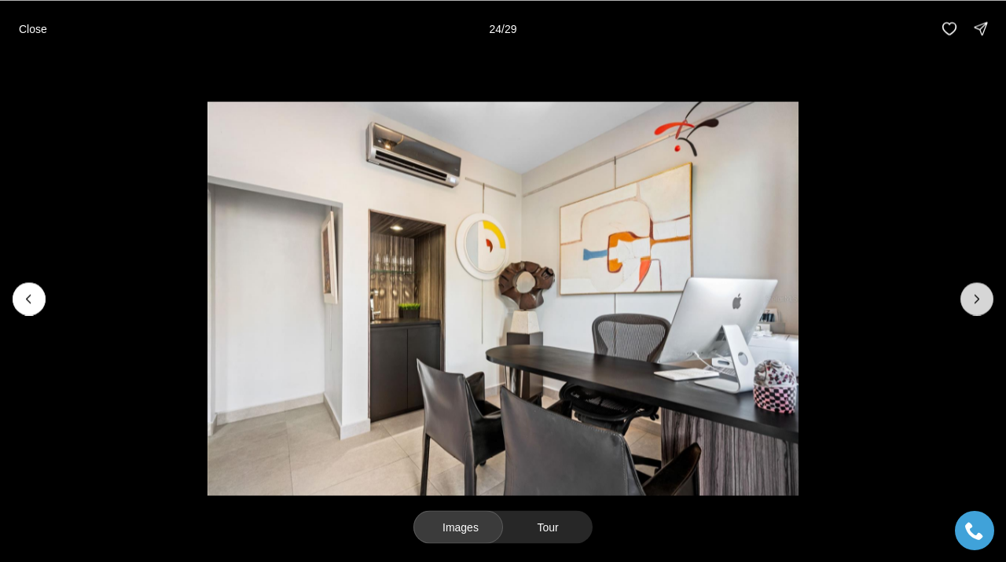
click at [977, 299] on icon "Next slide" at bounding box center [977, 299] width 16 height 16
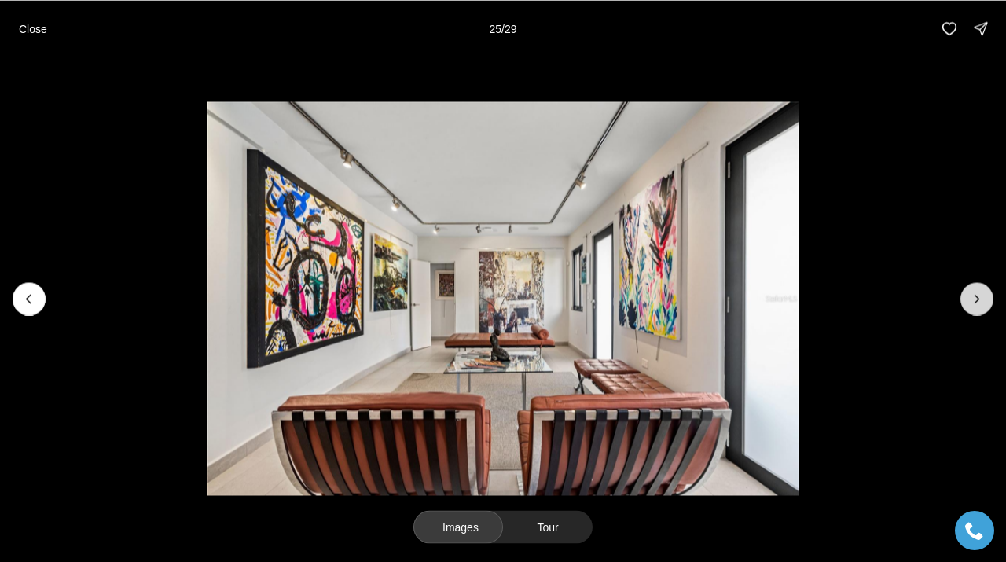
click at [977, 299] on icon "Next slide" at bounding box center [977, 299] width 4 height 8
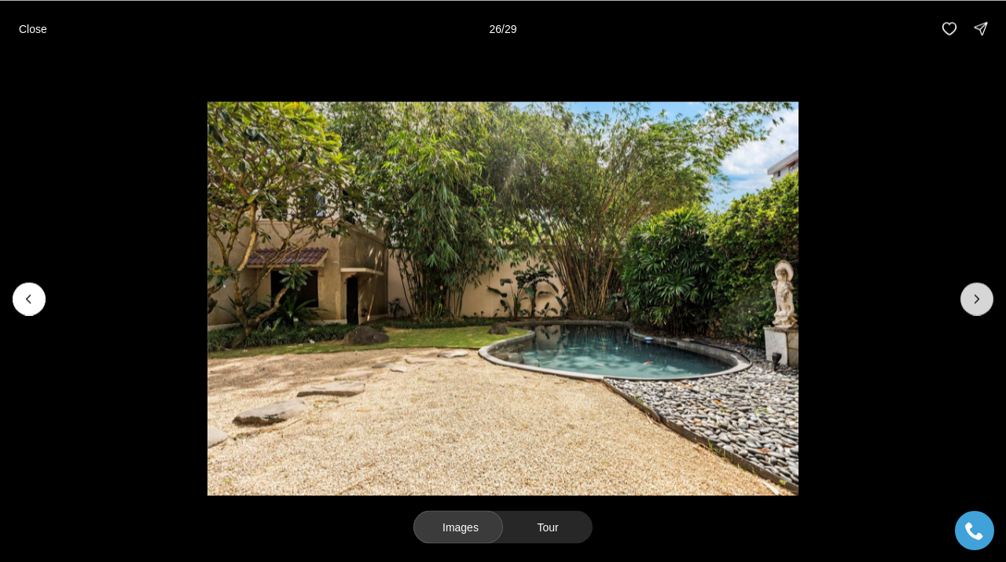
click at [977, 299] on icon "Next slide" at bounding box center [977, 299] width 4 height 8
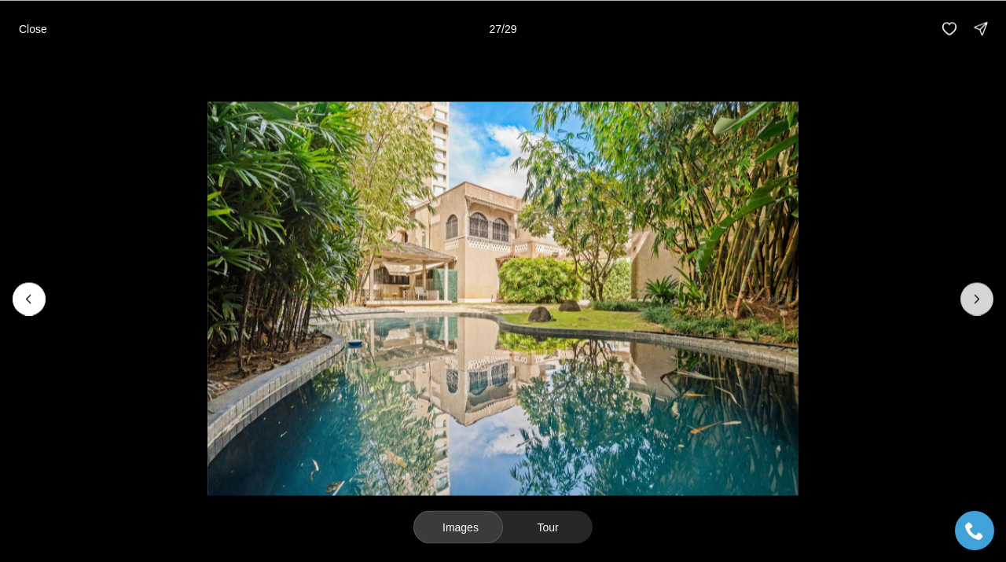
click at [977, 299] on icon "Next slide" at bounding box center [977, 299] width 4 height 8
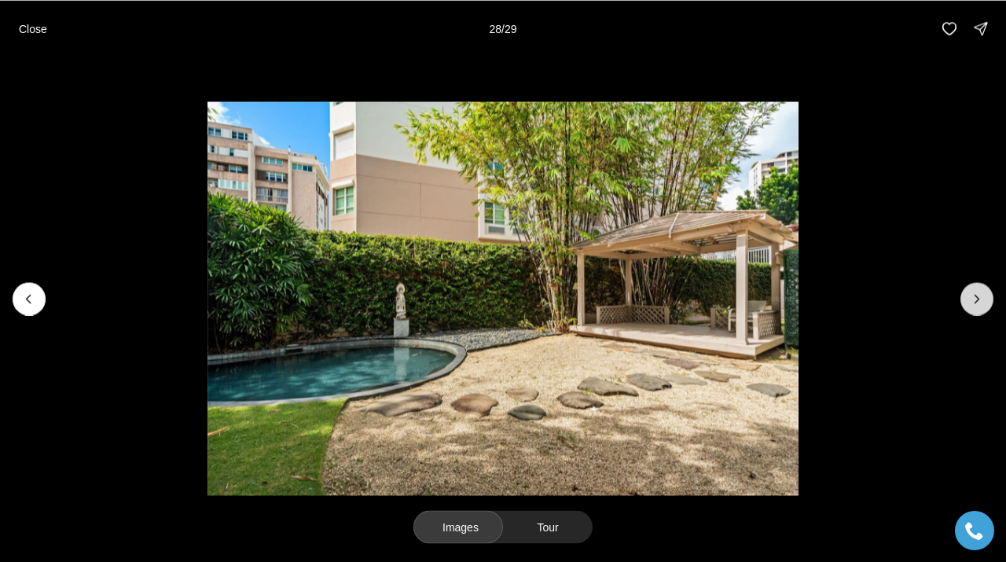
click at [977, 299] on icon "Next slide" at bounding box center [977, 299] width 4 height 8
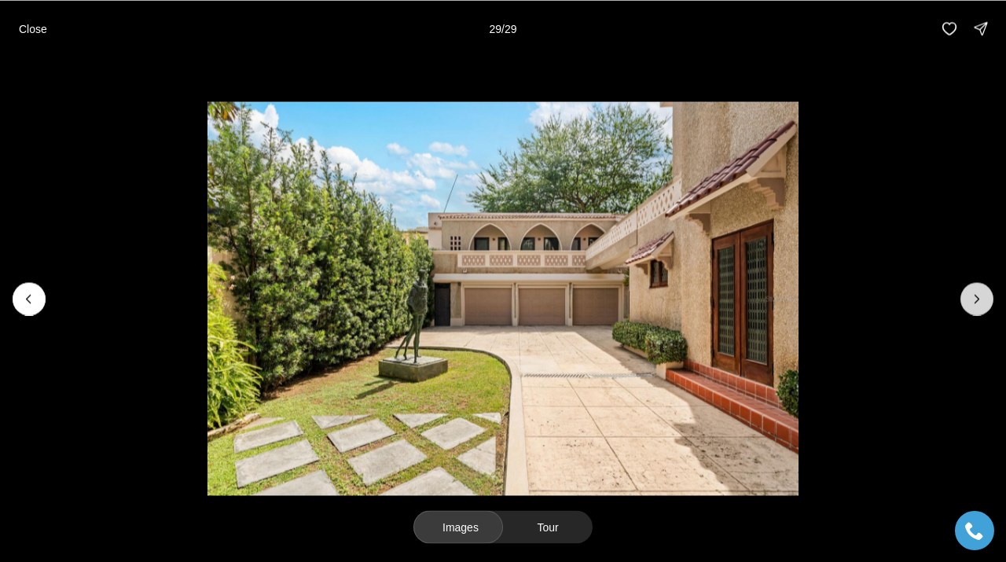
click at [977, 299] on div at bounding box center [976, 298] width 33 height 33
click at [35, 30] on p "Close" at bounding box center [33, 28] width 28 height 13
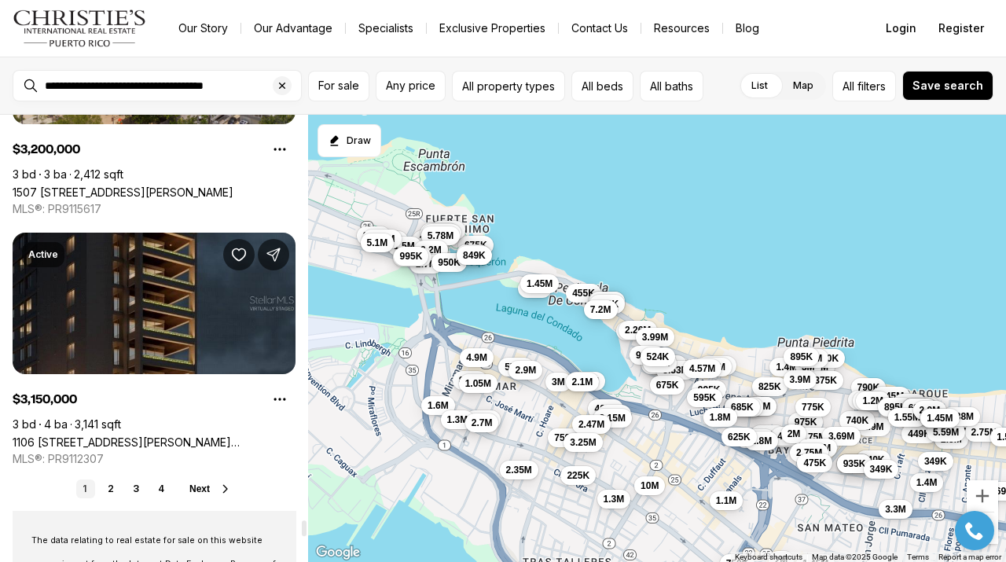
scroll to position [11712, 0]
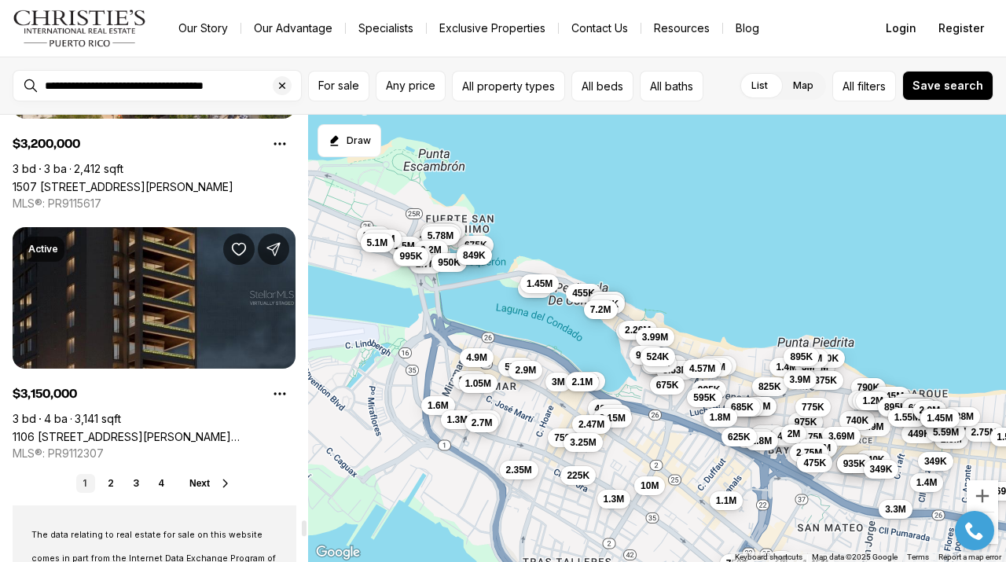
click at [198, 482] on span "Next" at bounding box center [199, 483] width 20 height 11
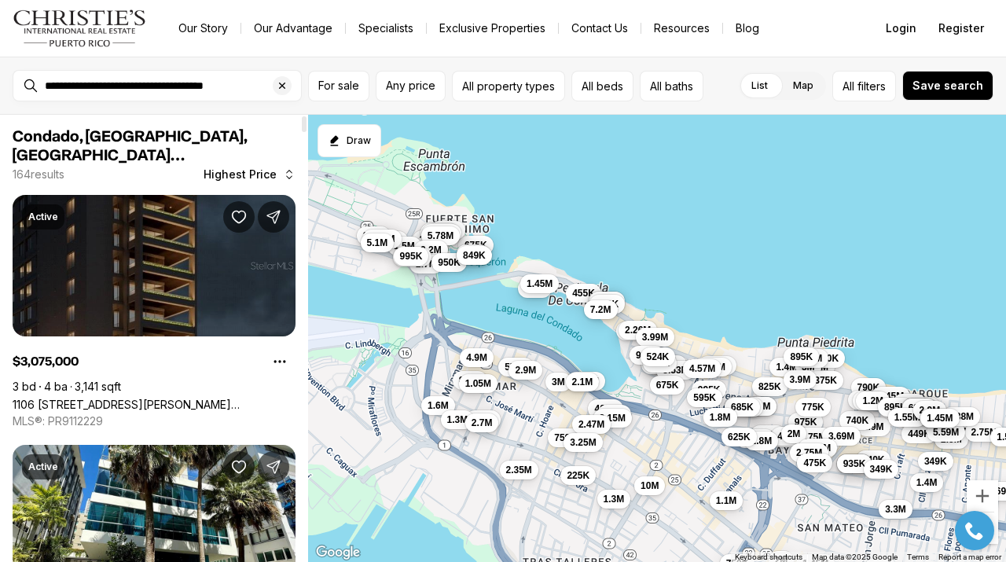
click at [145, 398] on link "1106 [STREET_ADDRESS][PERSON_NAME][PERSON_NAME]" at bounding box center [154, 404] width 283 height 13
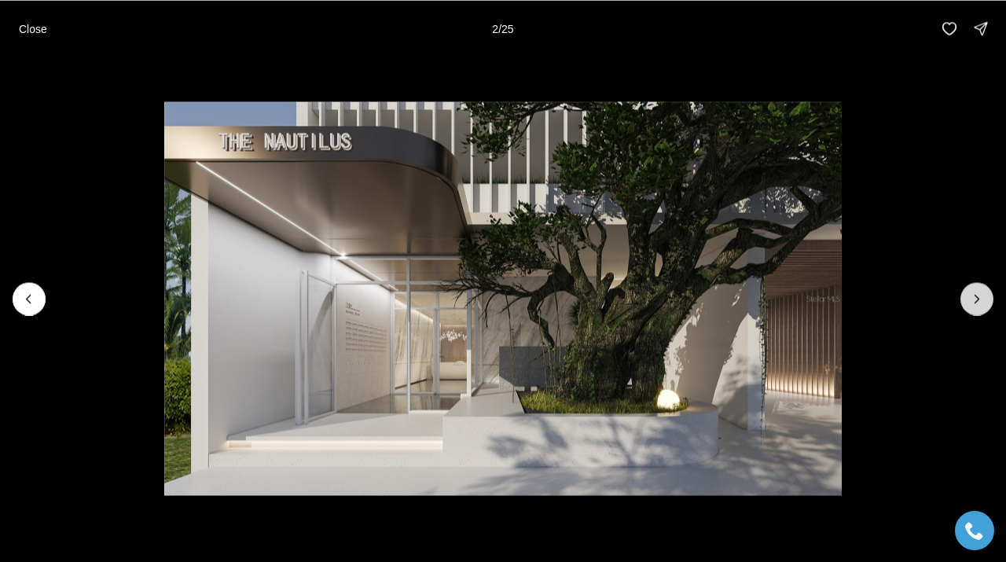
click at [974, 295] on icon "Next slide" at bounding box center [977, 299] width 16 height 16
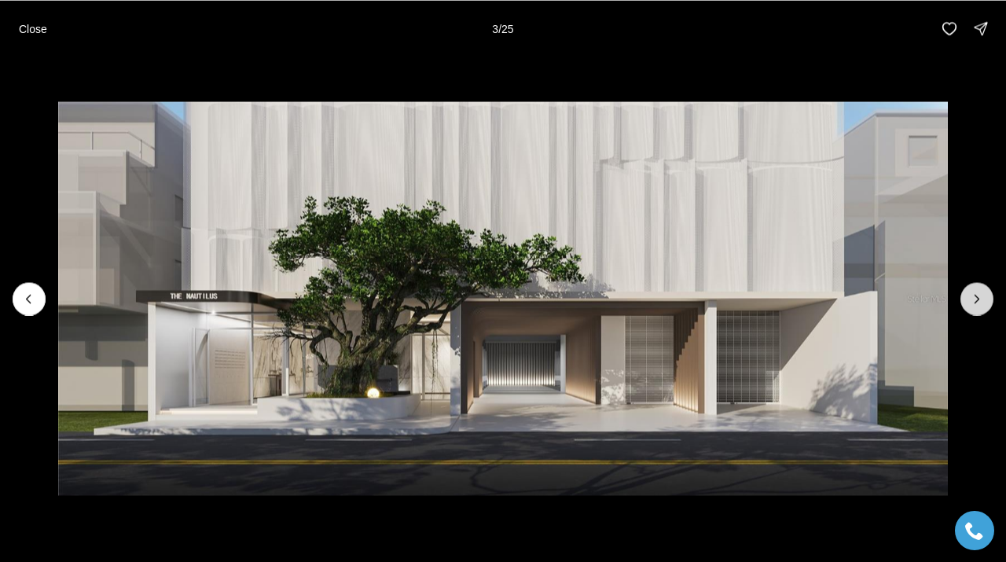
click at [974, 295] on icon "Next slide" at bounding box center [977, 299] width 16 height 16
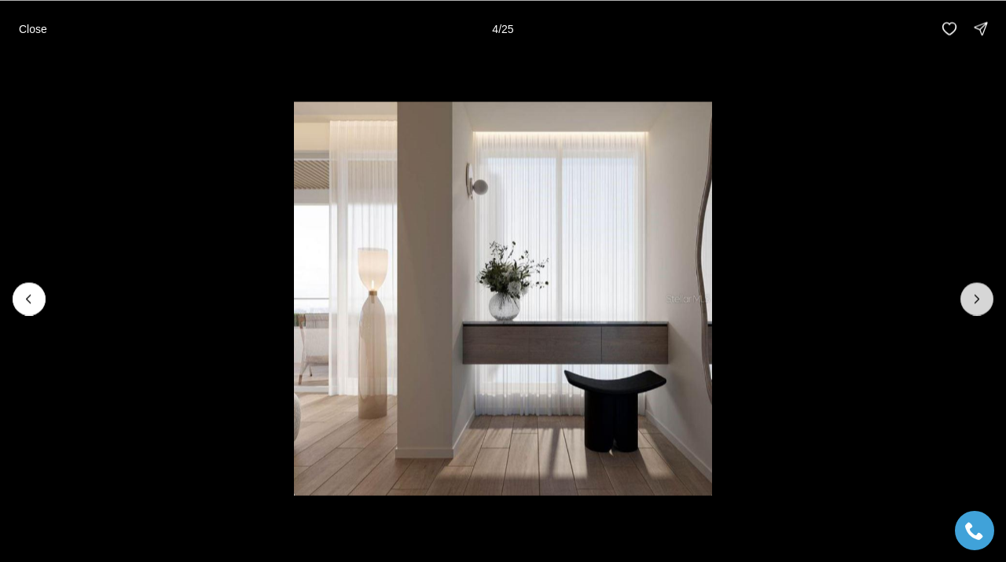
click at [974, 295] on icon "Next slide" at bounding box center [977, 299] width 16 height 16
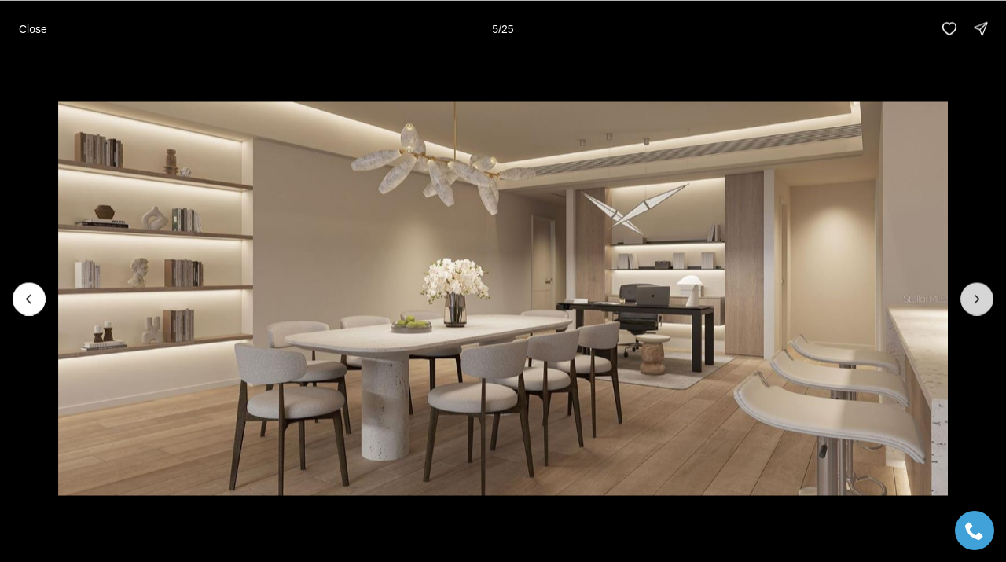
click at [974, 295] on icon "Next slide" at bounding box center [977, 299] width 16 height 16
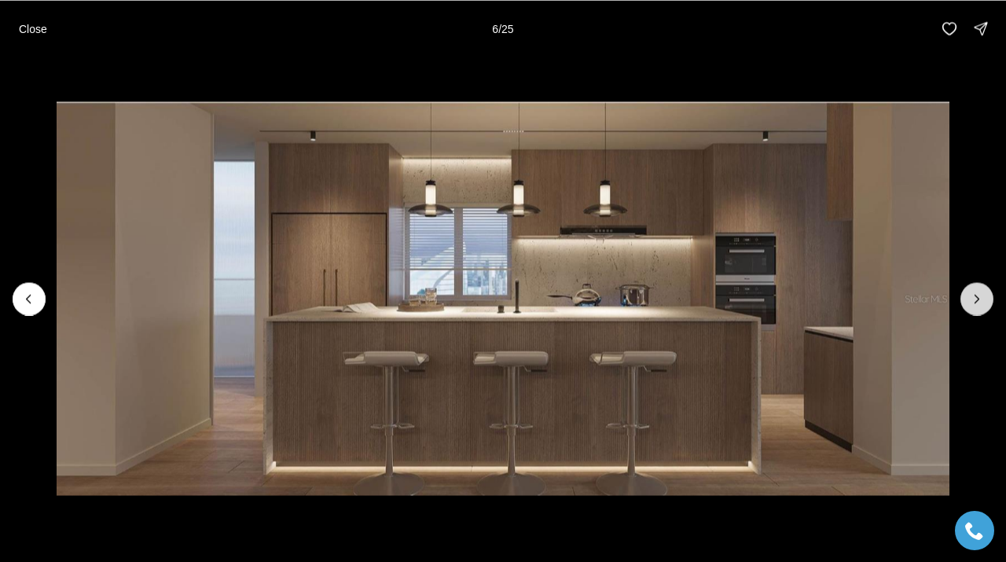
click at [974, 295] on icon "Next slide" at bounding box center [977, 299] width 16 height 16
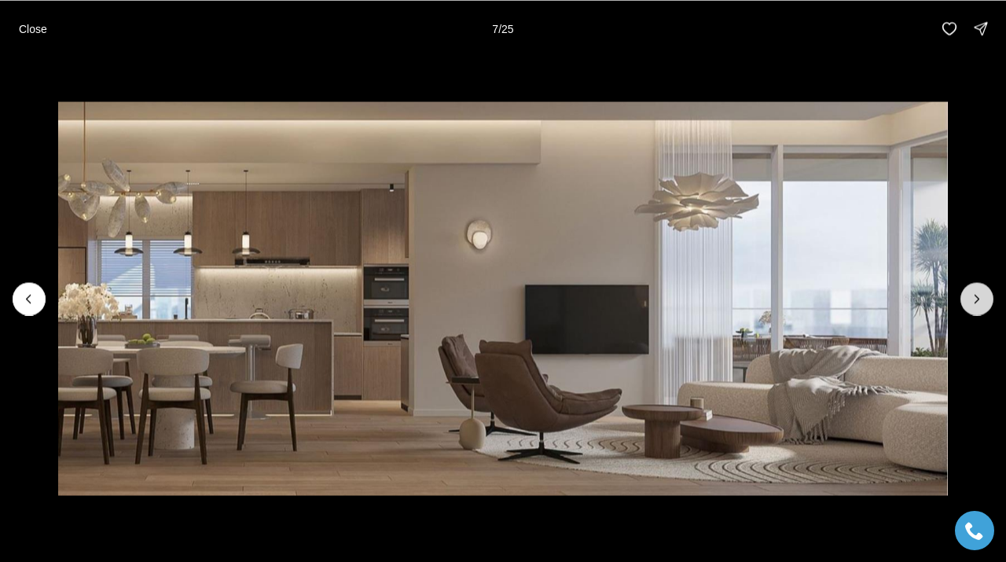
click at [974, 296] on icon "Next slide" at bounding box center [977, 299] width 16 height 16
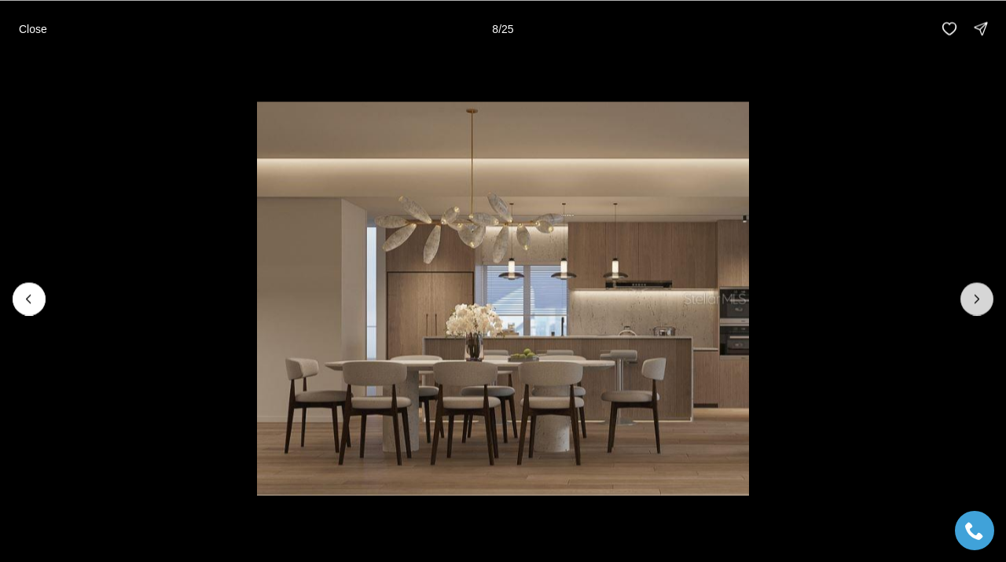
click at [974, 296] on icon "Next slide" at bounding box center [977, 299] width 16 height 16
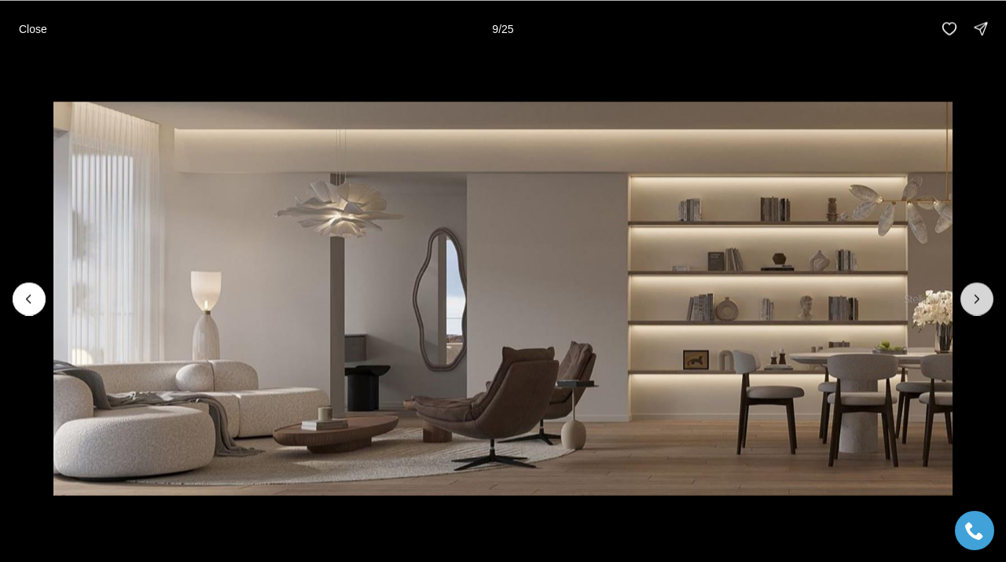
click at [974, 296] on icon "Next slide" at bounding box center [977, 299] width 16 height 16
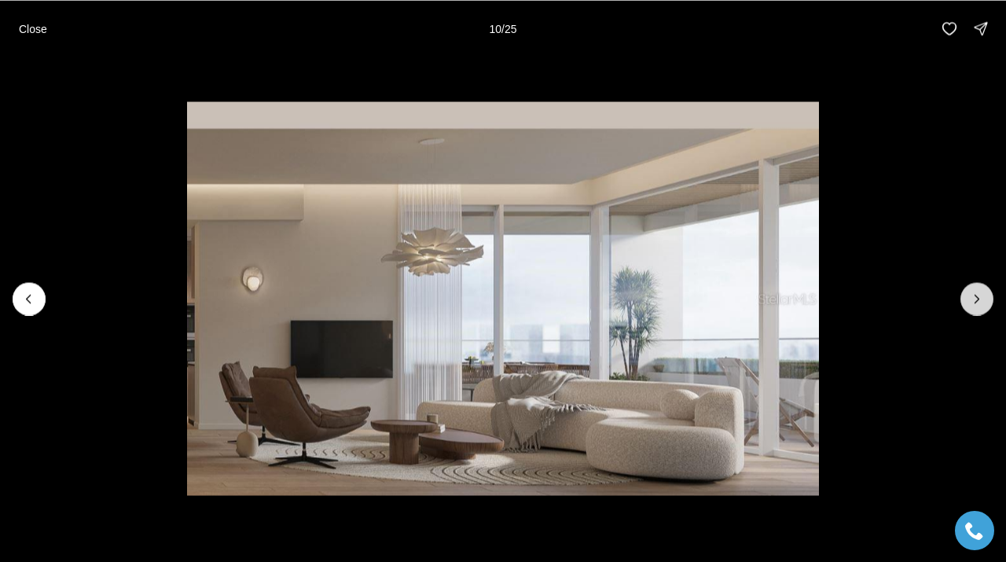
click at [974, 296] on icon "Next slide" at bounding box center [977, 299] width 16 height 16
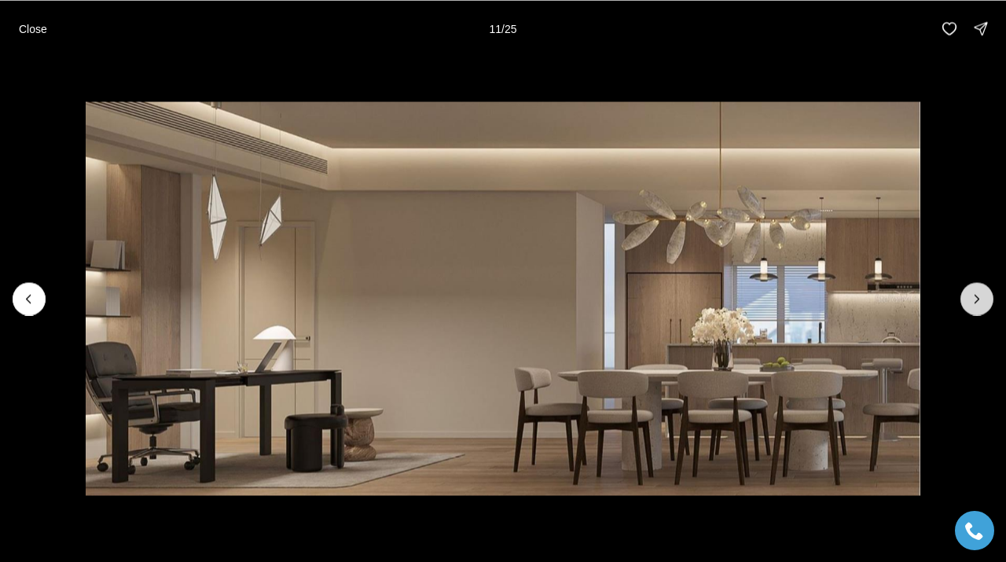
click at [974, 297] on icon "Next slide" at bounding box center [977, 299] width 16 height 16
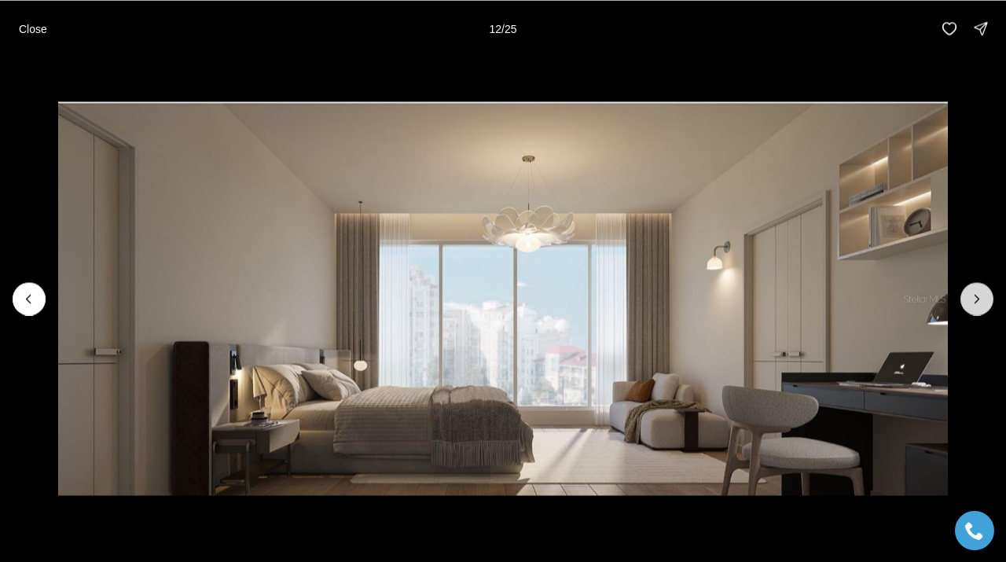
click at [974, 297] on icon "Next slide" at bounding box center [977, 299] width 16 height 16
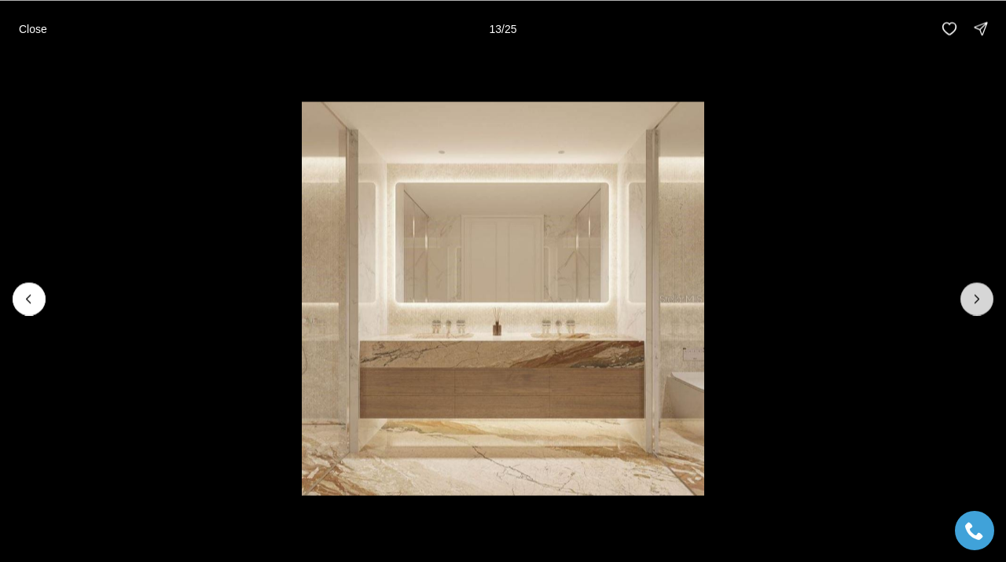
click at [974, 297] on icon "Next slide" at bounding box center [977, 299] width 16 height 16
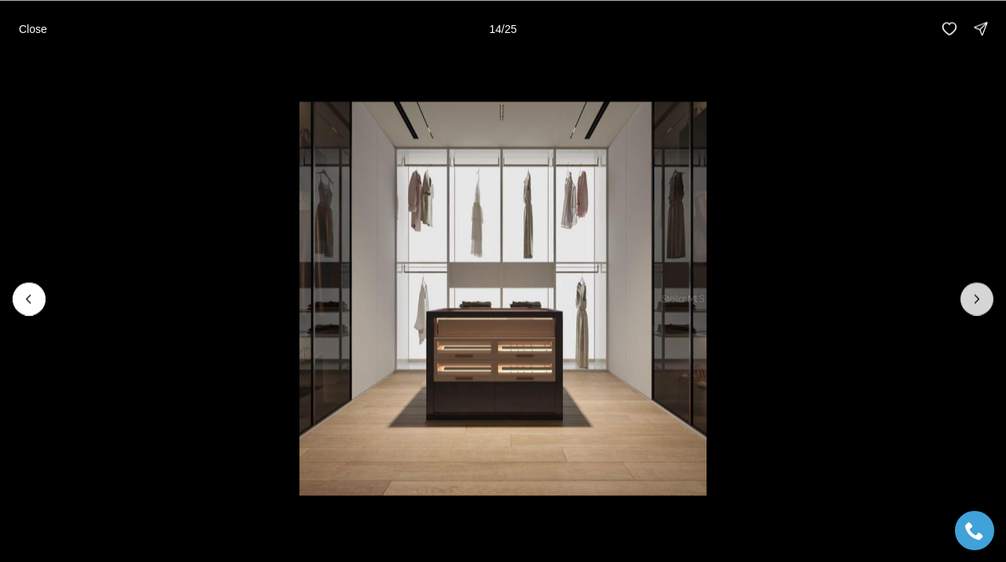
click at [974, 298] on icon "Next slide" at bounding box center [977, 299] width 16 height 16
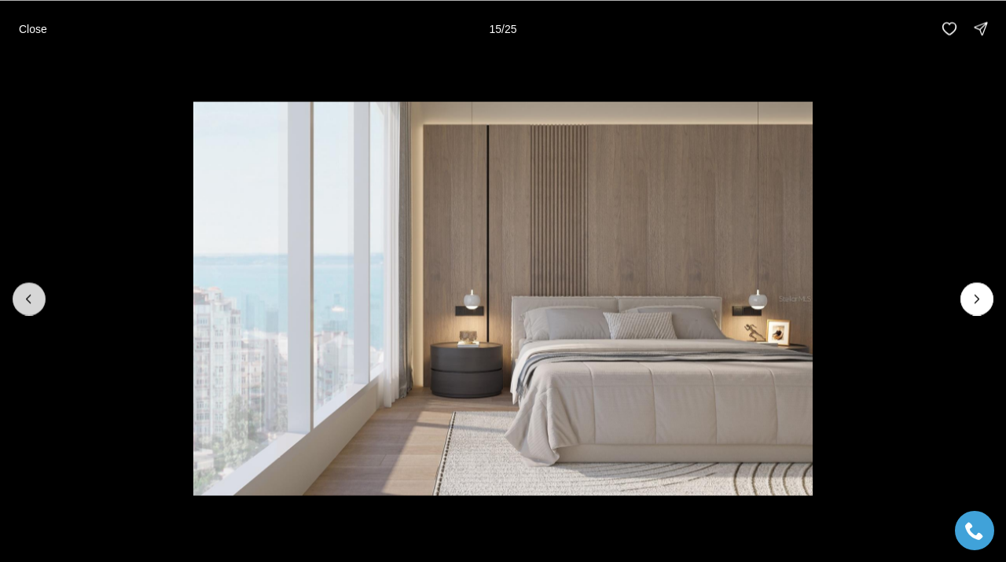
click at [31, 302] on icon "Previous slide" at bounding box center [29, 299] width 16 height 16
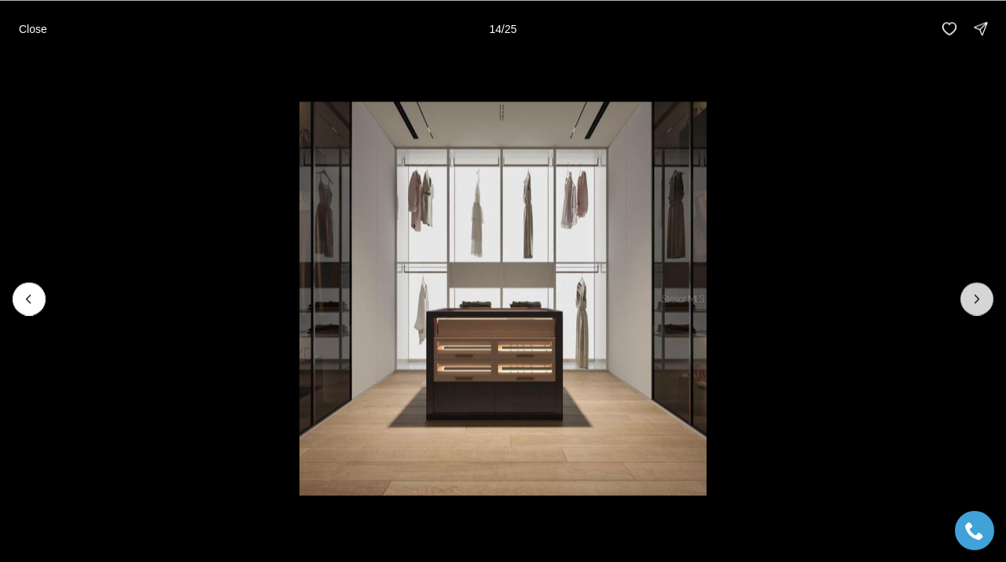
click at [981, 299] on icon "Next slide" at bounding box center [977, 299] width 16 height 16
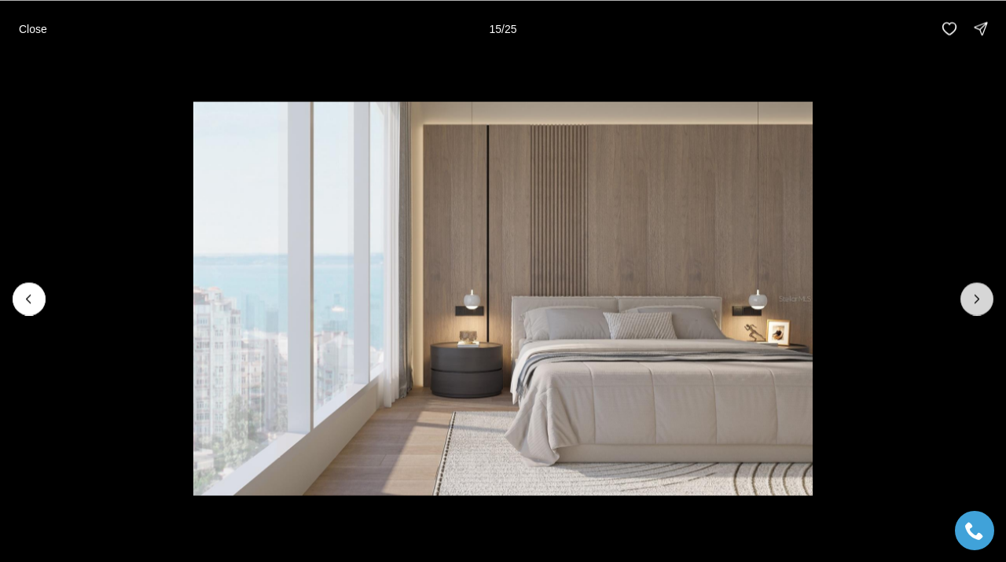
click at [981, 299] on icon "Next slide" at bounding box center [977, 299] width 16 height 16
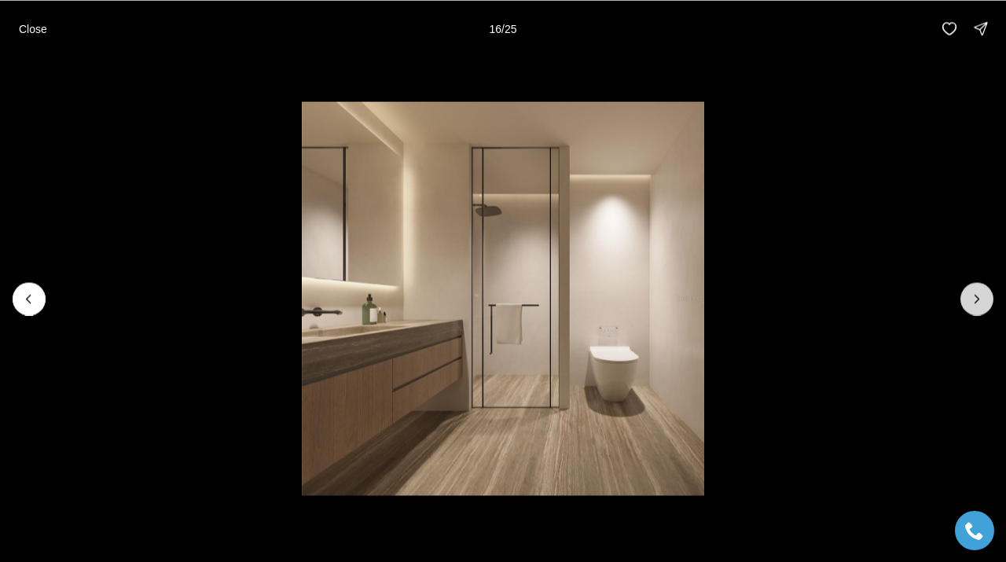
click at [981, 299] on icon "Next slide" at bounding box center [977, 299] width 16 height 16
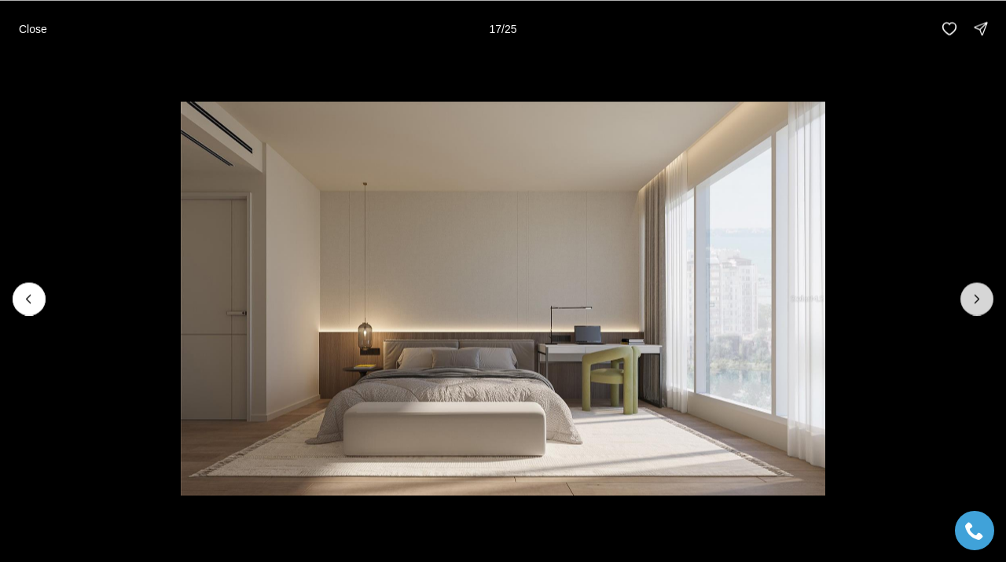
click at [985, 303] on button "Next slide" at bounding box center [976, 298] width 33 height 33
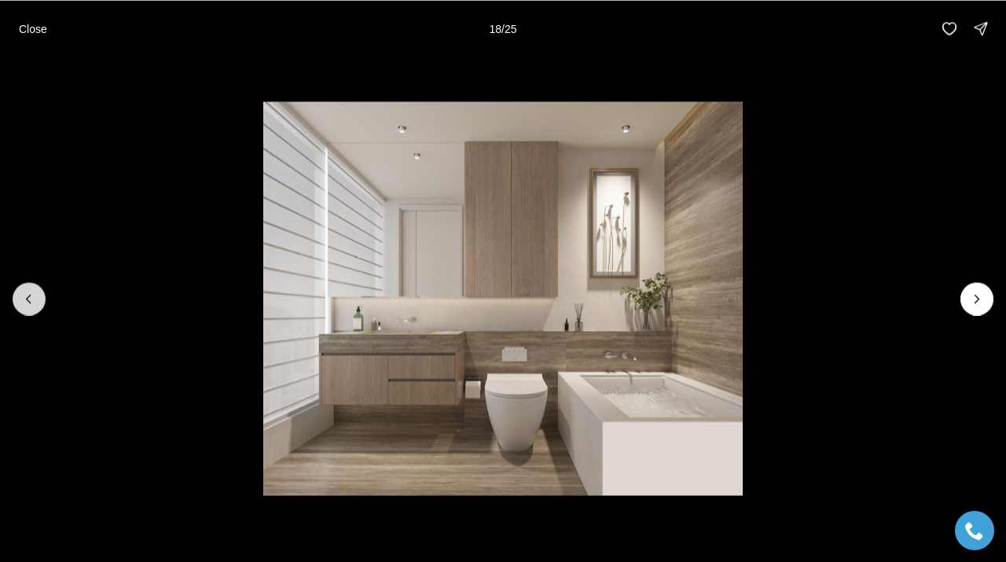
click at [32, 292] on icon "Previous slide" at bounding box center [29, 299] width 16 height 16
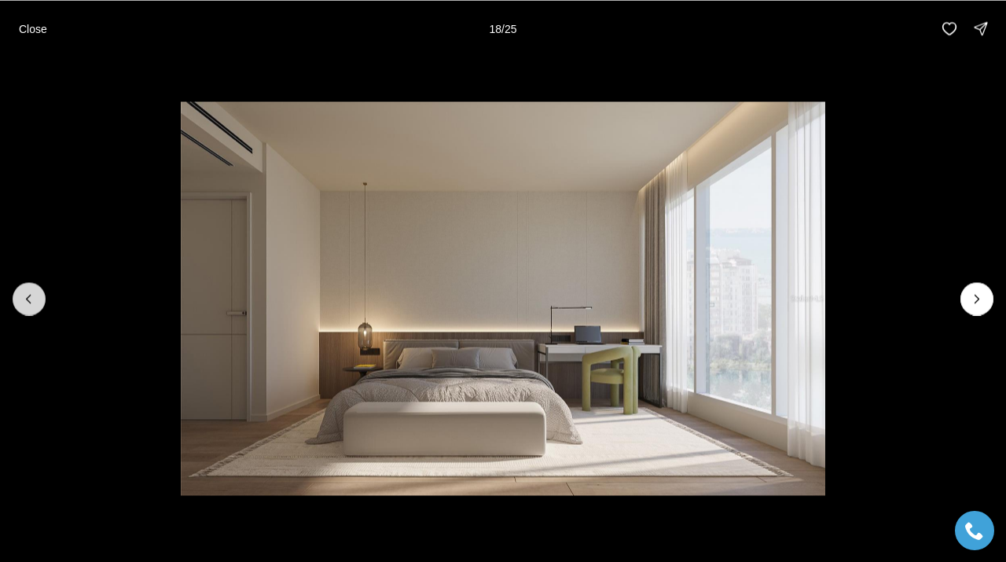
click at [32, 292] on icon "Previous slide" at bounding box center [29, 299] width 16 height 16
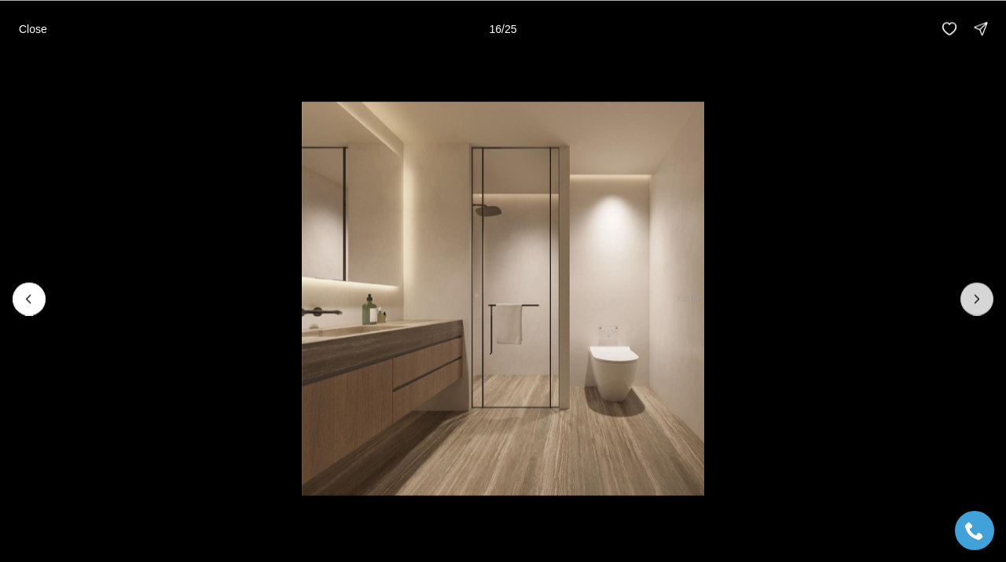
click at [972, 298] on icon "Next slide" at bounding box center [977, 299] width 16 height 16
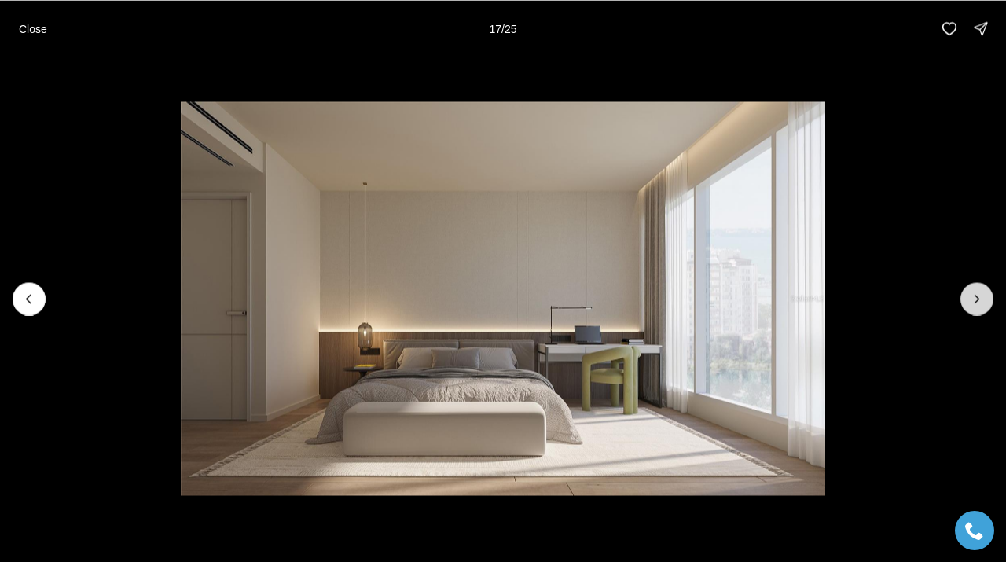
click at [972, 298] on icon "Next slide" at bounding box center [977, 299] width 16 height 16
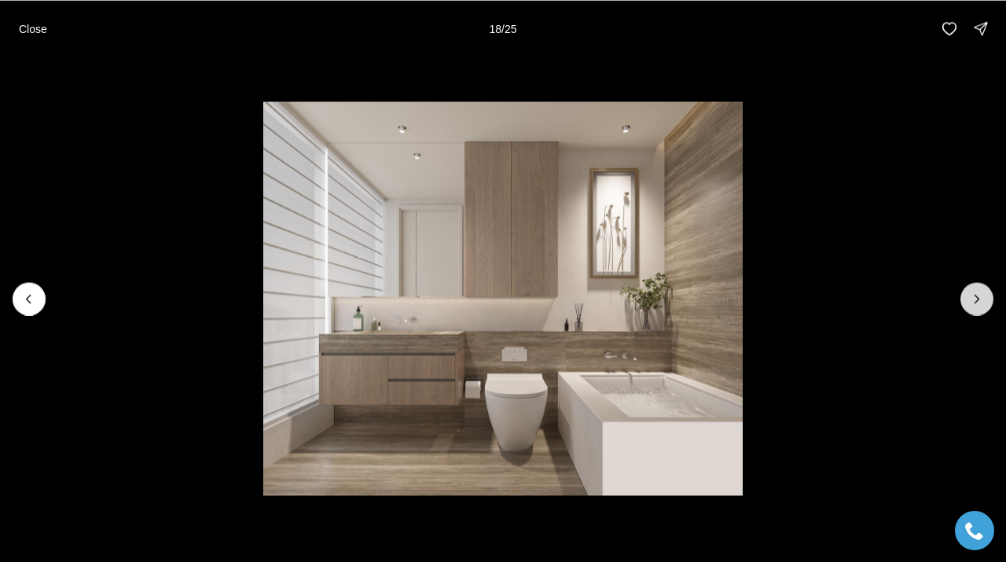
click at [972, 298] on icon "Next slide" at bounding box center [977, 299] width 16 height 16
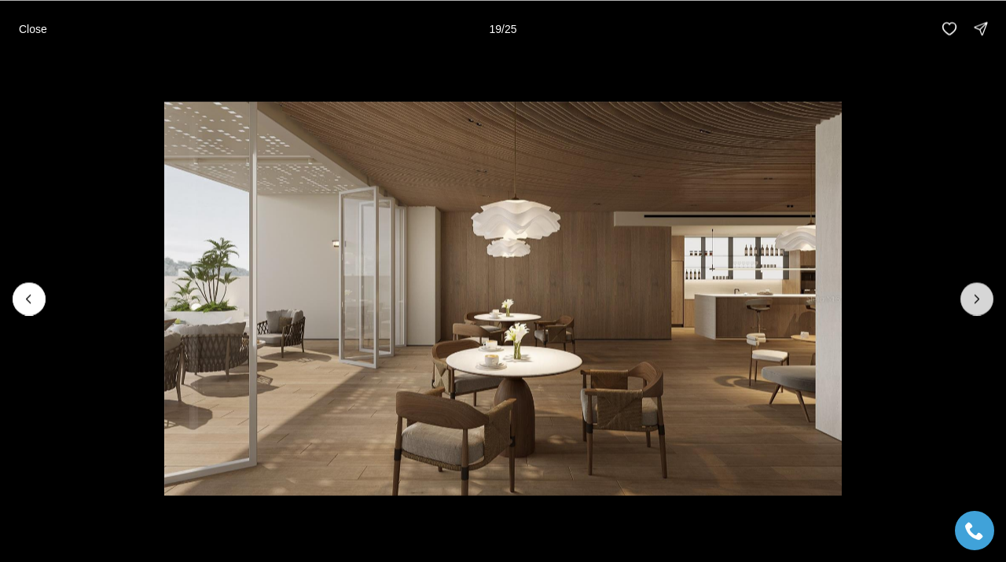
click at [981, 292] on icon "Next slide" at bounding box center [977, 299] width 16 height 16
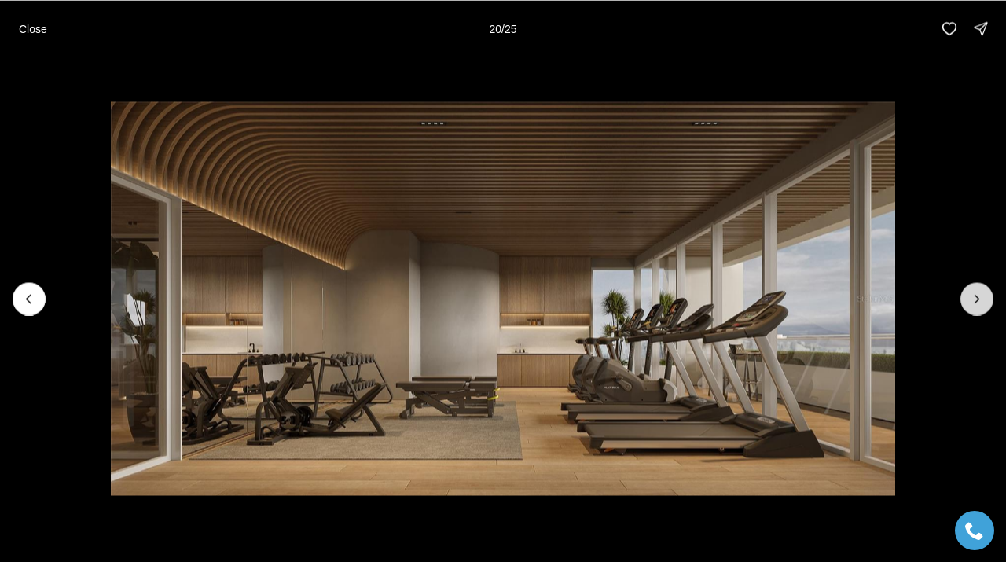
click at [981, 292] on icon "Next slide" at bounding box center [977, 299] width 16 height 16
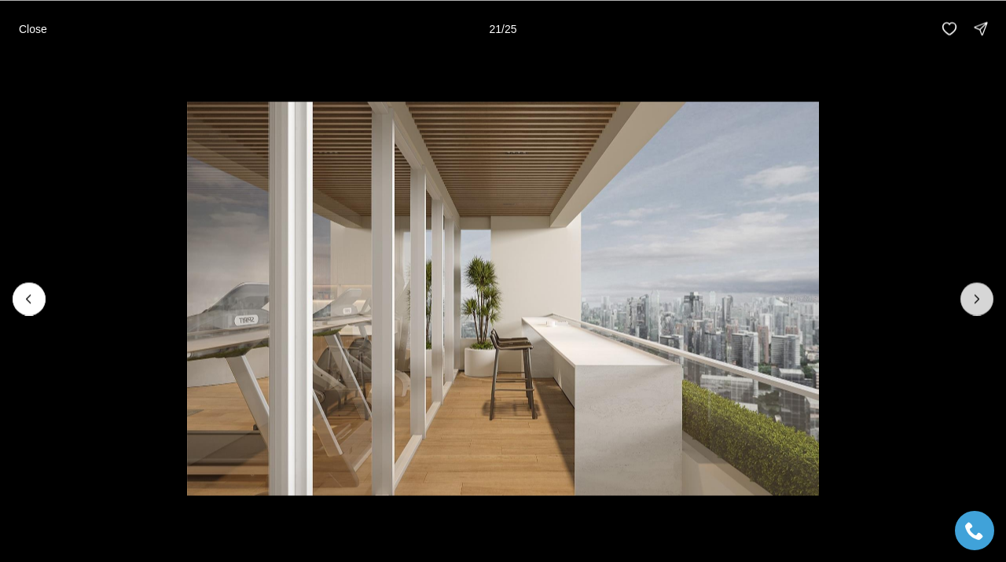
click at [981, 292] on icon "Next slide" at bounding box center [977, 299] width 16 height 16
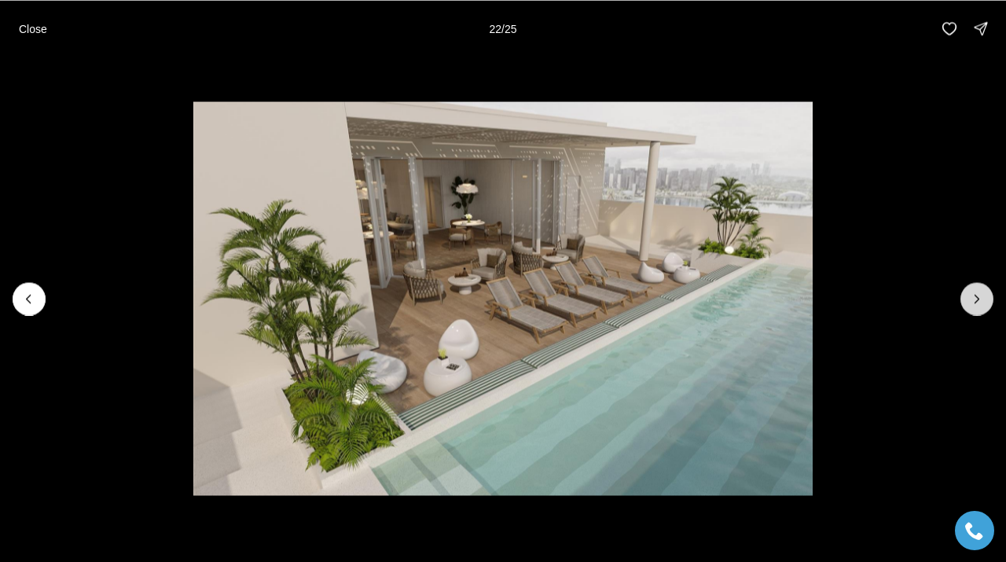
click at [981, 292] on icon "Next slide" at bounding box center [977, 299] width 16 height 16
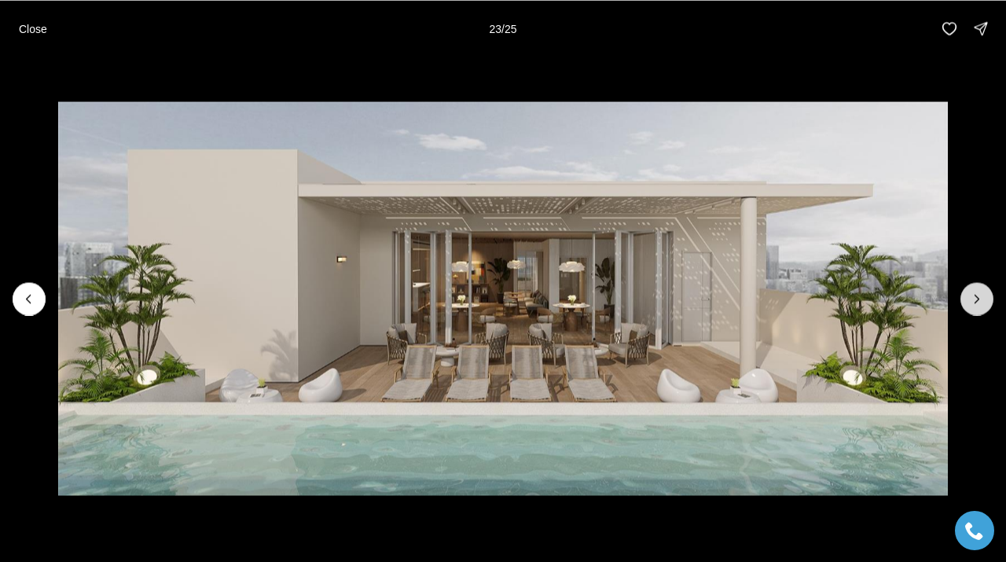
click at [981, 292] on icon "Next slide" at bounding box center [977, 299] width 16 height 16
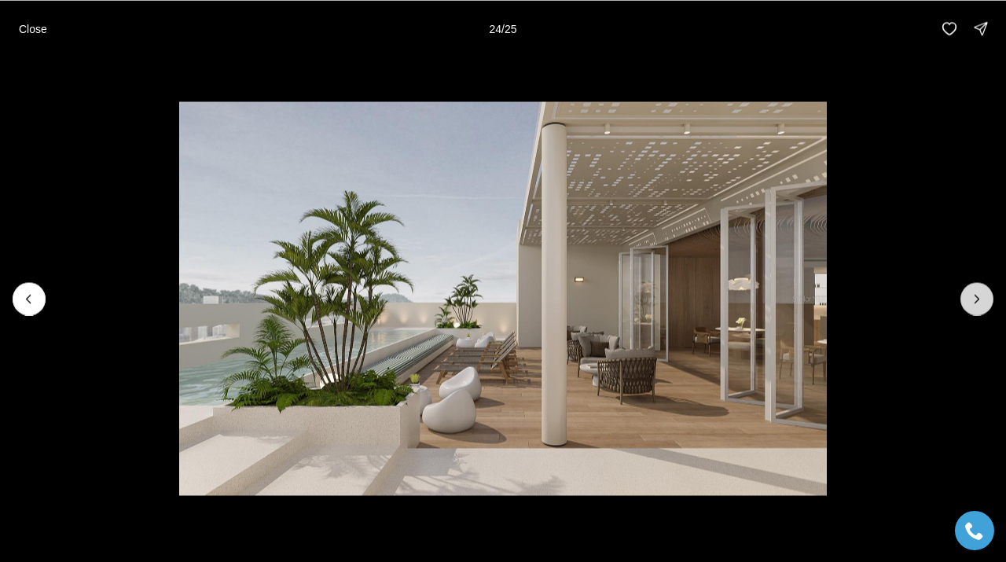
click at [981, 292] on icon "Next slide" at bounding box center [977, 299] width 16 height 16
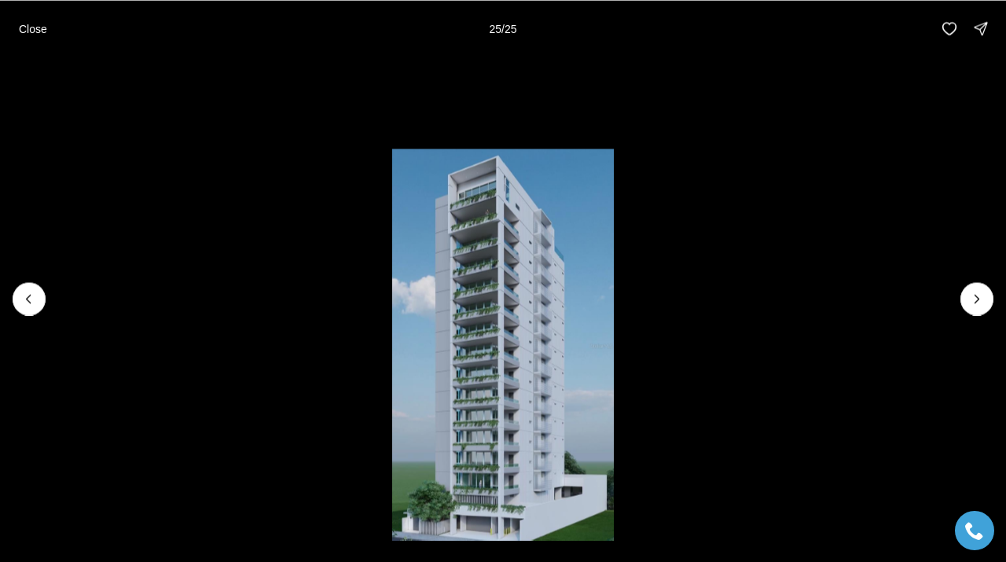
click at [981, 292] on div at bounding box center [976, 298] width 33 height 33
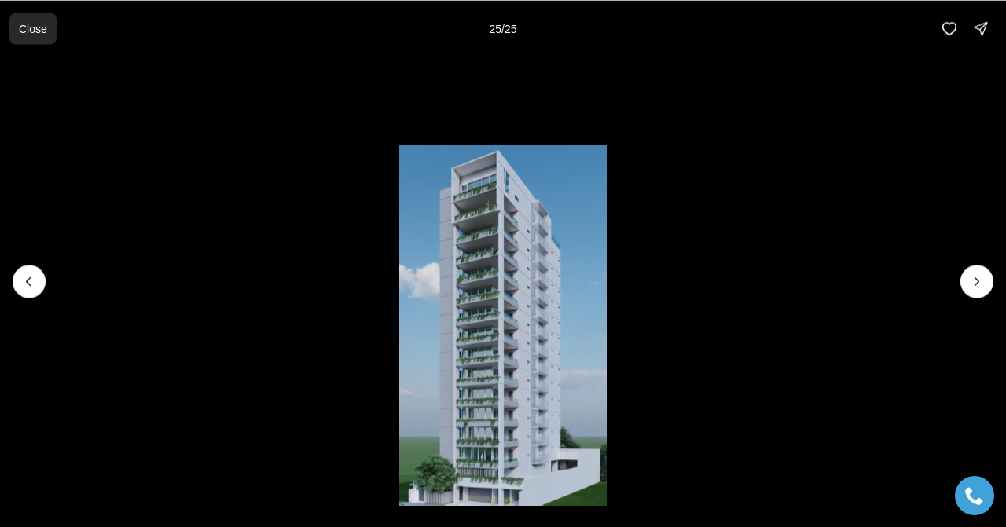
click at [36, 29] on p "Close" at bounding box center [33, 28] width 28 height 13
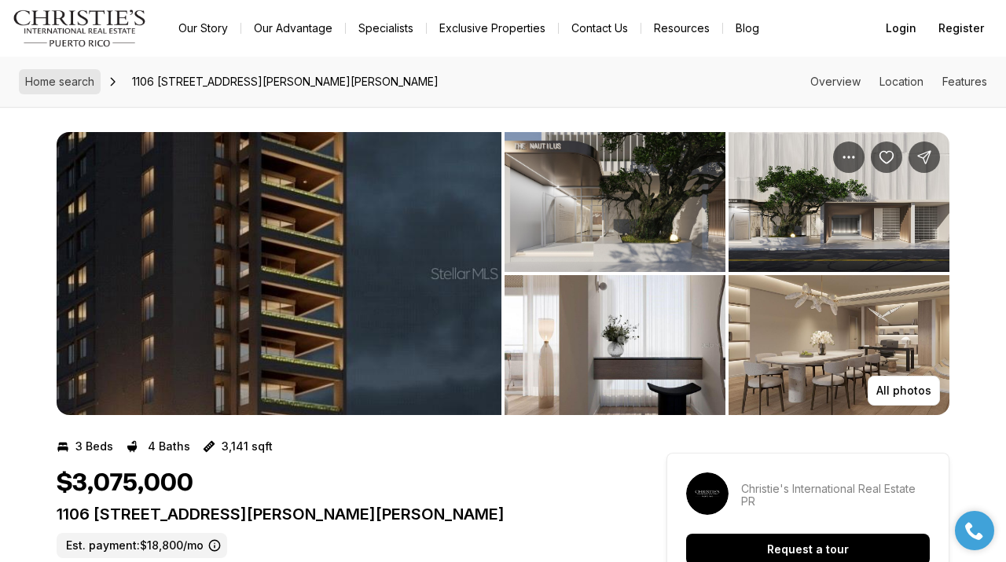
click at [71, 82] on span "Home search" at bounding box center [59, 81] width 69 height 13
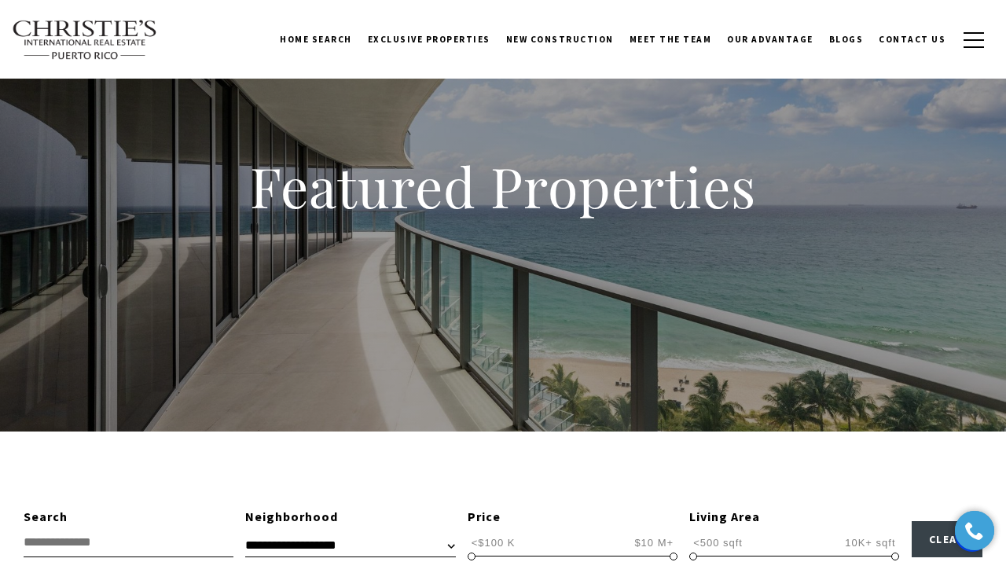
click at [326, 39] on link "Home Search" at bounding box center [316, 39] width 88 height 39
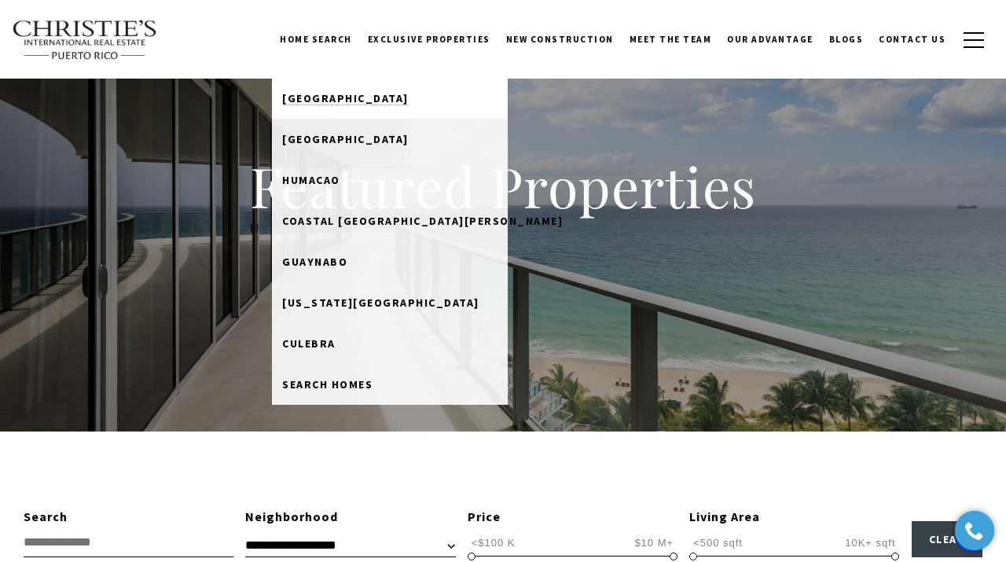
click at [324, 95] on span "[GEOGRAPHIC_DATA]" at bounding box center [345, 98] width 127 height 14
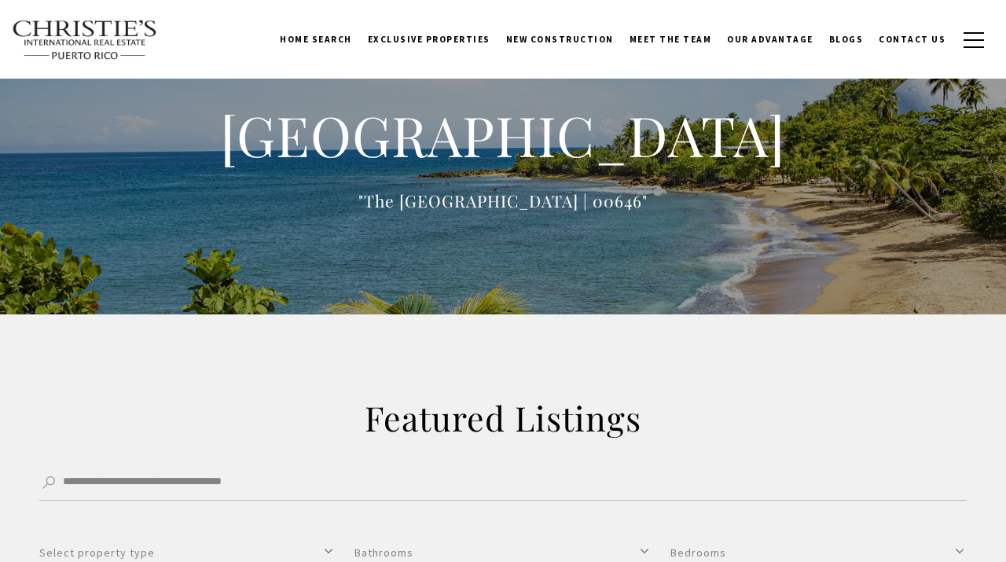
type input "**********"
type input "*********"
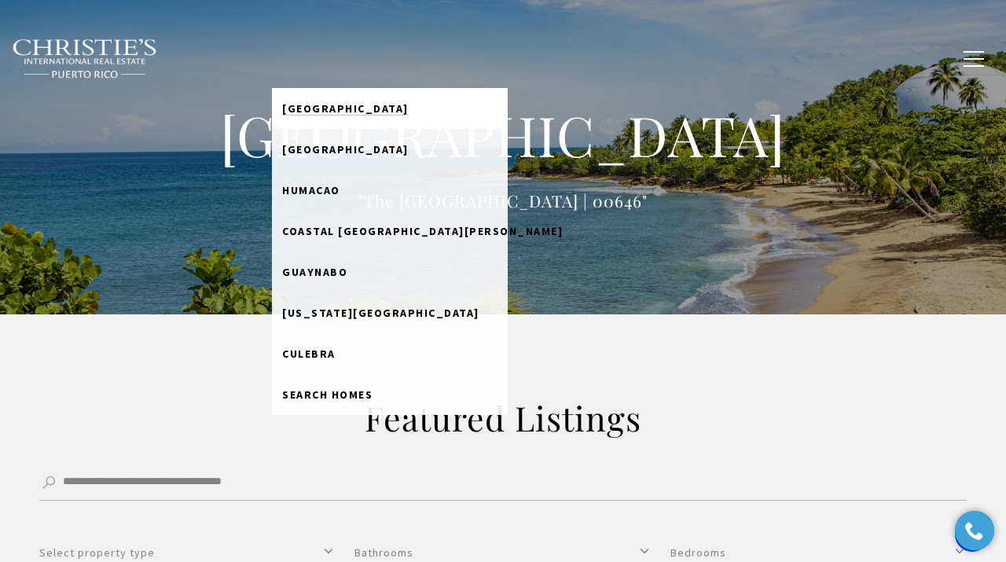
click at [321, 108] on span "[GEOGRAPHIC_DATA]" at bounding box center [345, 108] width 127 height 14
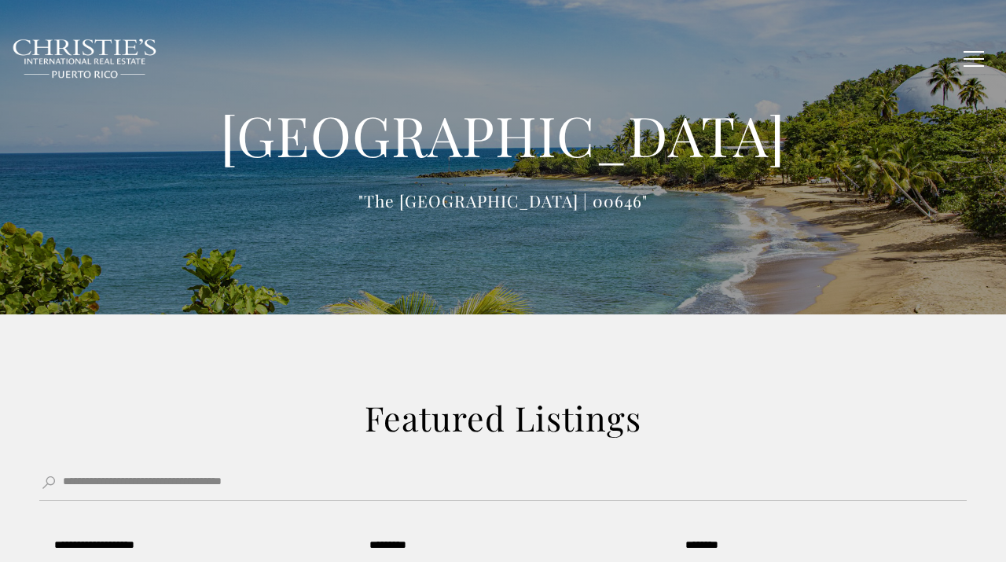
type input "**********"
type input "*********"
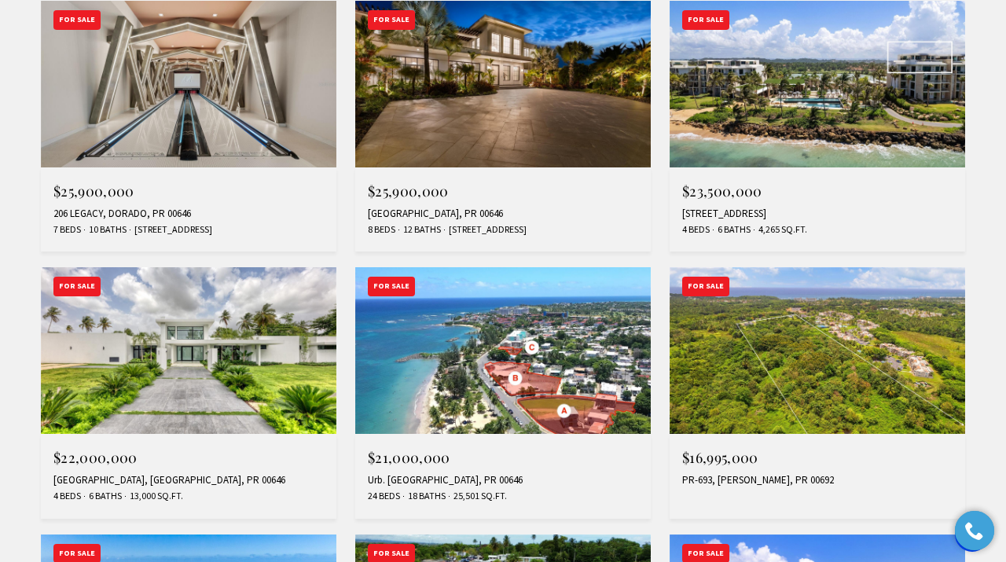
scroll to position [972, 0]
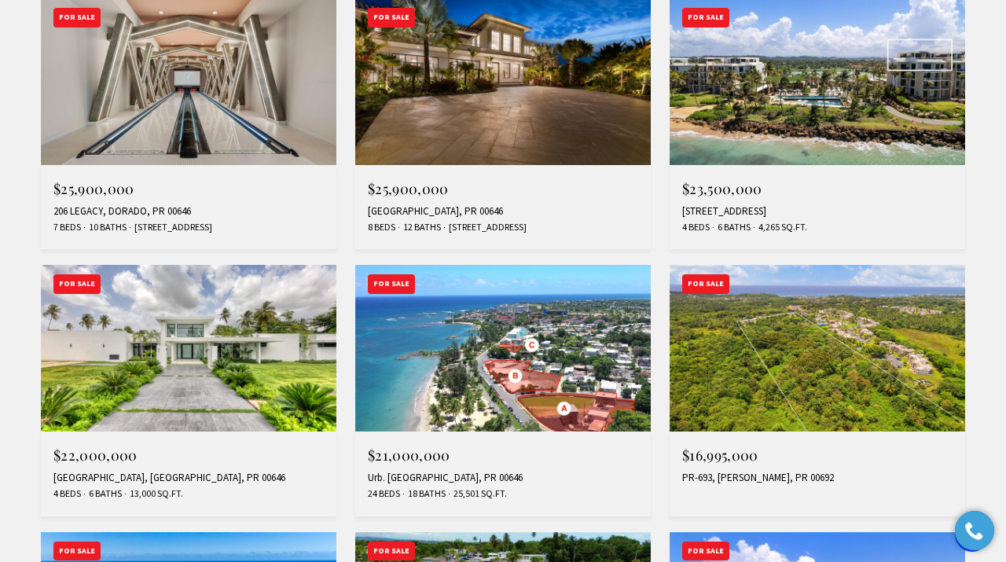
click at [128, 377] on img at bounding box center [188, 348] width 295 height 166
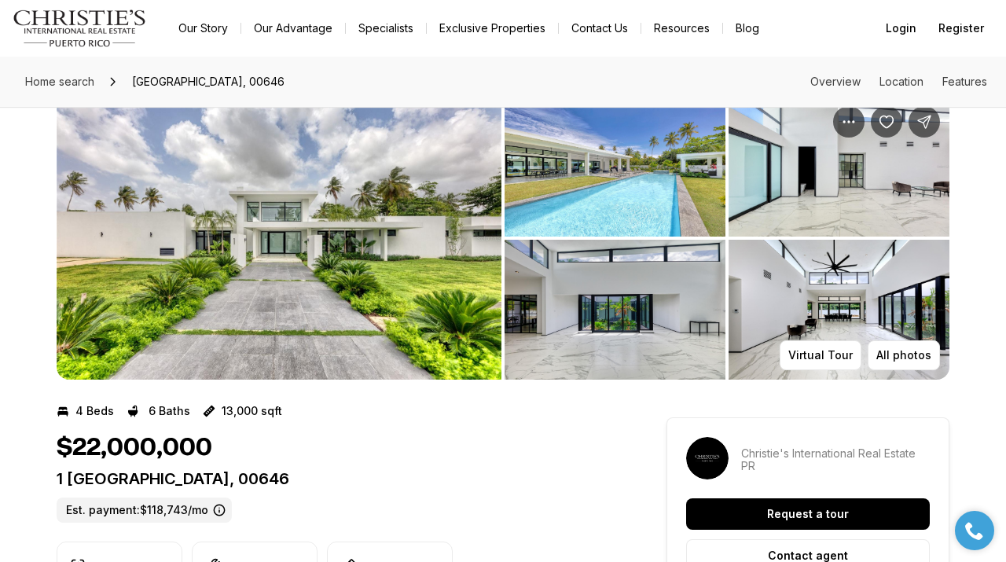
click at [647, 360] on img "View image gallery" at bounding box center [614, 310] width 221 height 140
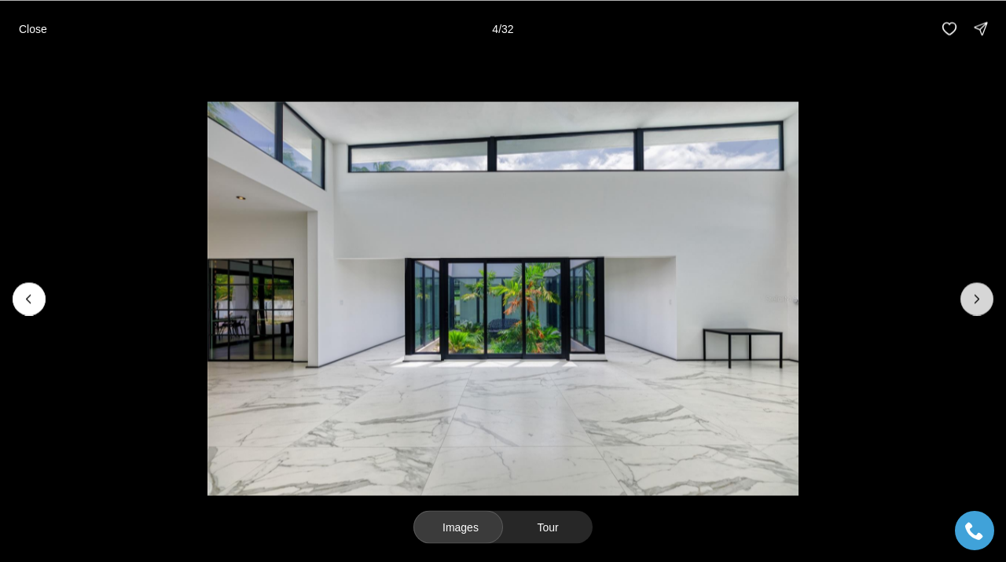
click at [983, 300] on icon "Next slide" at bounding box center [977, 299] width 16 height 16
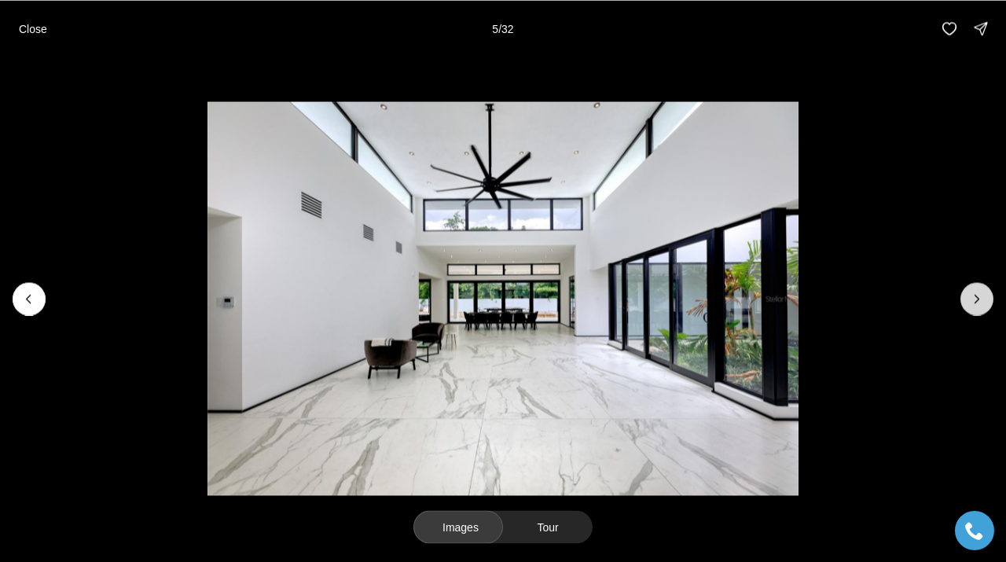
click at [983, 300] on icon "Next slide" at bounding box center [977, 299] width 16 height 16
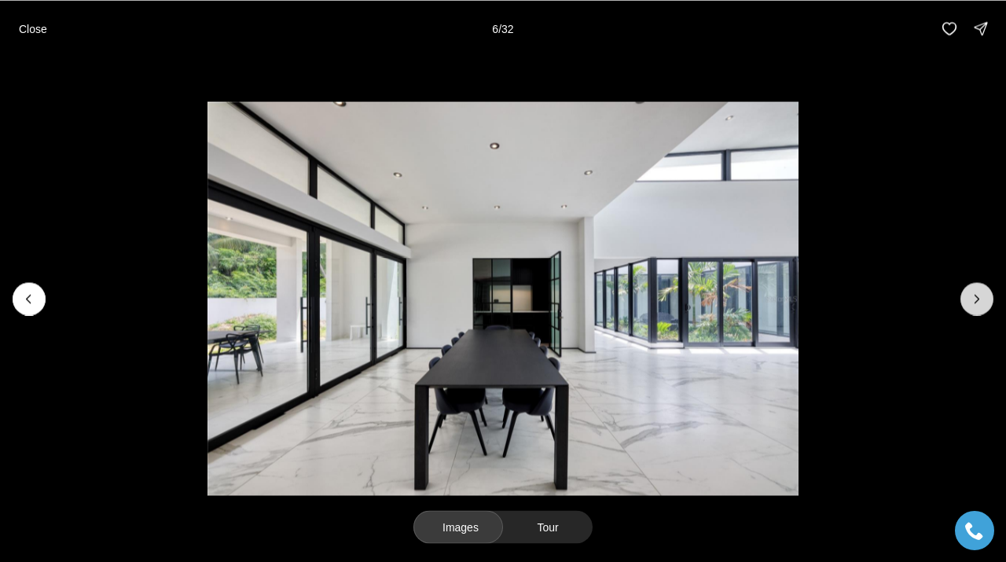
click at [983, 300] on icon "Next slide" at bounding box center [977, 299] width 16 height 16
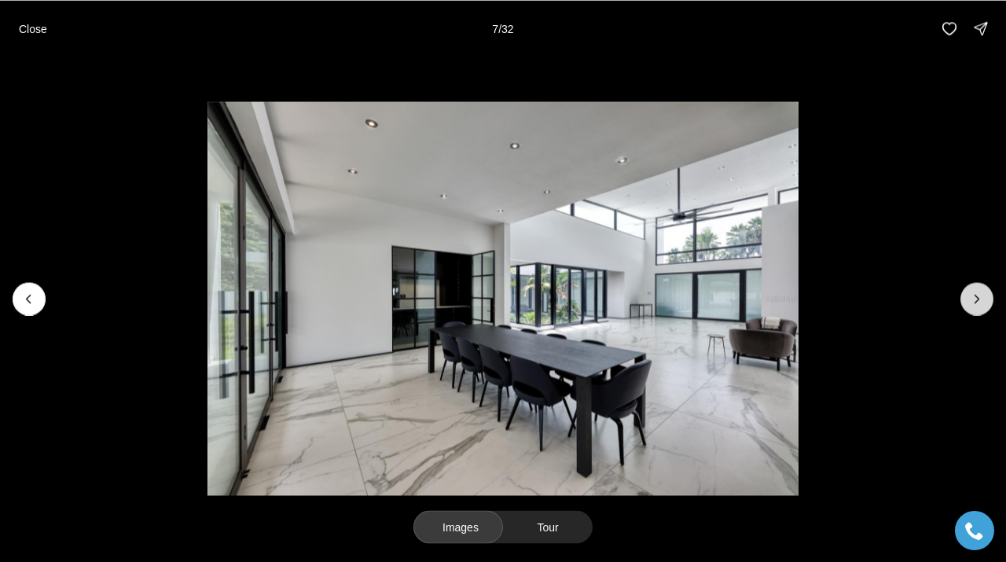
click at [983, 300] on icon "Next slide" at bounding box center [977, 299] width 16 height 16
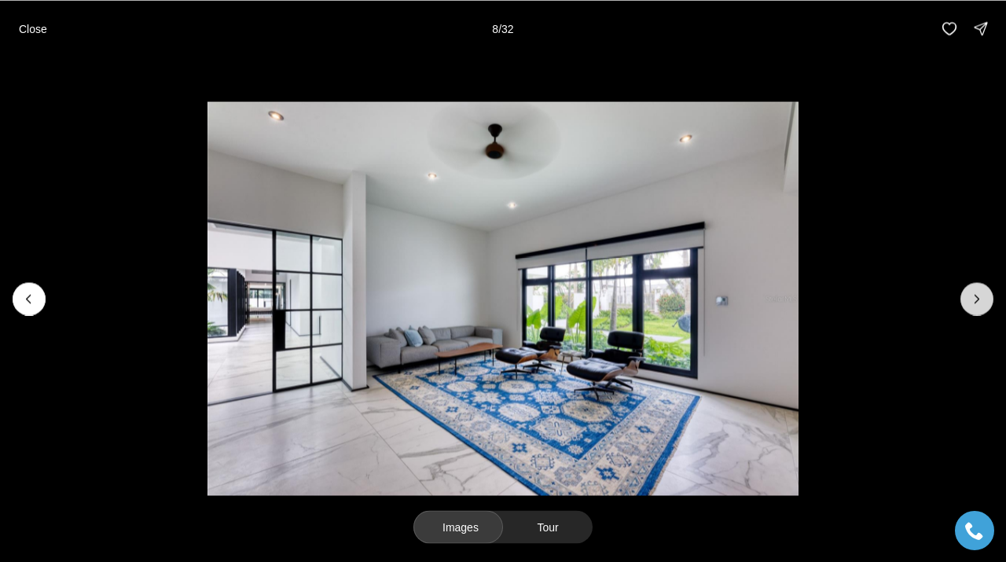
click at [983, 300] on icon "Next slide" at bounding box center [977, 299] width 16 height 16
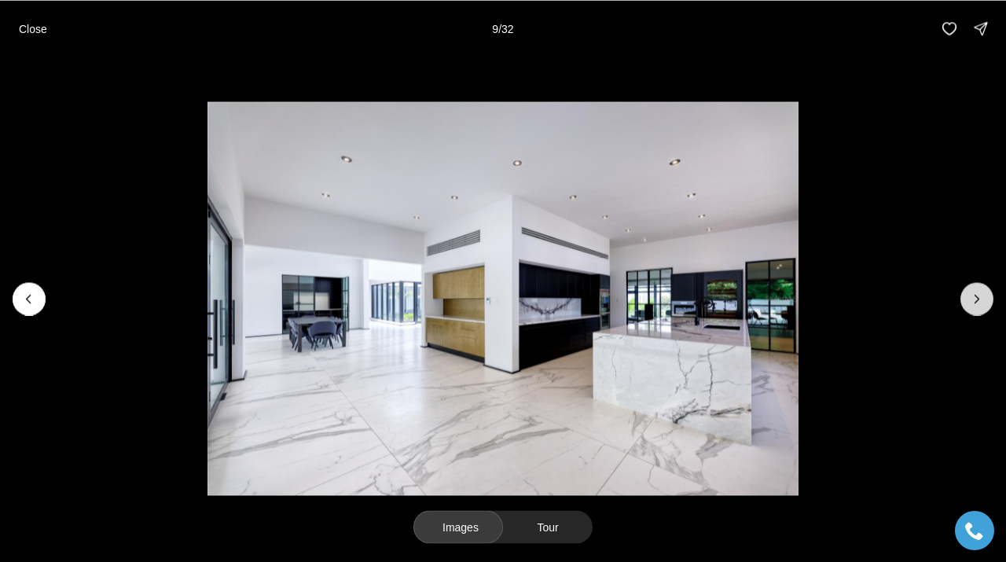
click at [983, 300] on icon "Next slide" at bounding box center [977, 299] width 16 height 16
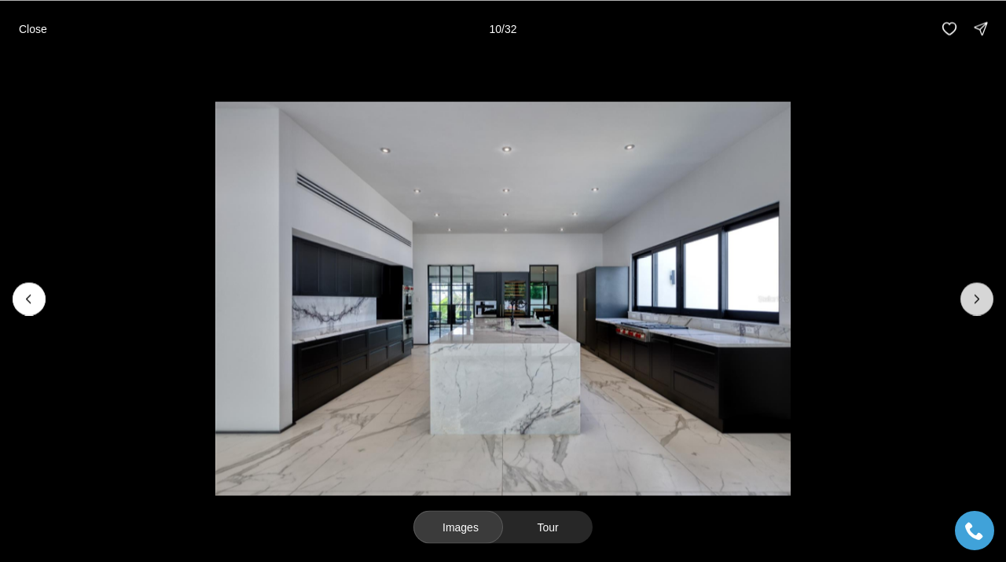
click at [983, 300] on icon "Next slide" at bounding box center [977, 299] width 16 height 16
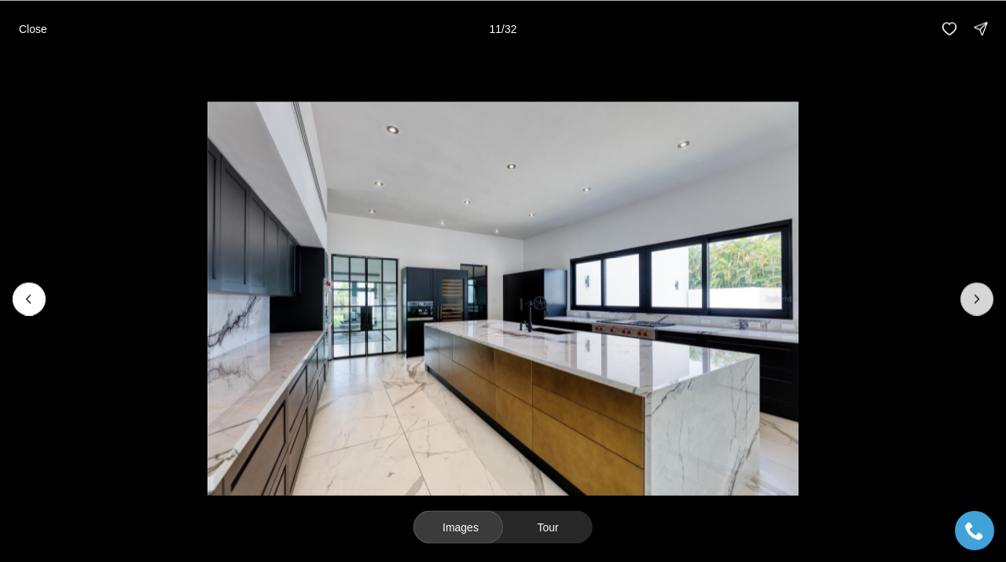
click at [983, 300] on icon "Next slide" at bounding box center [977, 299] width 16 height 16
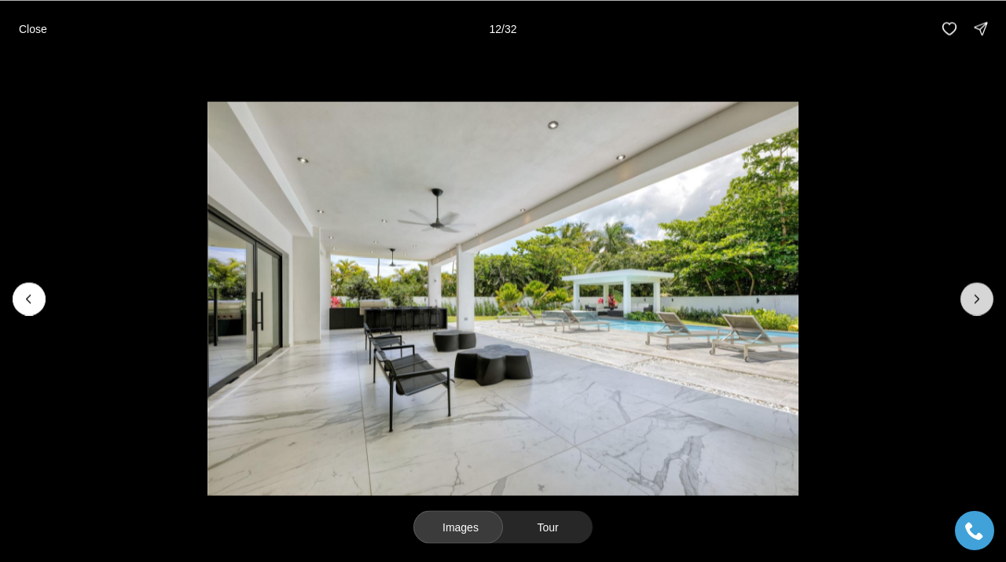
click at [983, 300] on icon "Next slide" at bounding box center [977, 299] width 16 height 16
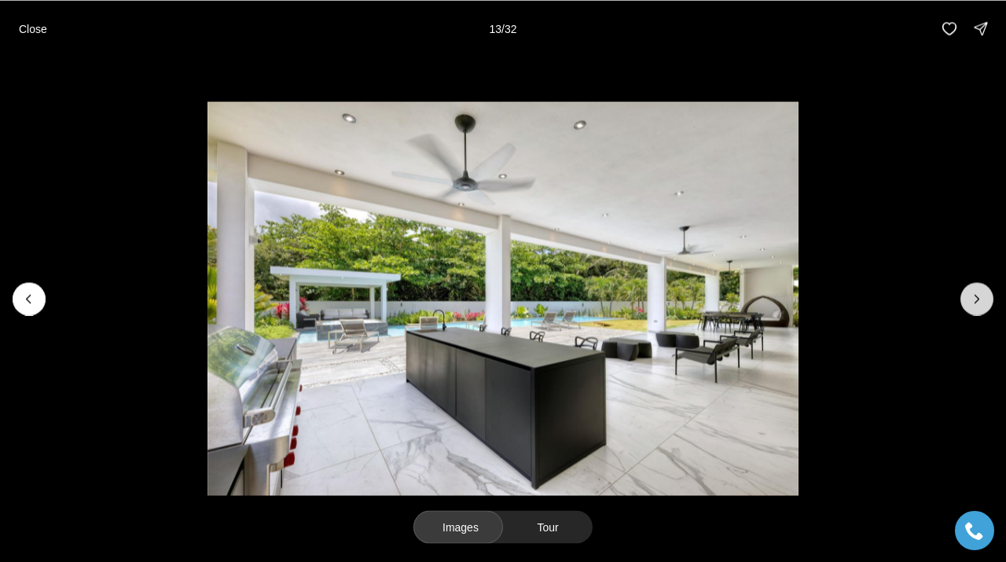
click at [974, 292] on icon "Next slide" at bounding box center [977, 299] width 16 height 16
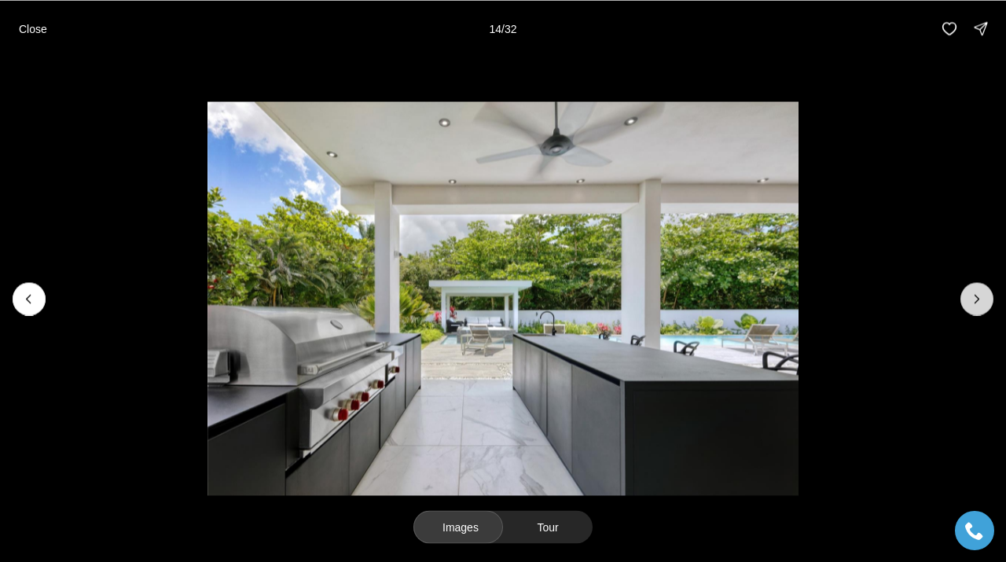
click at [974, 292] on icon "Next slide" at bounding box center [977, 299] width 16 height 16
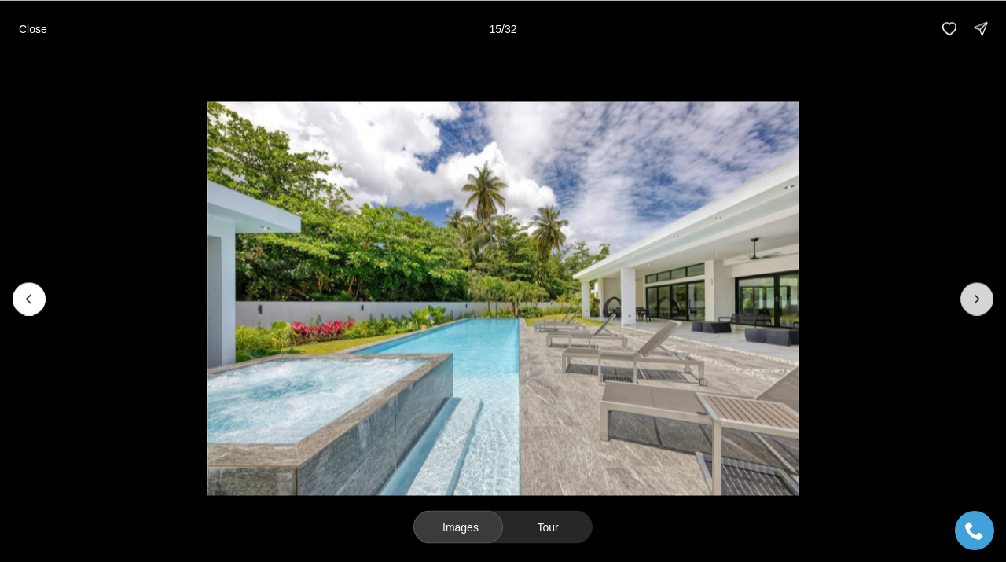
click at [974, 292] on icon "Next slide" at bounding box center [977, 299] width 16 height 16
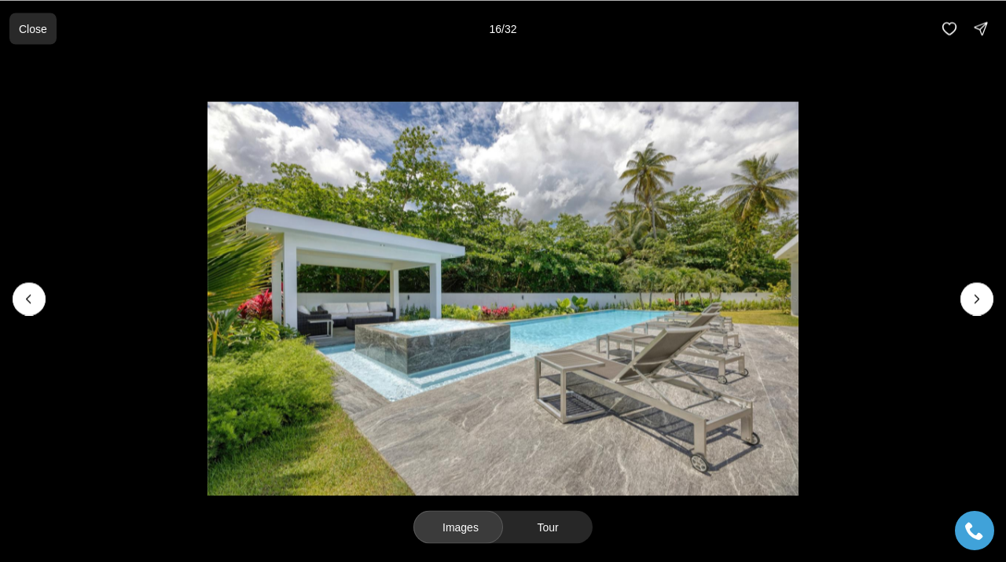
click at [24, 33] on p "Close" at bounding box center [33, 28] width 28 height 13
